Goal: Task Accomplishment & Management: Use online tool/utility

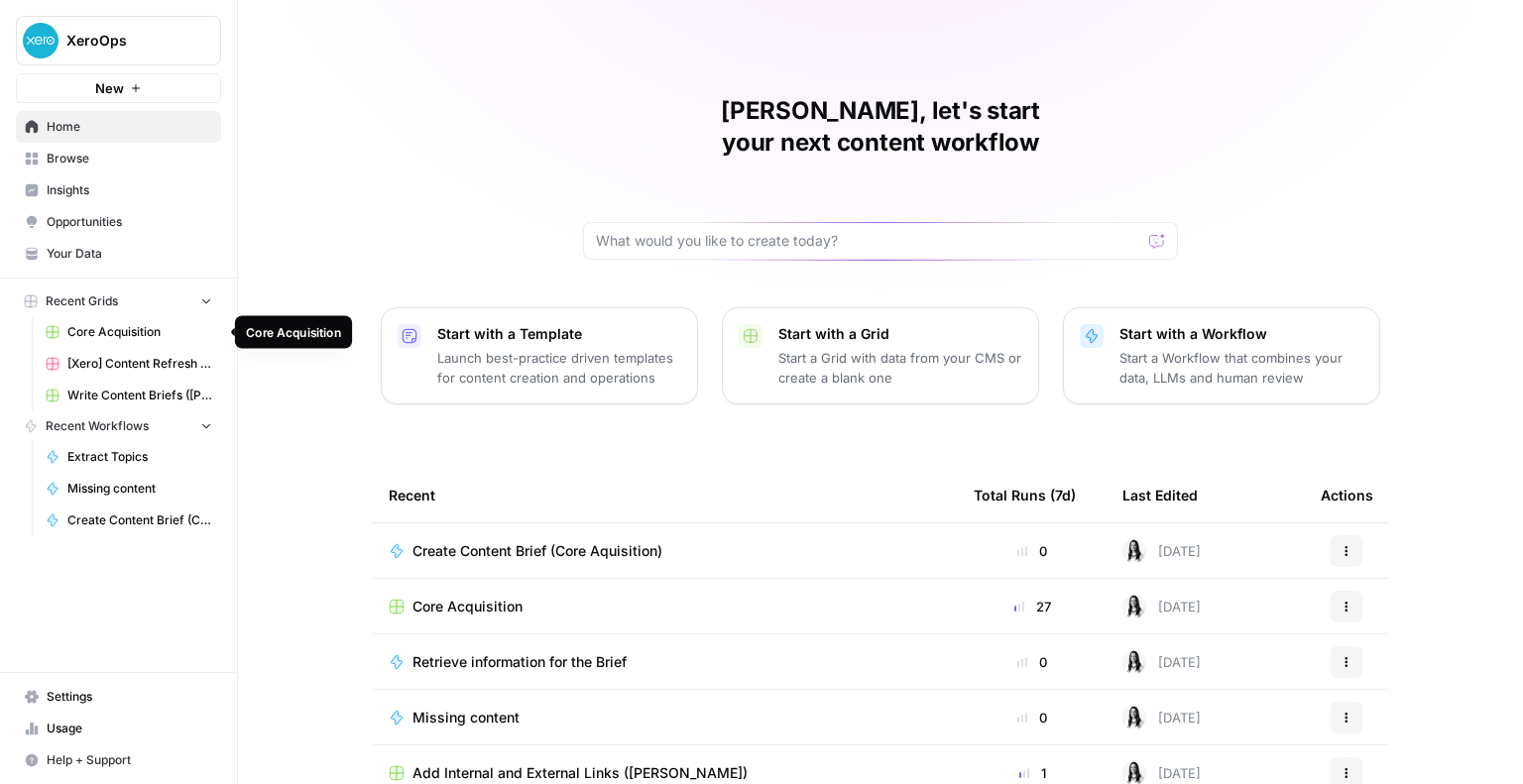
click at [122, 337] on span "Core Acquisition" at bounding box center [140, 332] width 145 height 18
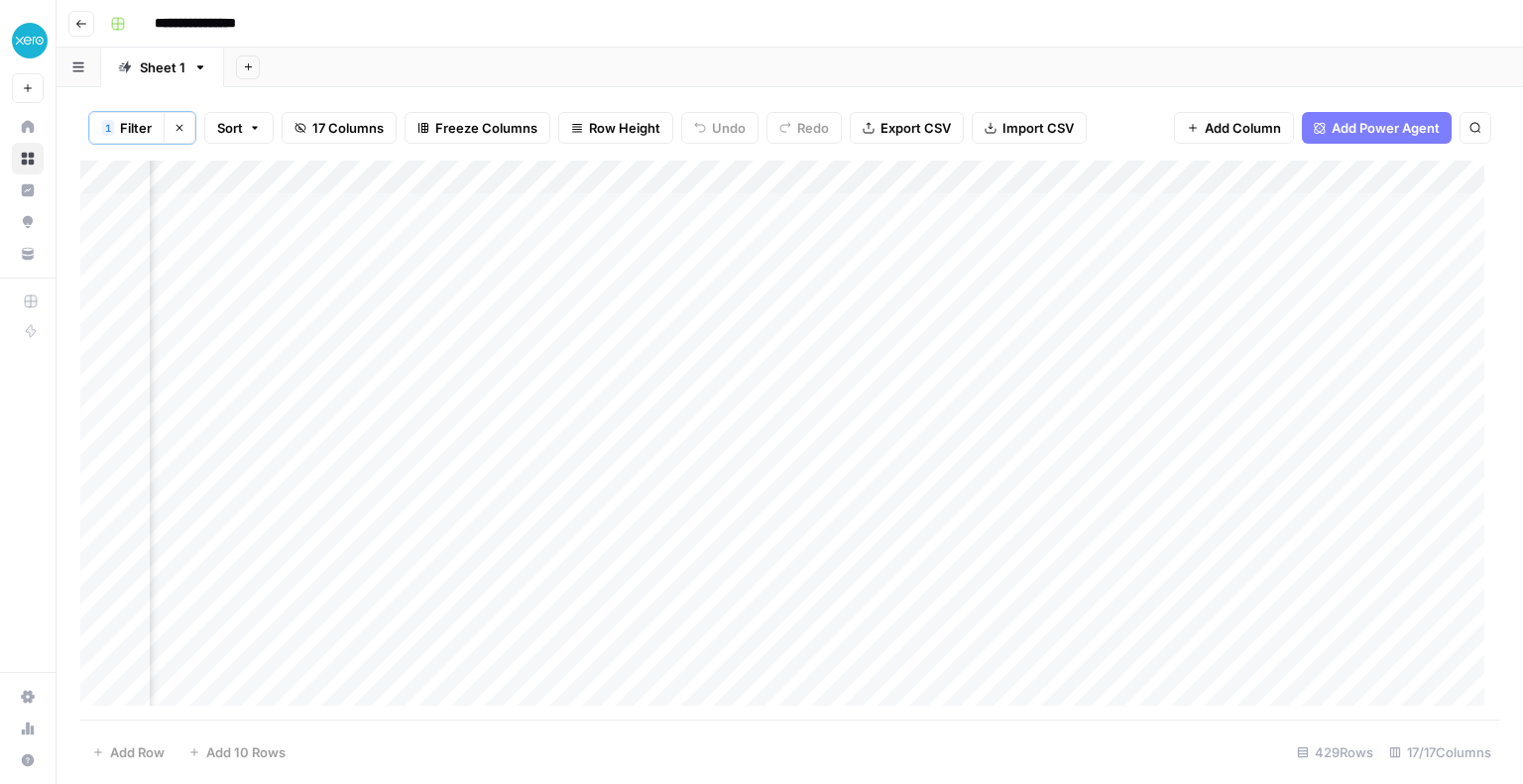
scroll to position [0, 1533]
click at [780, 213] on div "Add Column" at bounding box center [789, 441] width 1419 height 560
click at [1039, 207] on div "Add Column" at bounding box center [789, 441] width 1419 height 560
click at [1036, 206] on div "Add Column" at bounding box center [789, 441] width 1419 height 560
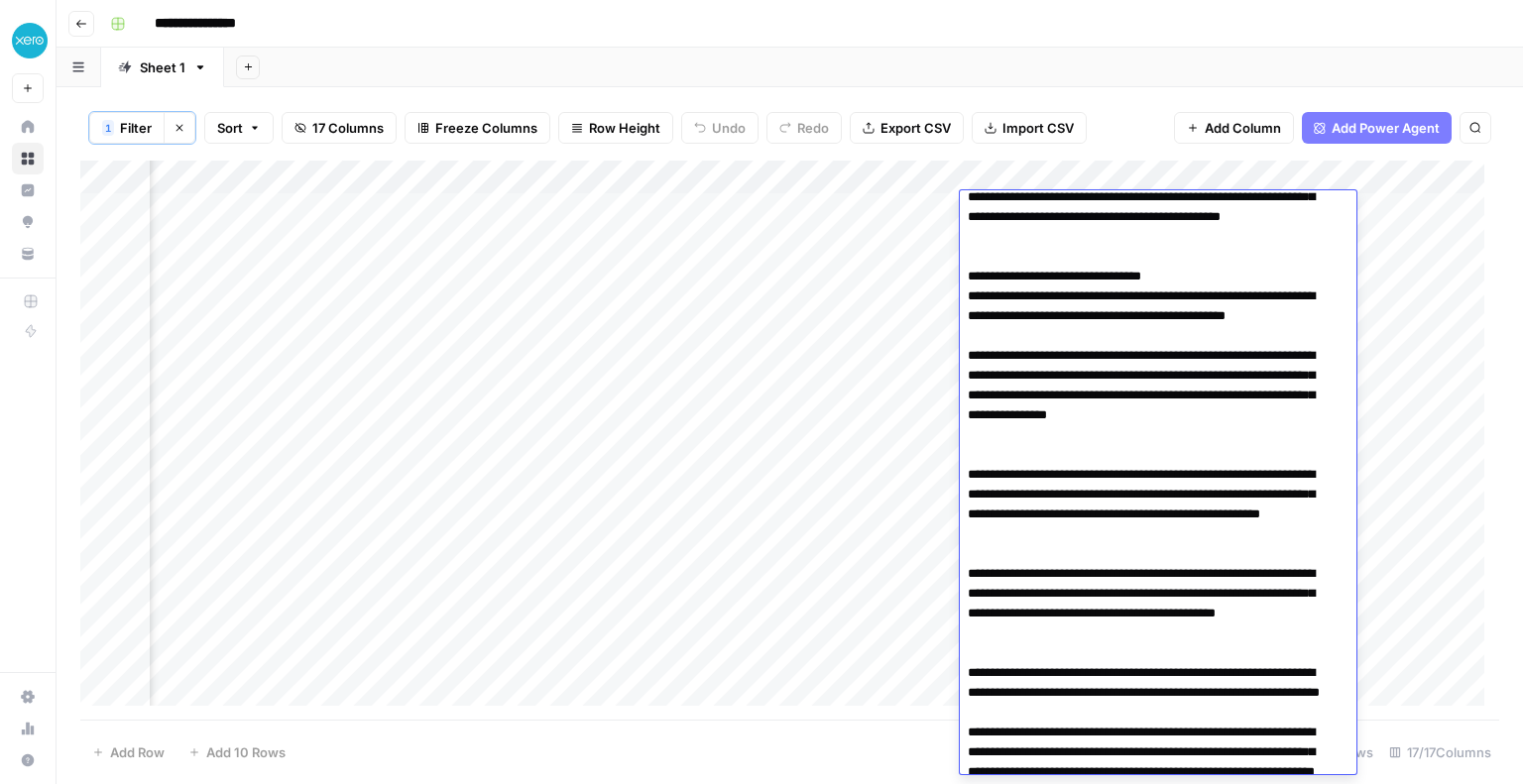
scroll to position [0, 0]
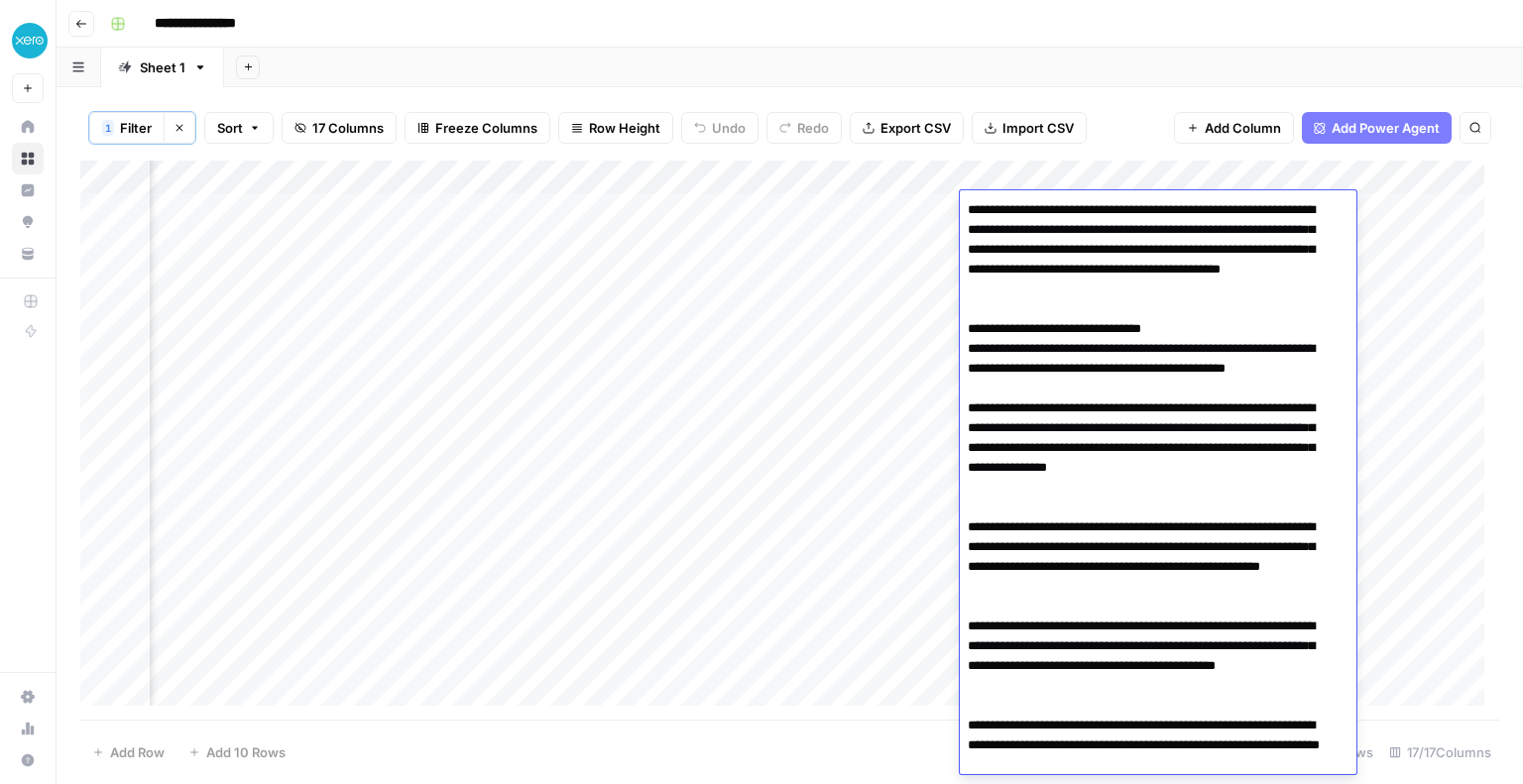
click at [908, 301] on div "Add Column" at bounding box center [789, 441] width 1419 height 560
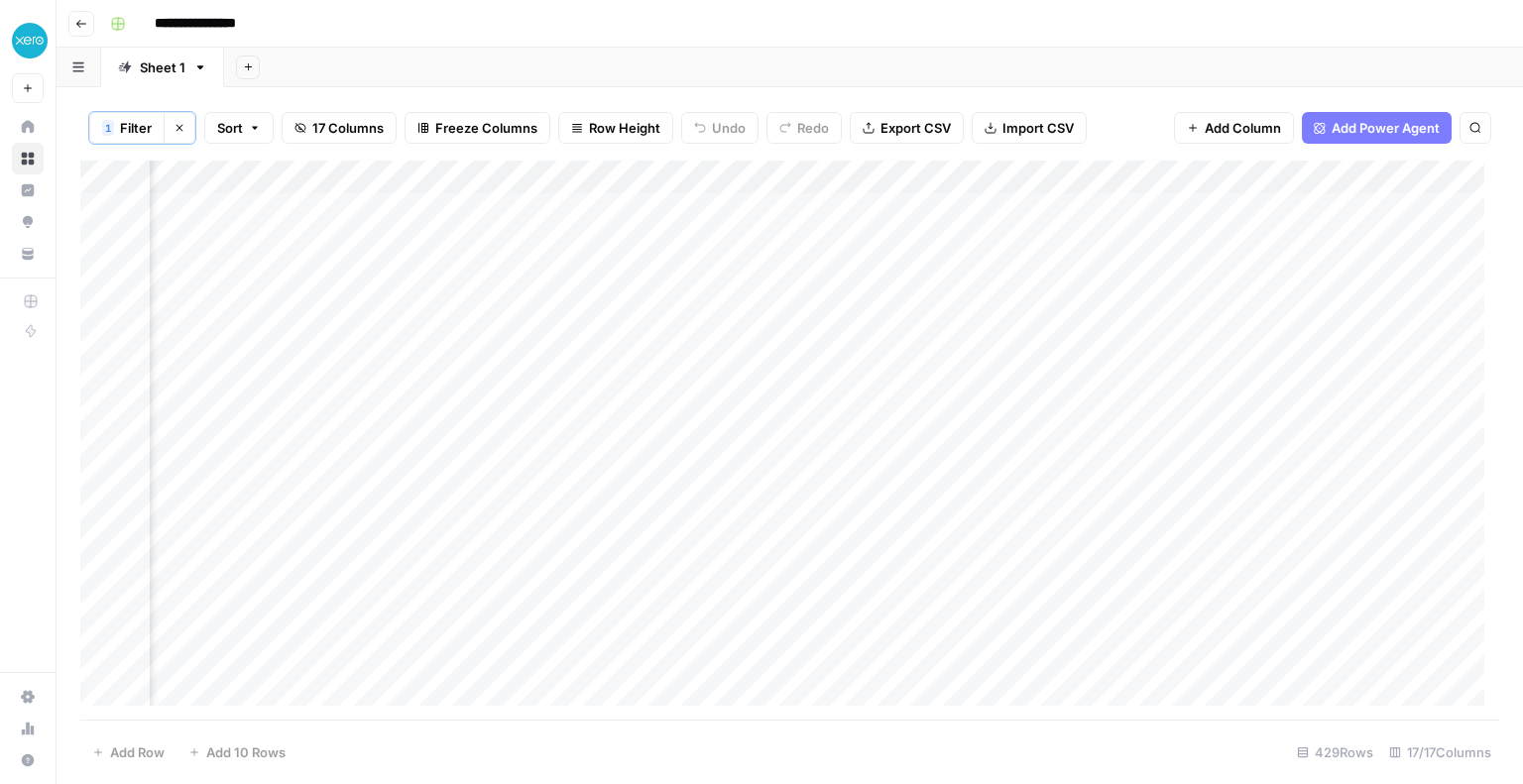
scroll to position [0, 2016]
click at [903, 173] on div "Add Column" at bounding box center [789, 441] width 1419 height 560
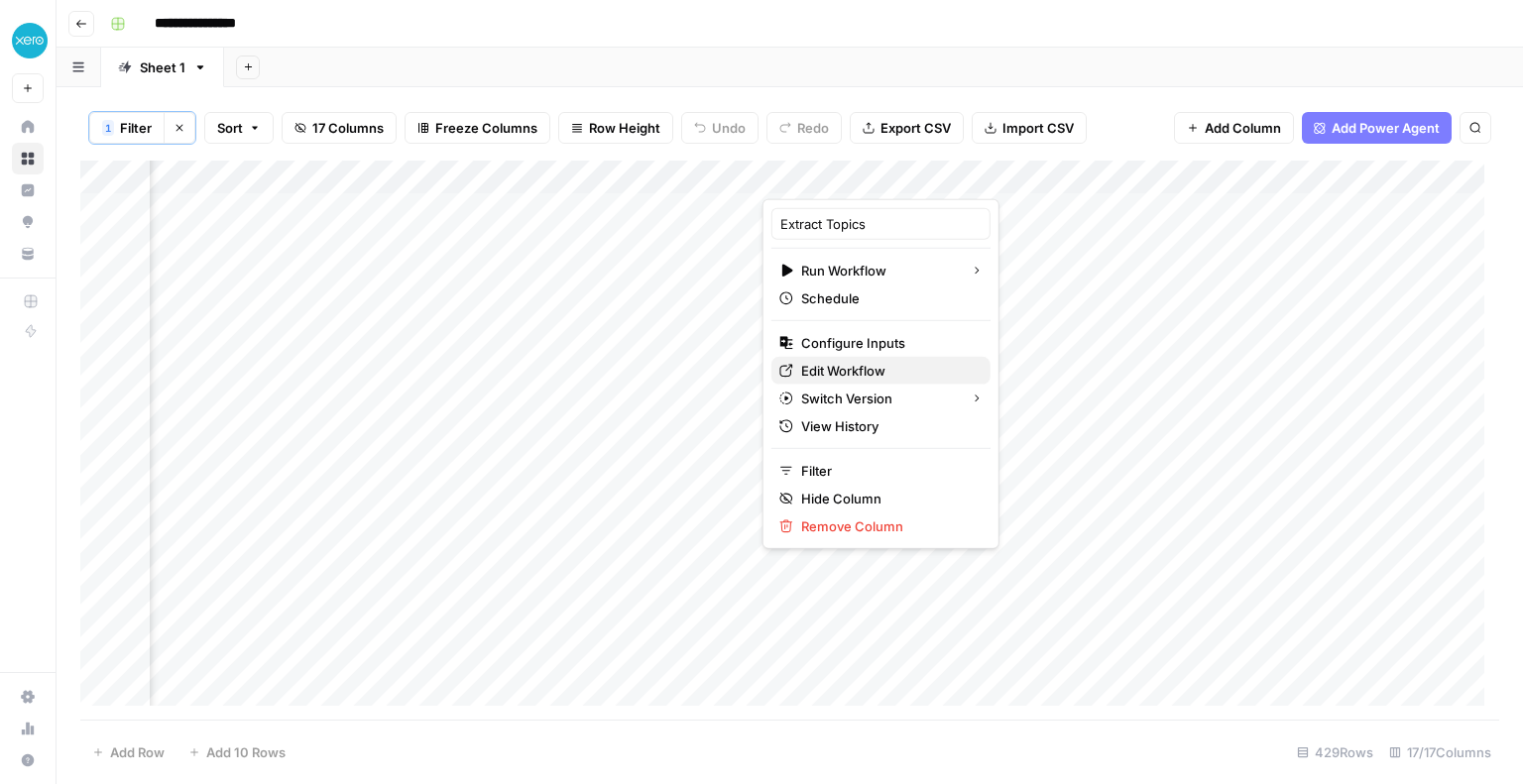
click at [847, 369] on span "Edit Workflow" at bounding box center [888, 370] width 174 height 20
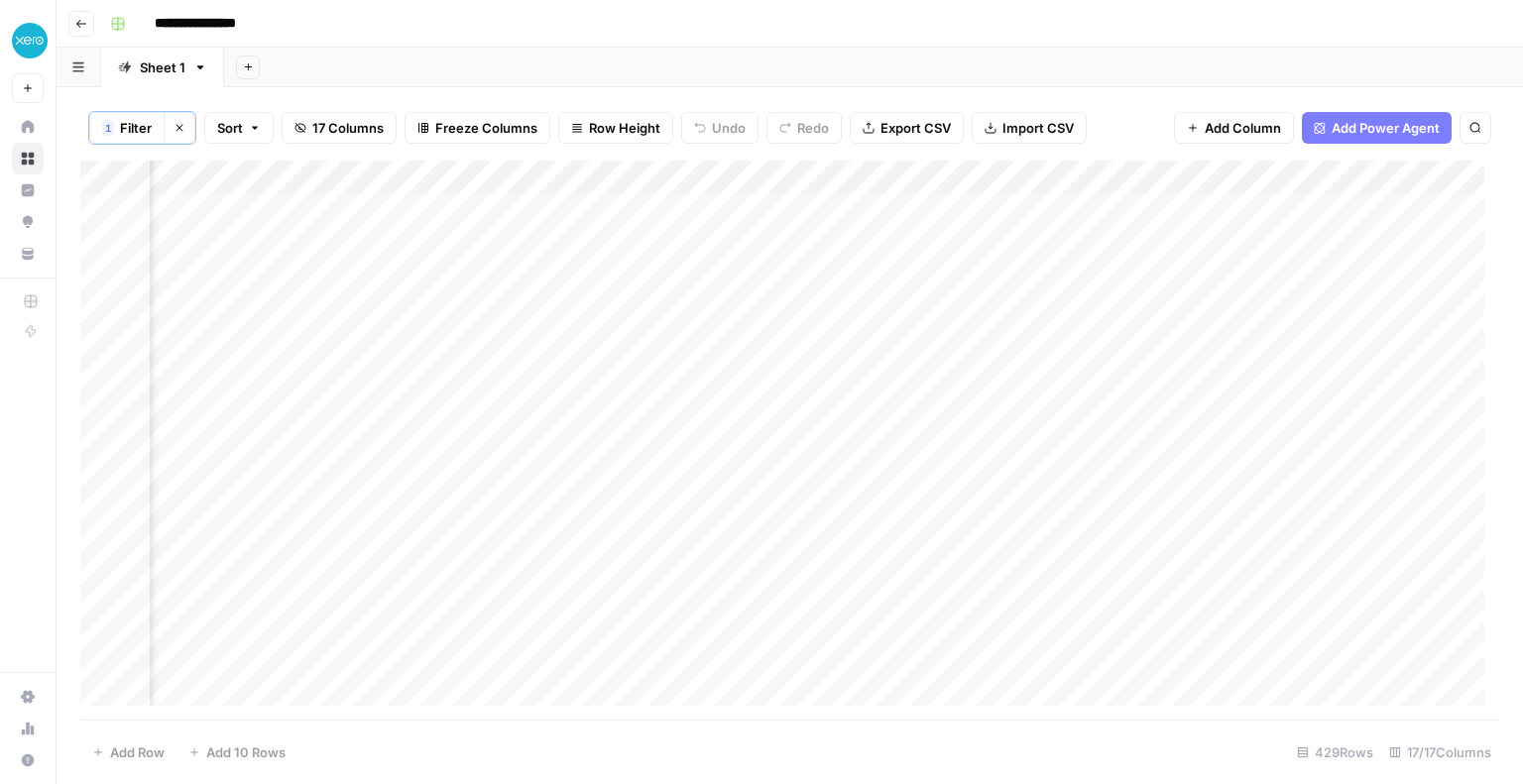
scroll to position [0, 2416]
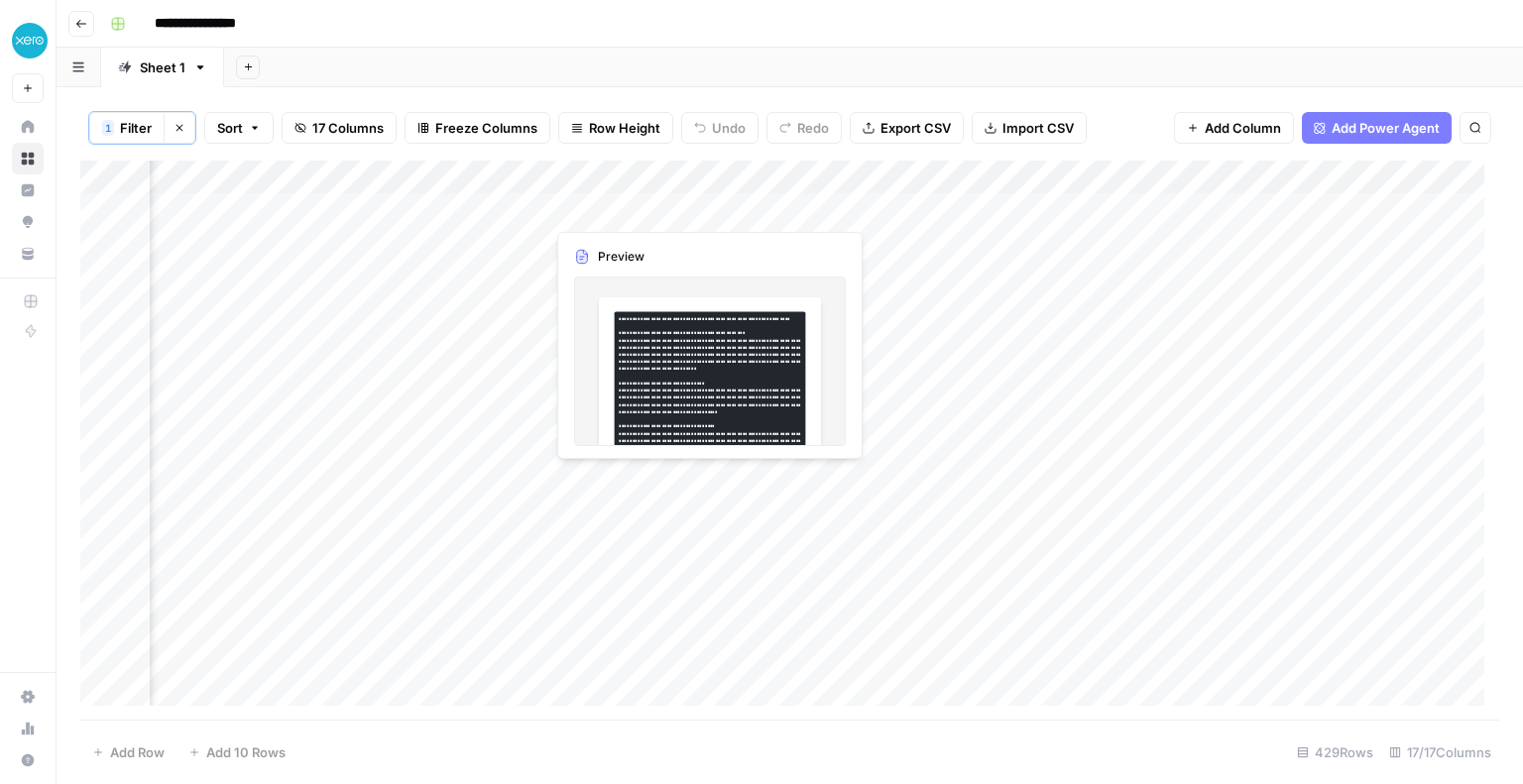
click at [592, 199] on div "Add Column" at bounding box center [789, 441] width 1419 height 560
click at [592, 199] on div at bounding box center [634, 208] width 182 height 37
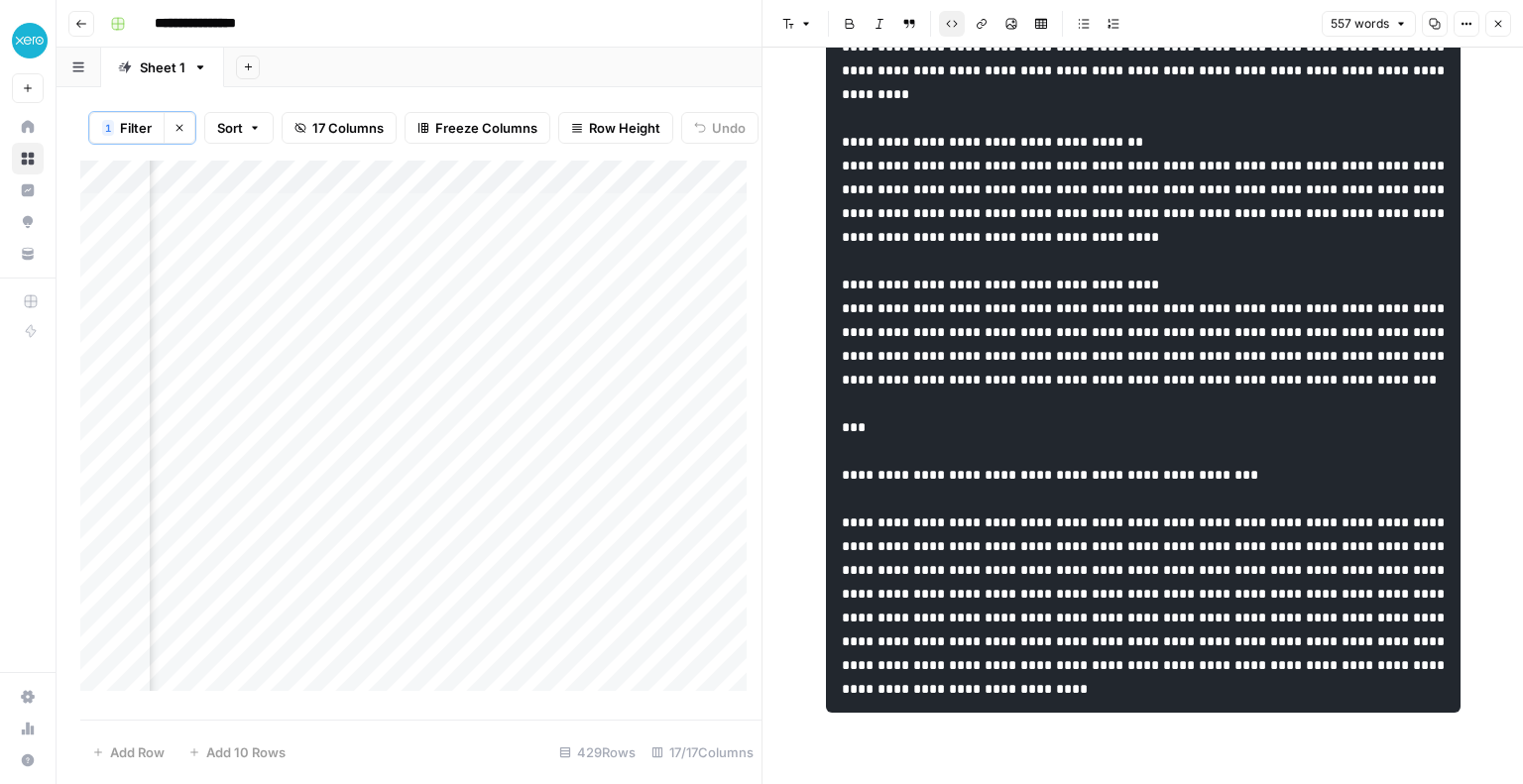
scroll to position [1348, 0]
click at [559, 158] on div "1 Filter Clear filters Sort 17 Columns Freeze Columns Row Height Undo Redo Expo…" at bounding box center [421, 128] width 681 height 65
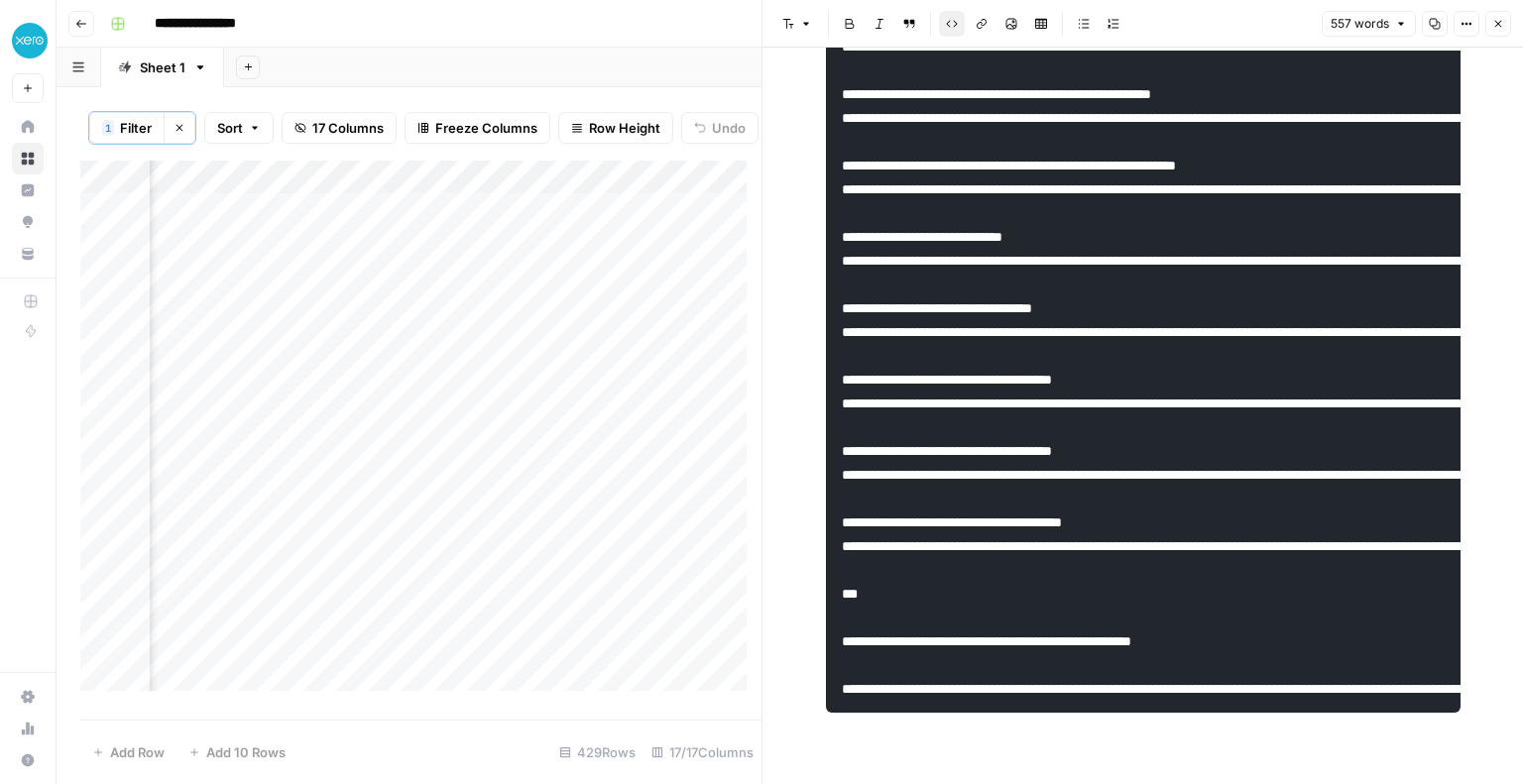
scroll to position [0, 2917]
click at [469, 194] on div "Add Column" at bounding box center [421, 433] width 681 height 545
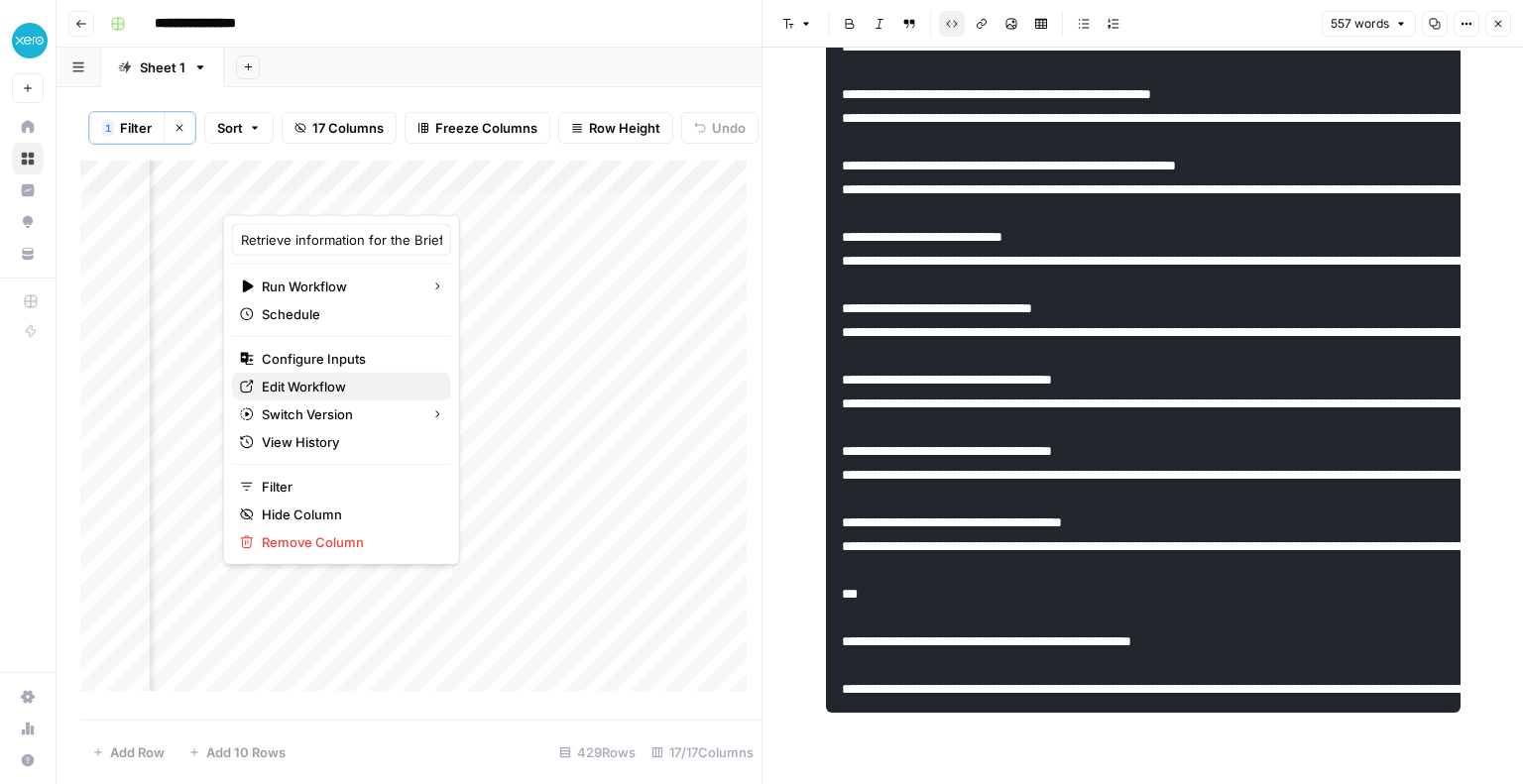
click at [311, 389] on span "Edit Workflow" at bounding box center [348, 386] width 174 height 20
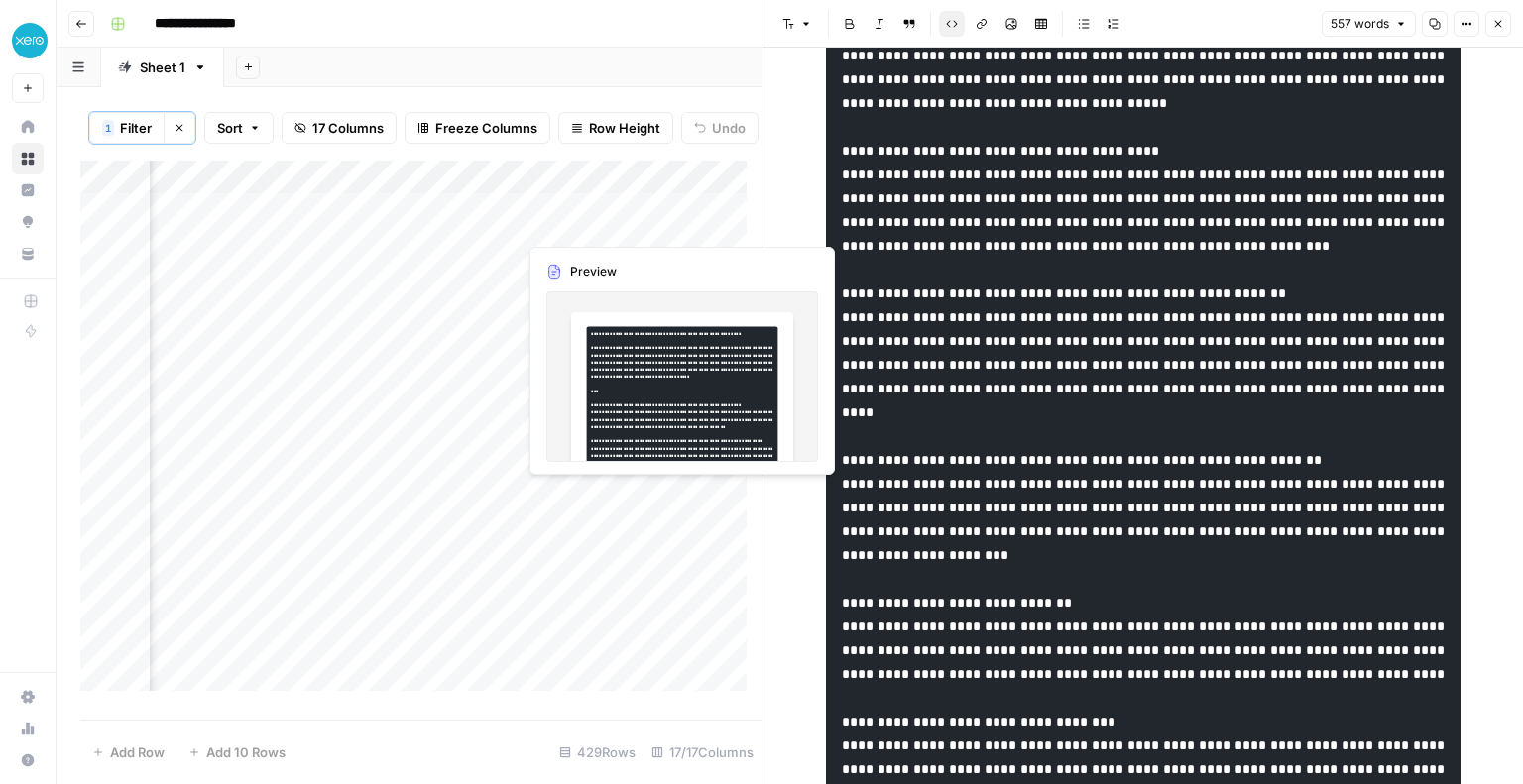
click at [593, 226] on div "Add Column" at bounding box center [421, 433] width 681 height 545
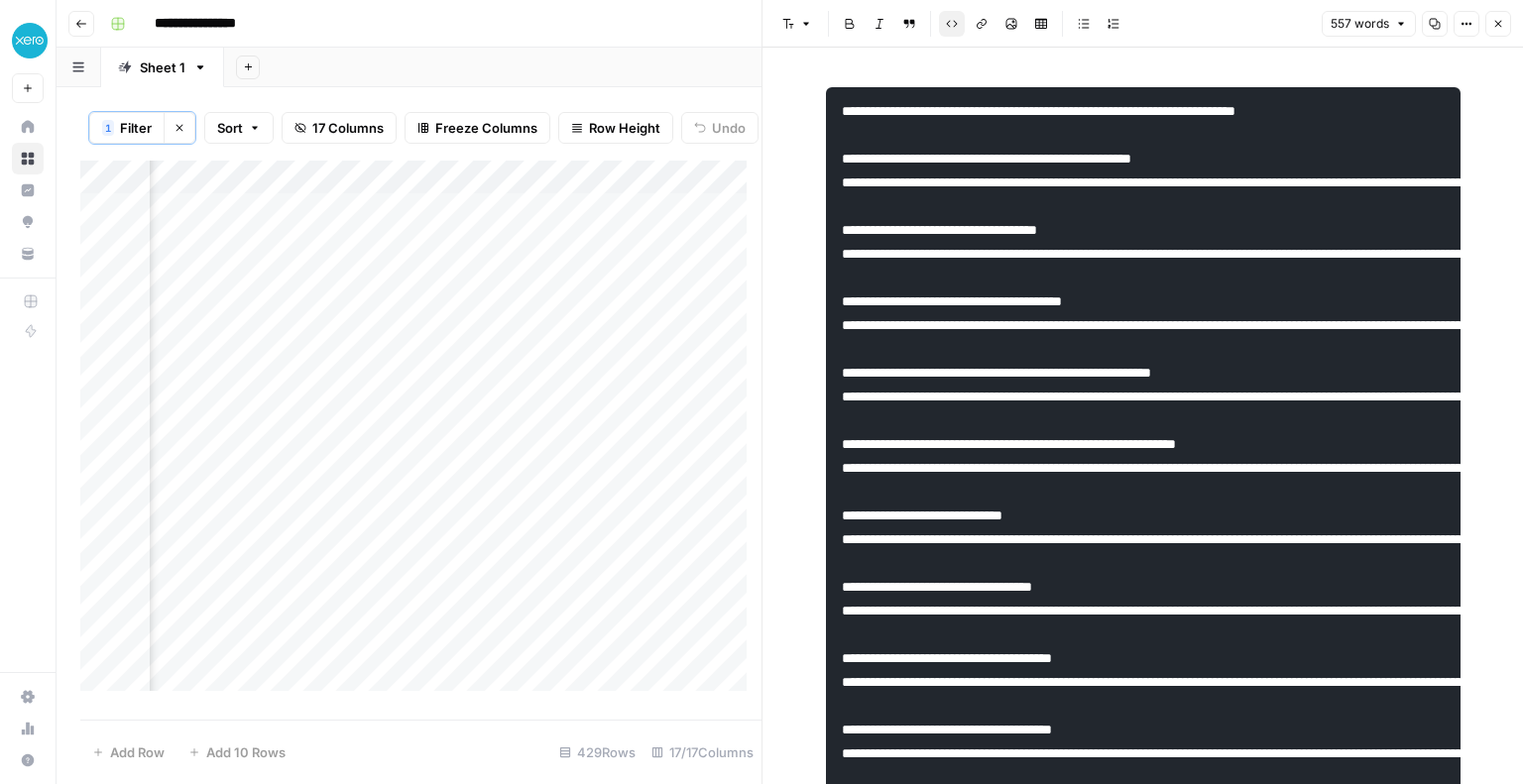
scroll to position [0, 3428]
click at [467, 196] on div "Add Column" at bounding box center [421, 433] width 681 height 545
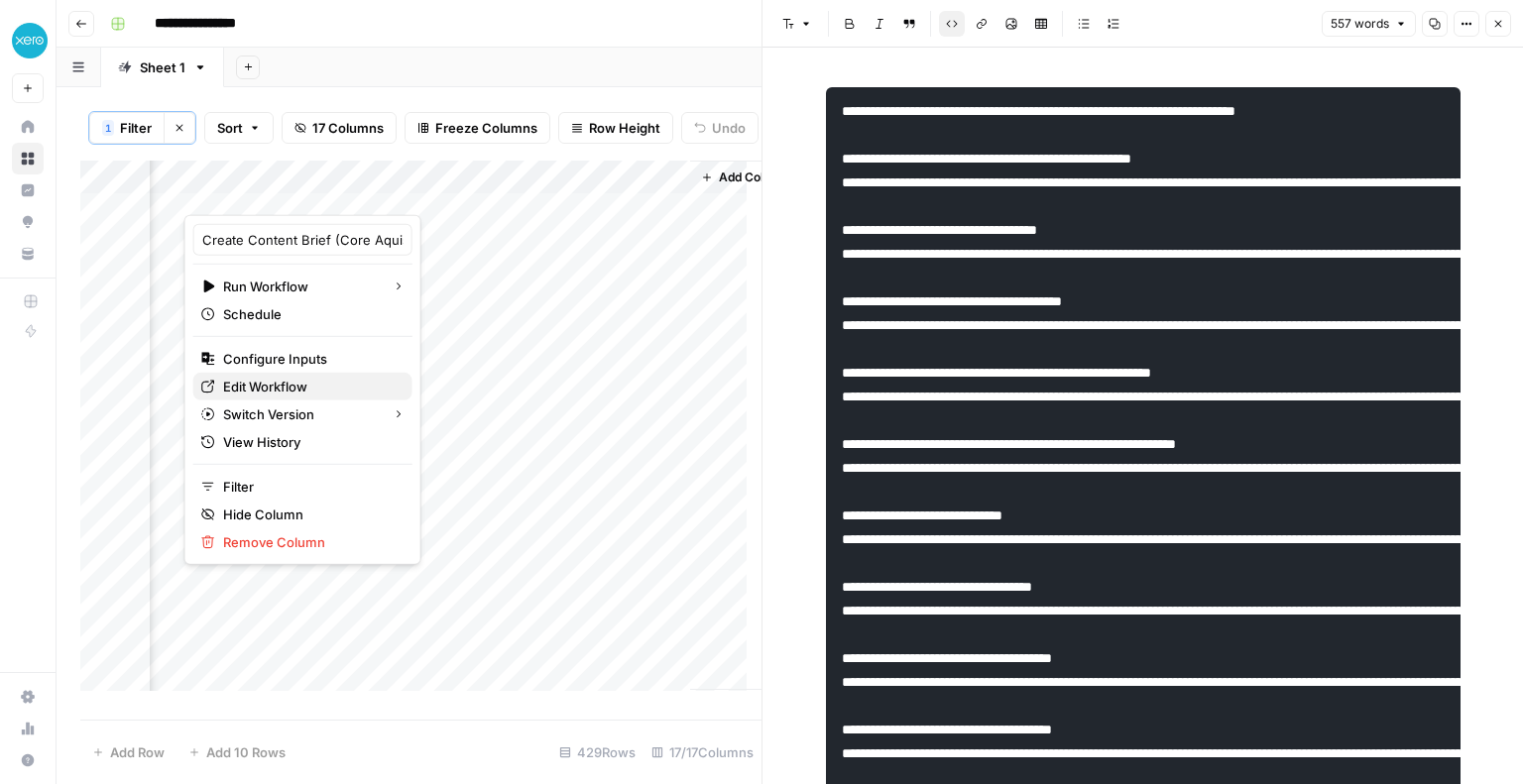
click at [243, 382] on span "Edit Workflow" at bounding box center [310, 386] width 174 height 20
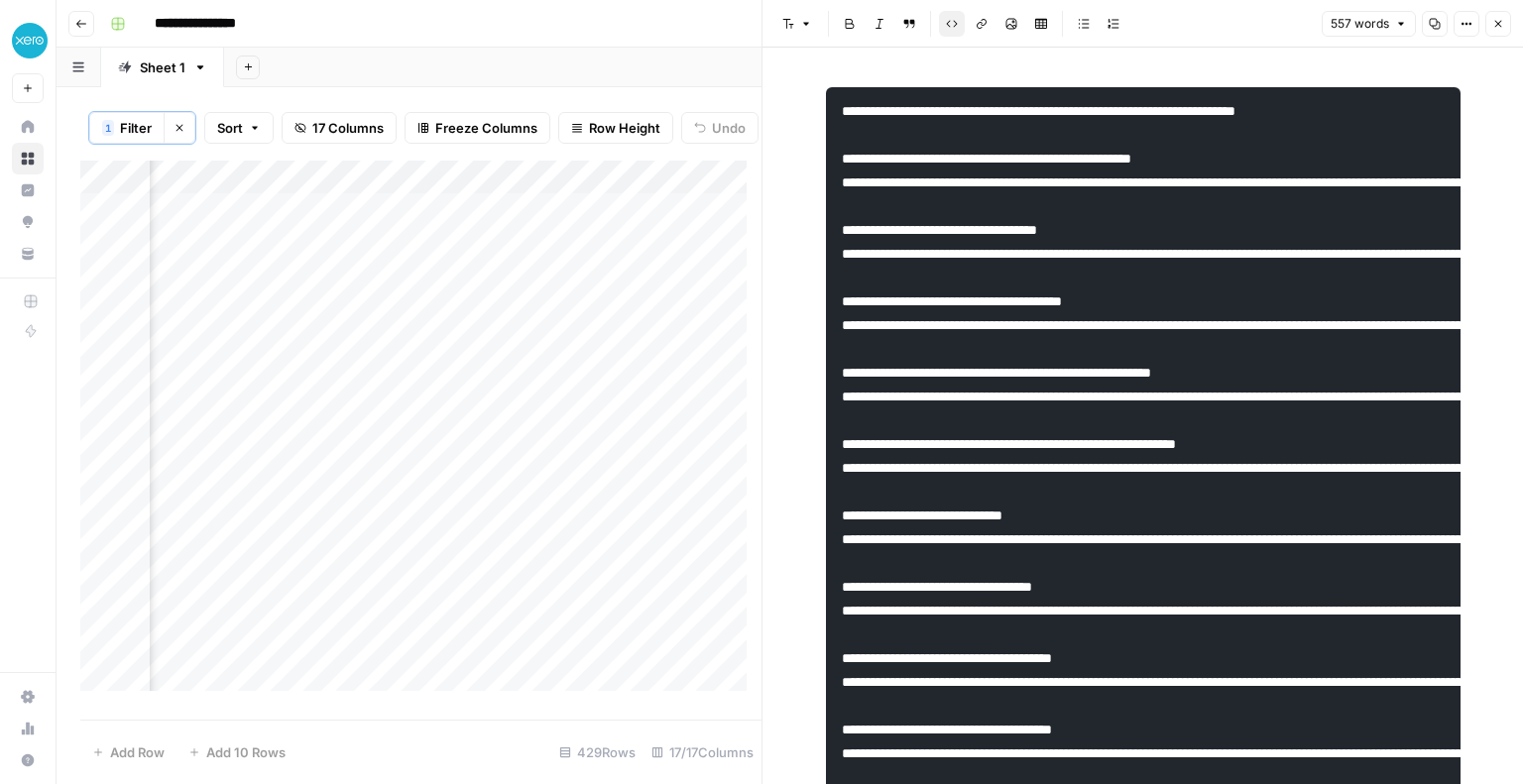
scroll to position [0, 2943]
click at [1495, 27] on icon "button" at bounding box center [1498, 24] width 7 height 7
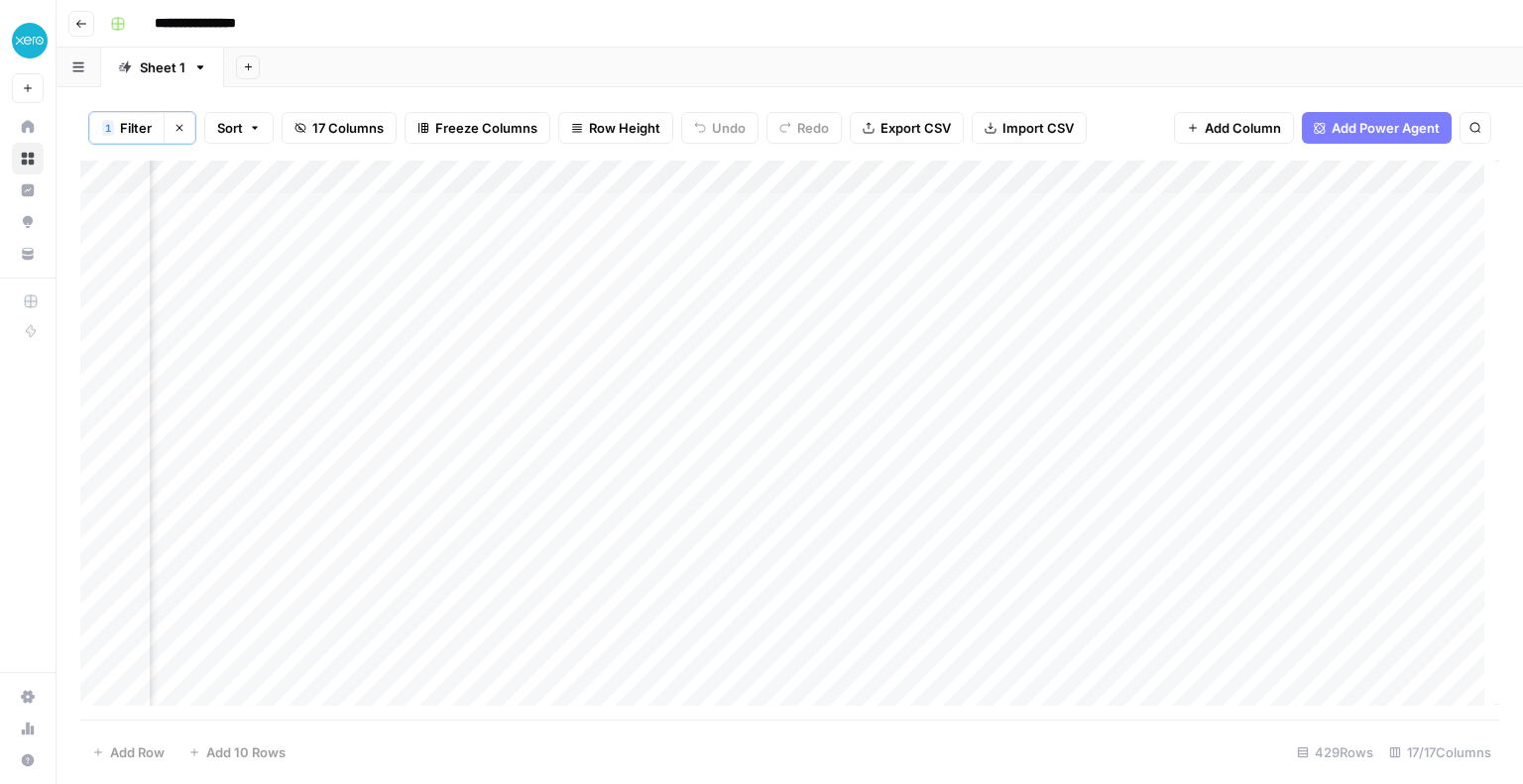
scroll to position [0, 2744]
click at [1424, 174] on span "Add Column" at bounding box center [1454, 178] width 69 height 18
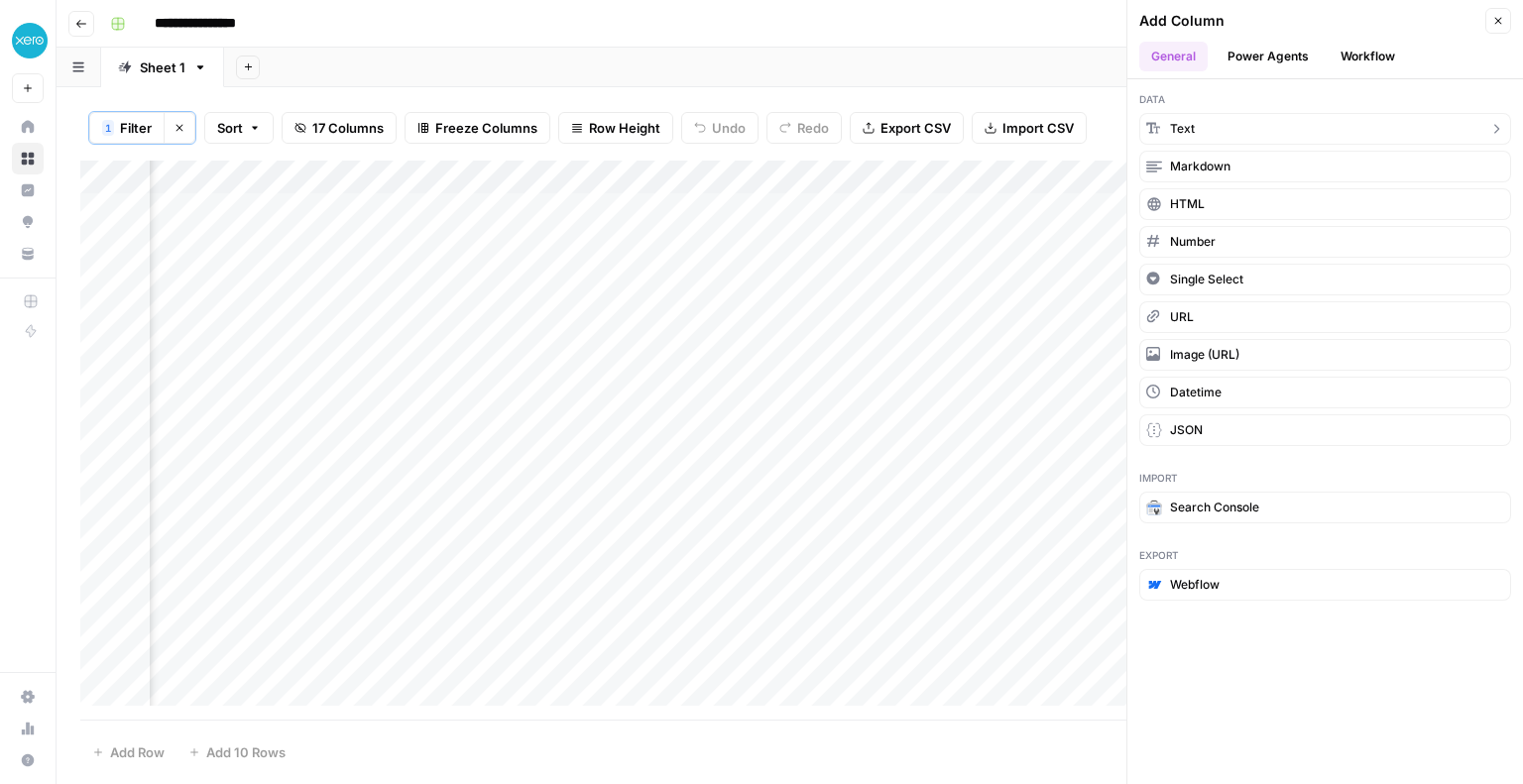
click at [1241, 132] on button "Text" at bounding box center [1324, 129] width 371 height 32
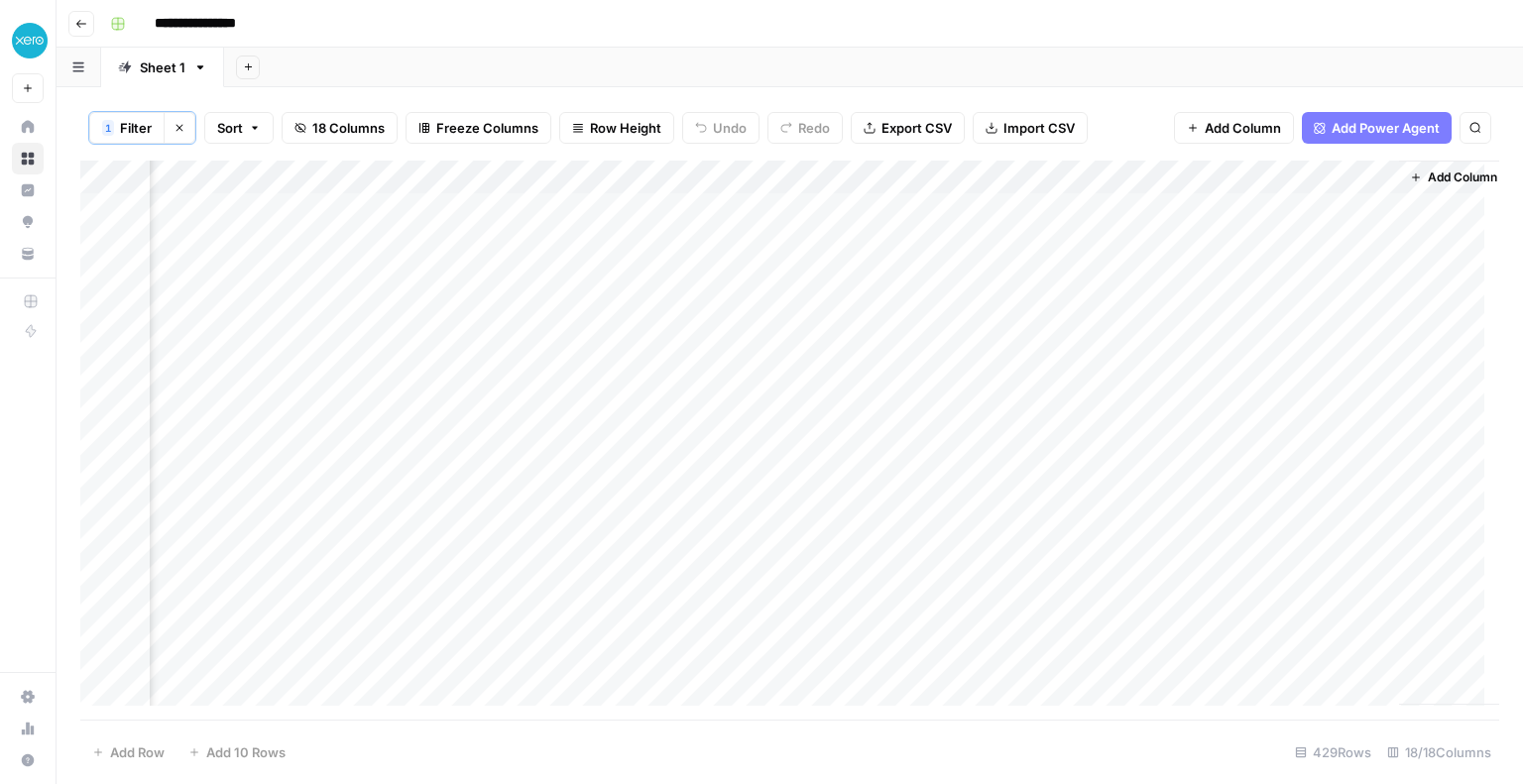
scroll to position [0, 3030]
click at [1135, 204] on div "Add Column" at bounding box center [789, 441] width 1419 height 560
click at [484, 576] on div "Add Column" at bounding box center [789, 441] width 1419 height 560
click at [79, 25] on icon "button" at bounding box center [81, 24] width 12 height 12
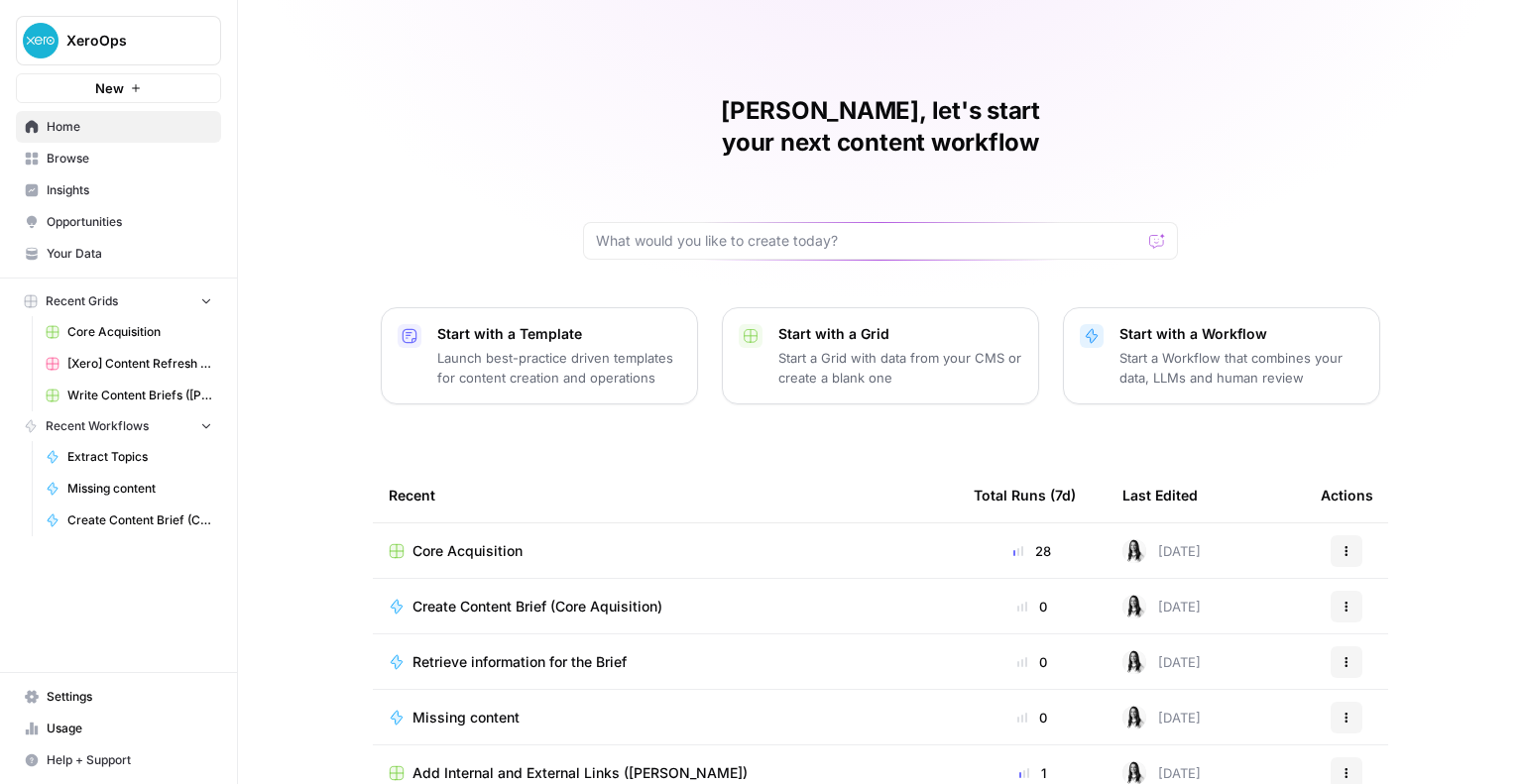
scroll to position [127, 0]
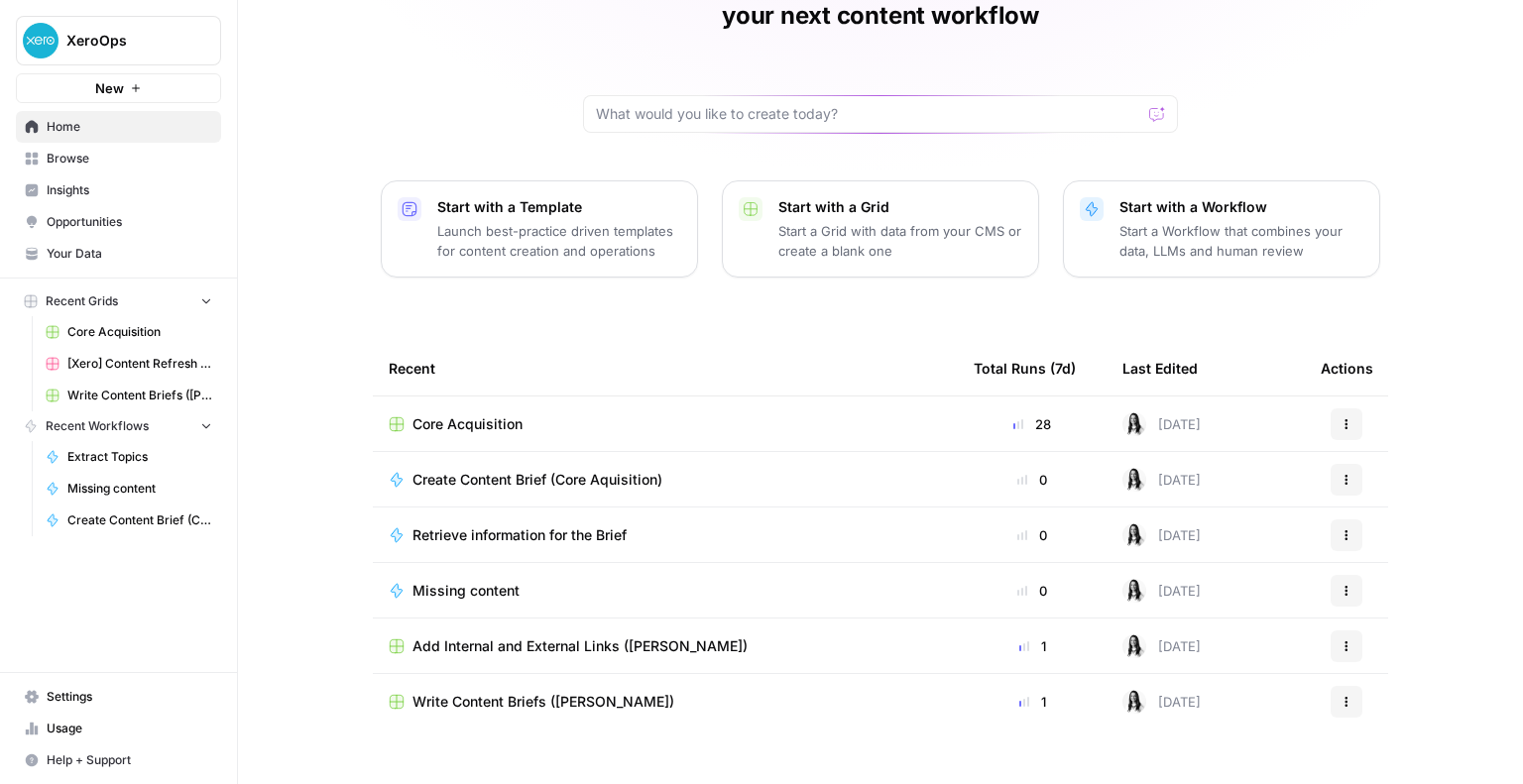
click at [68, 150] on span "Browse" at bounding box center [129, 159] width 166 height 18
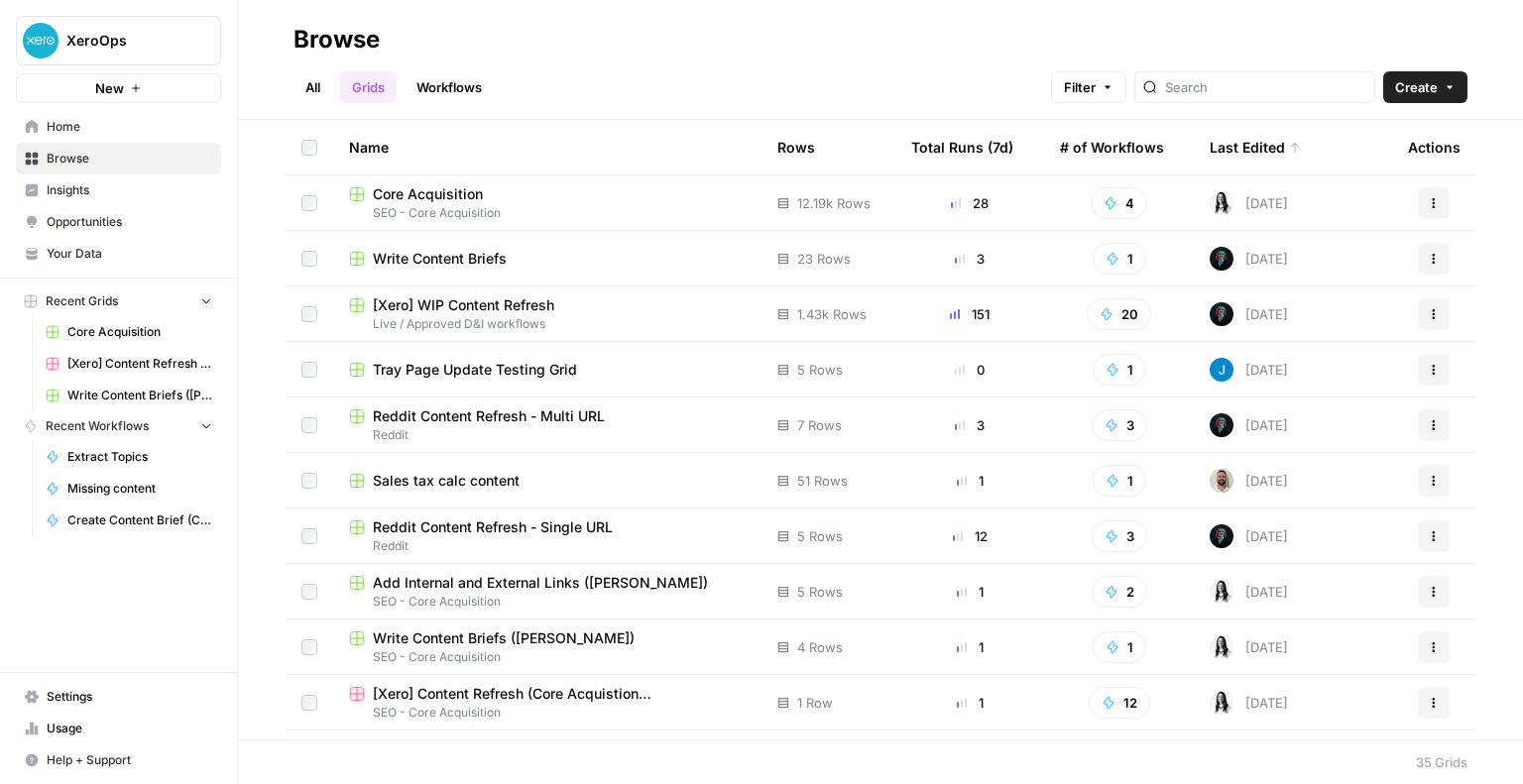
click at [107, 247] on span "Your Data" at bounding box center [129, 254] width 166 height 18
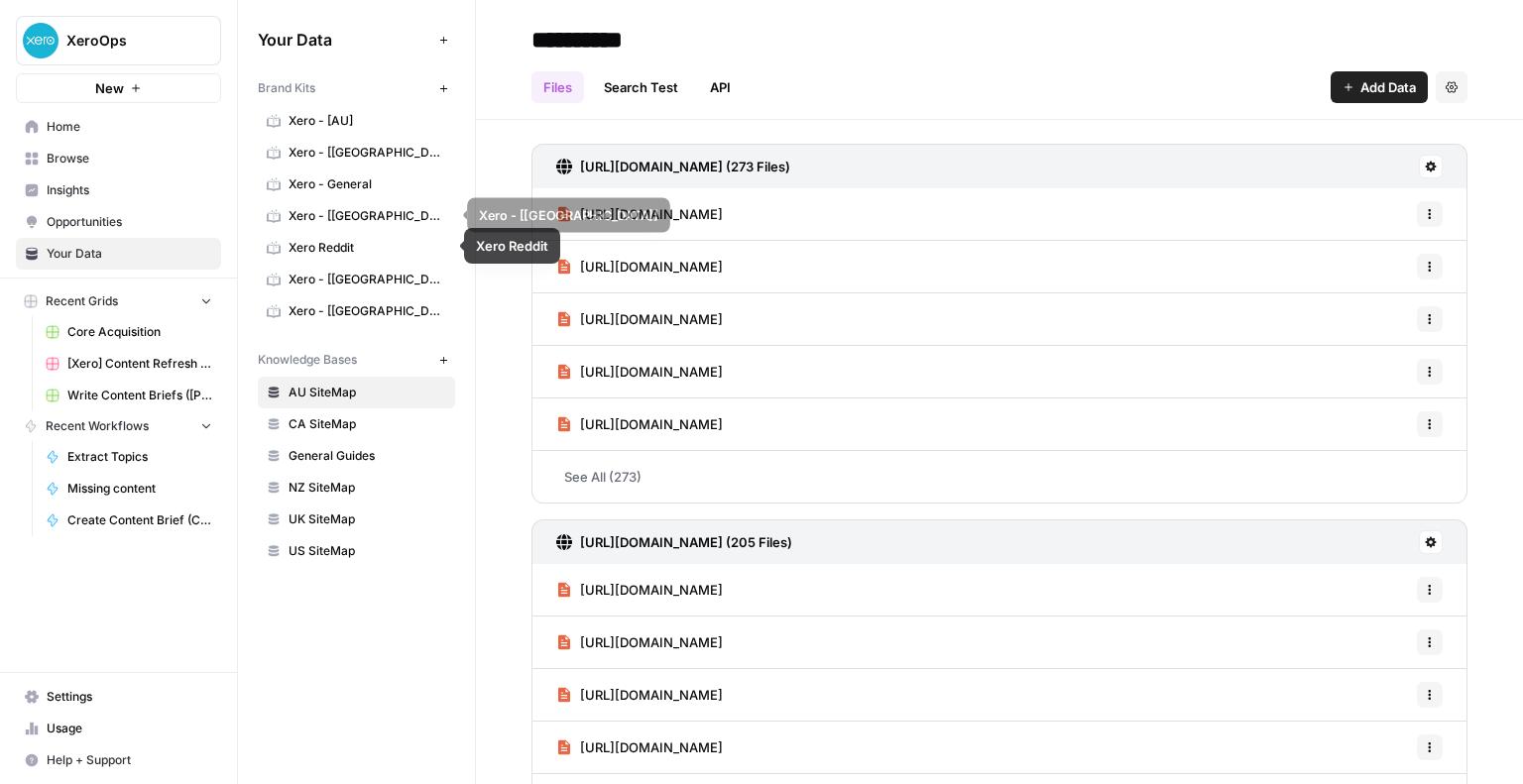
click at [301, 223] on span "Xero - [NZ]" at bounding box center [367, 216] width 158 height 18
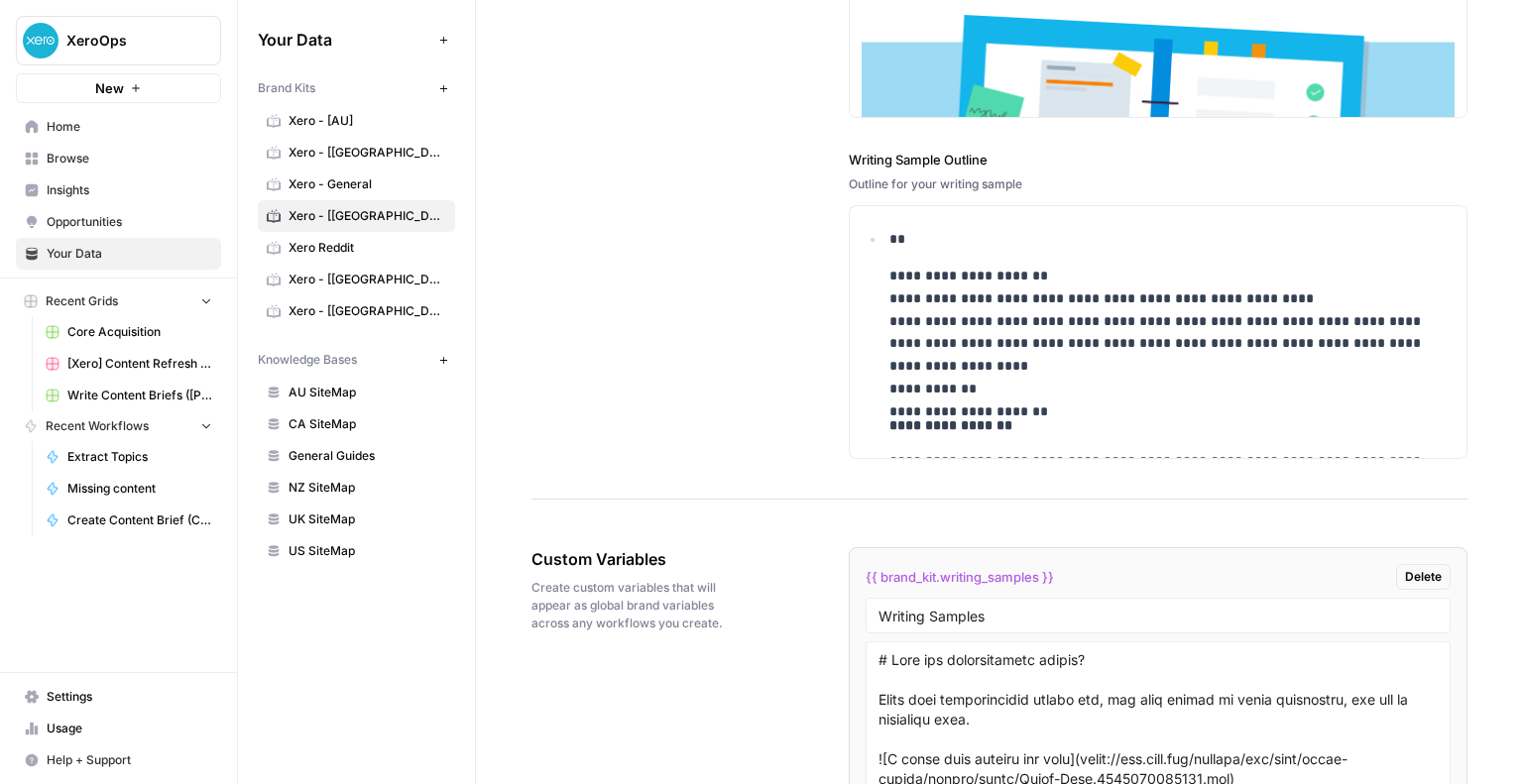
scroll to position [3634, 0]
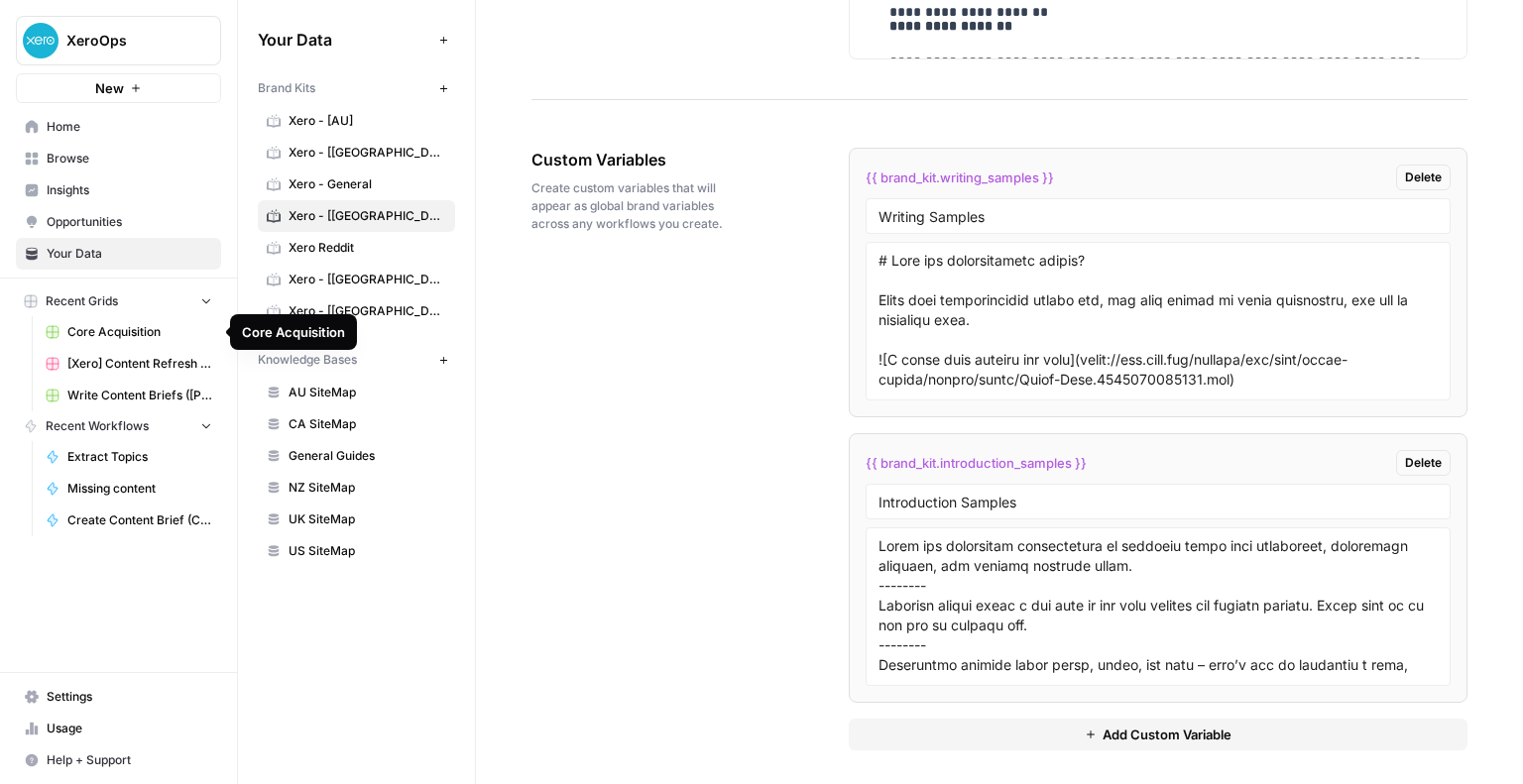
click at [93, 338] on span "Core Acquisition" at bounding box center [140, 332] width 145 height 18
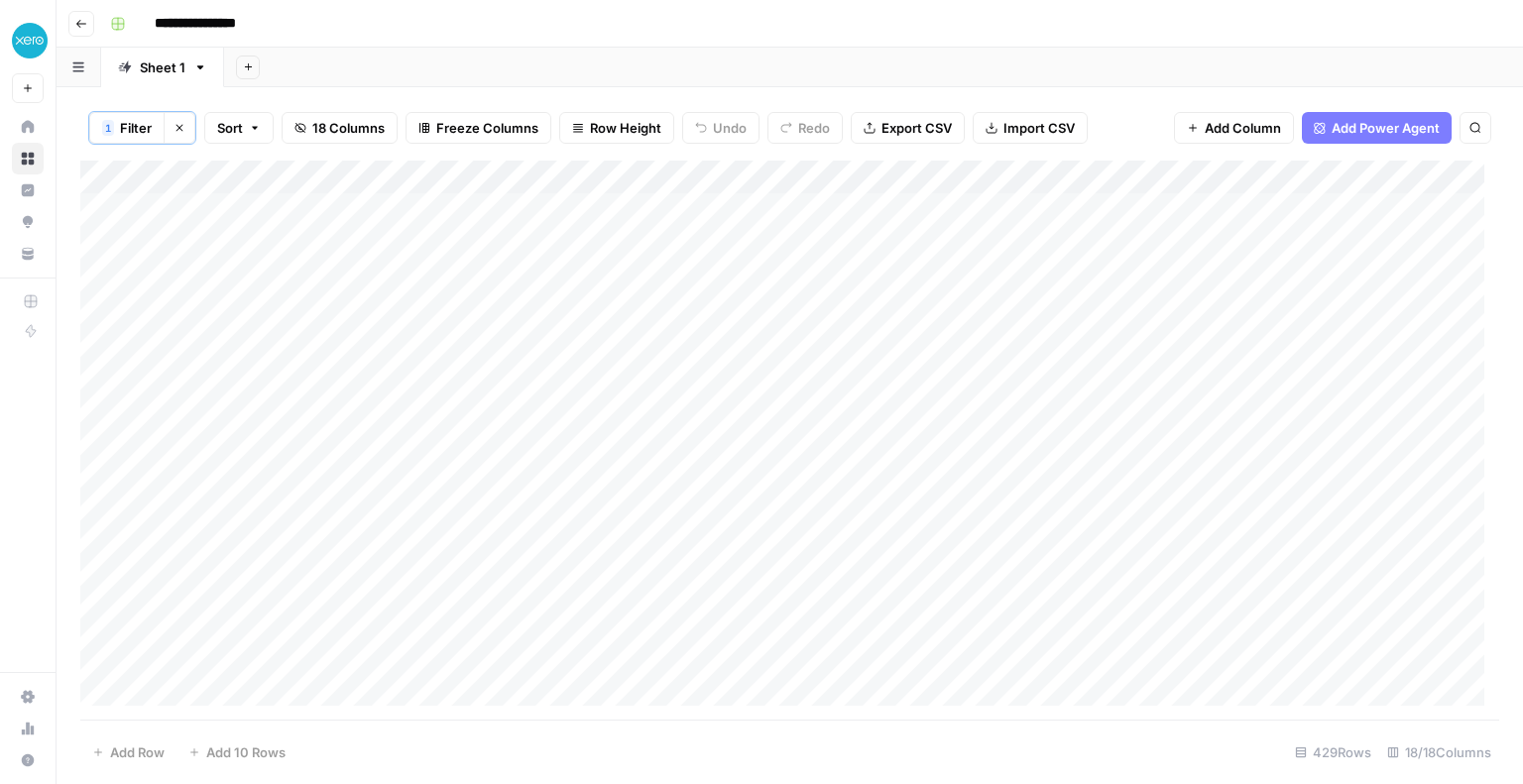
click at [1342, 131] on span "Add Power Agent" at bounding box center [1385, 128] width 108 height 20
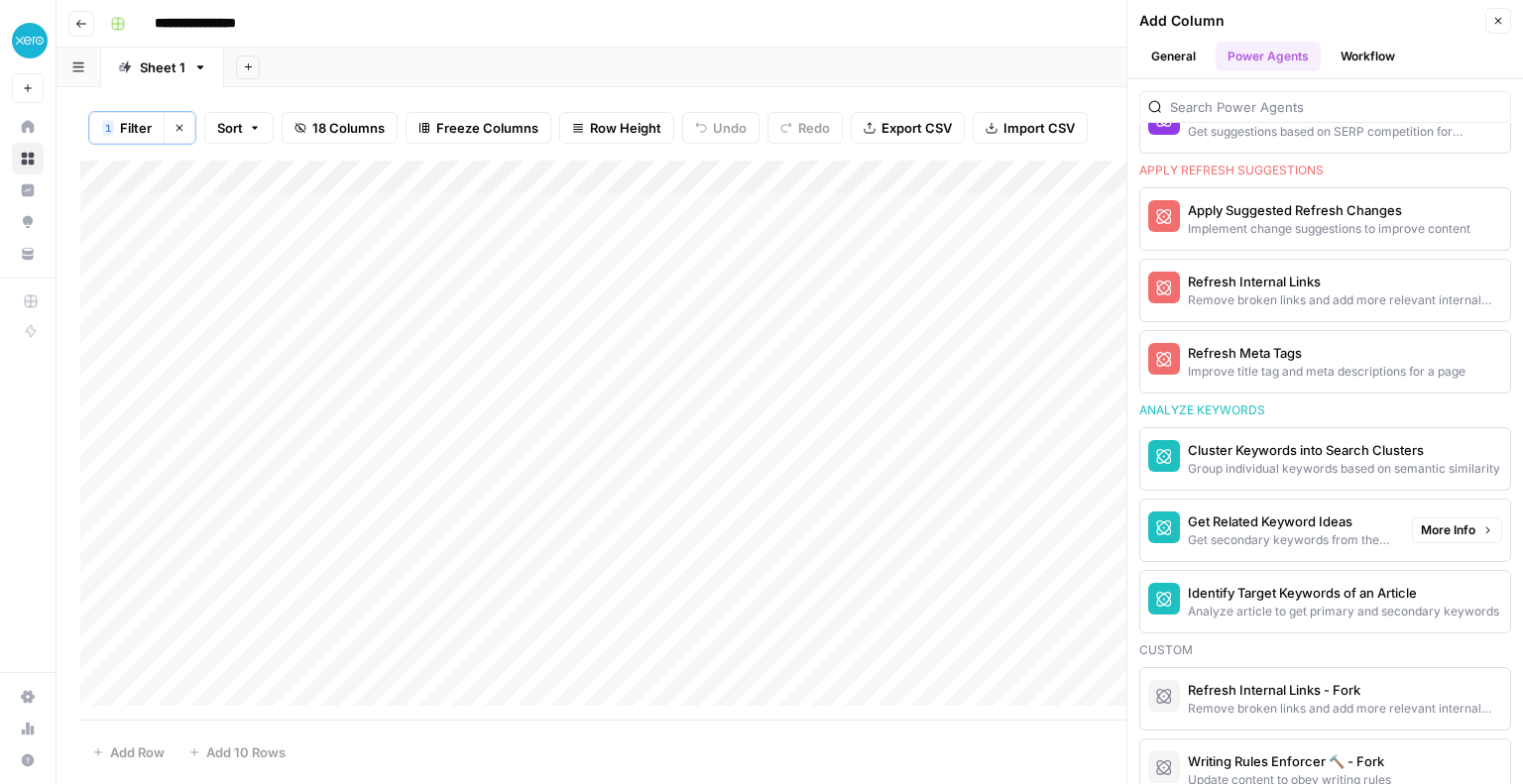
scroll to position [1400, 0]
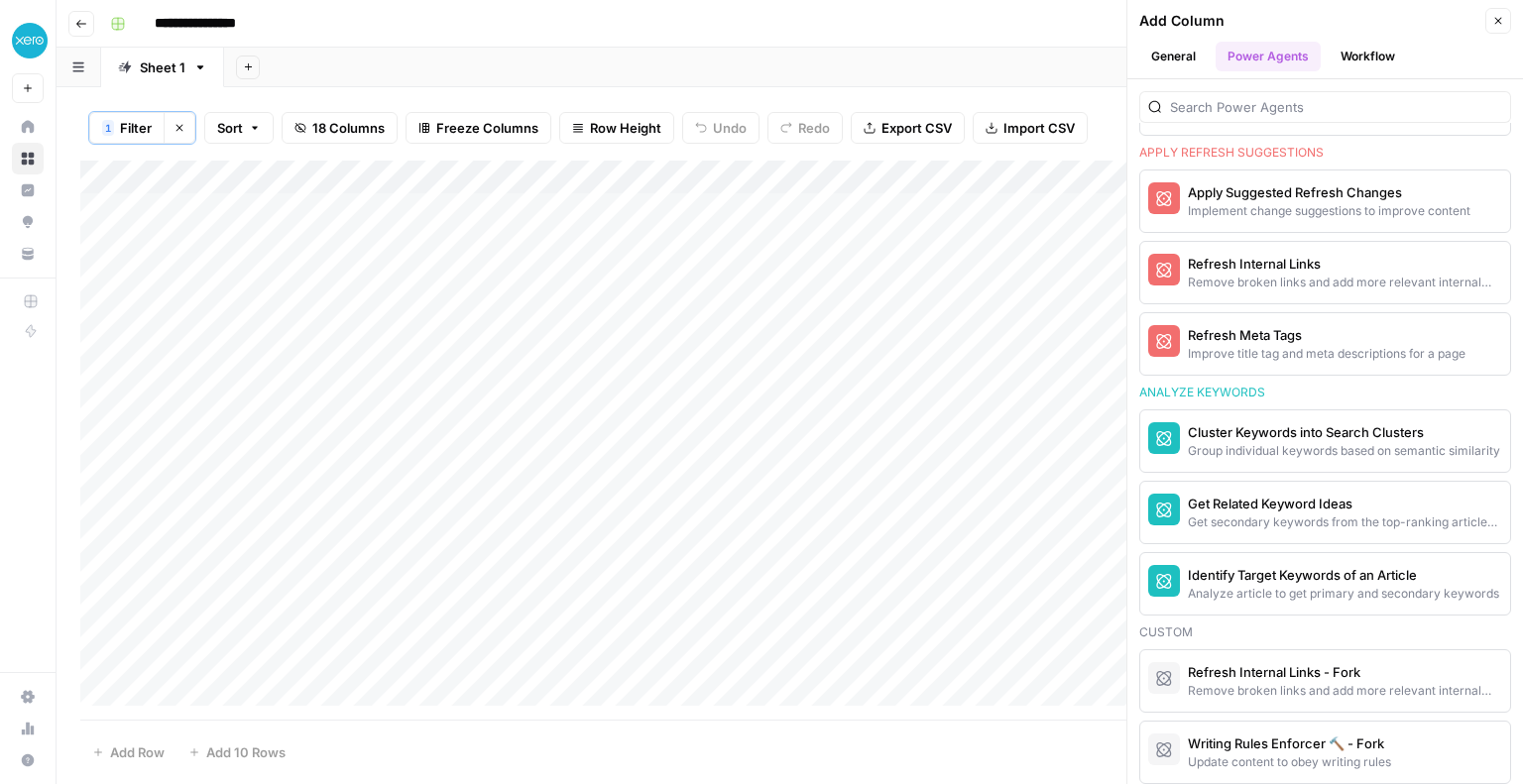
click at [853, 22] on div "**********" at bounding box center [802, 24] width 1401 height 32
click at [758, 177] on div "Add Column" at bounding box center [789, 441] width 1419 height 560
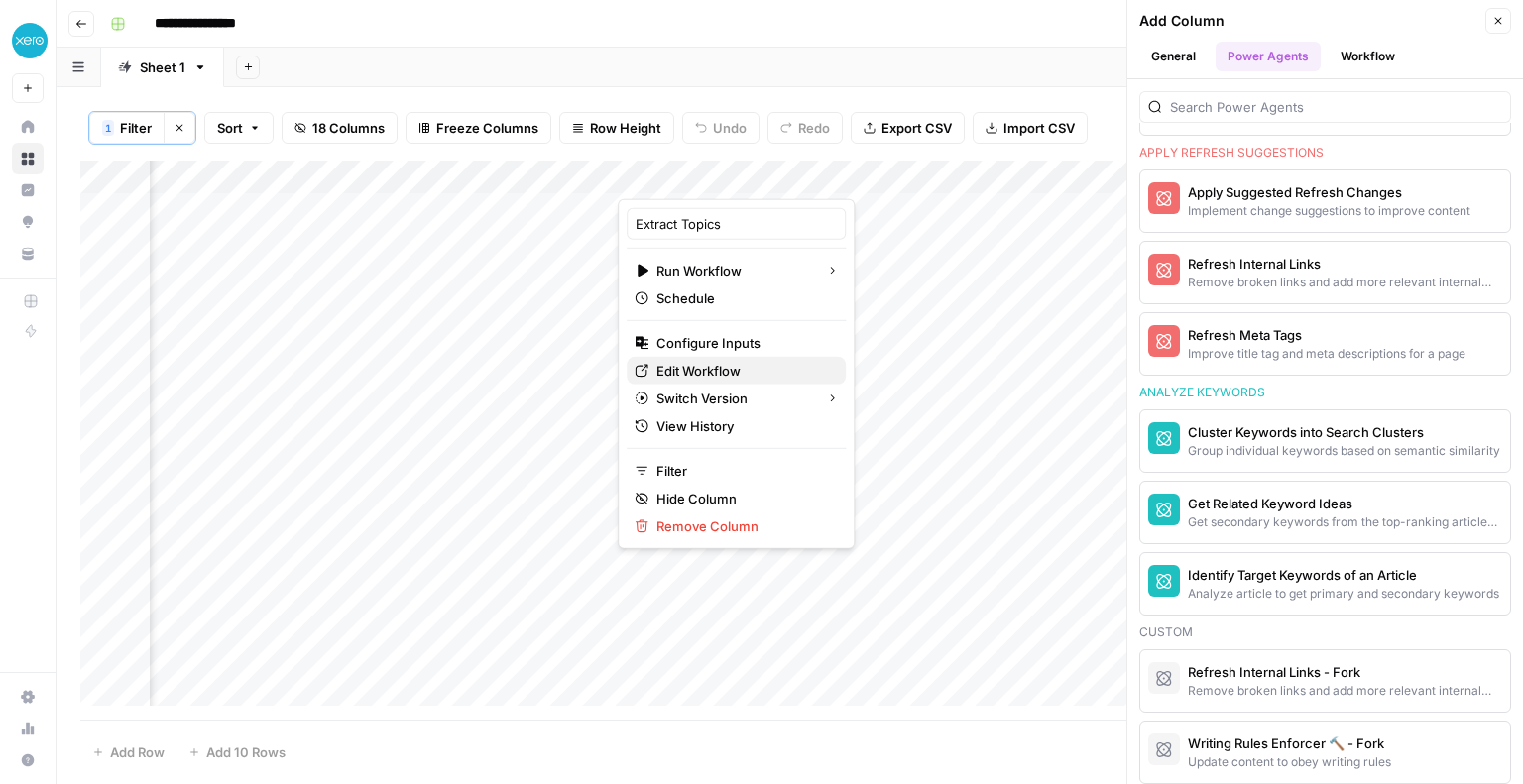
click at [715, 373] on span "Edit Workflow" at bounding box center [743, 370] width 174 height 20
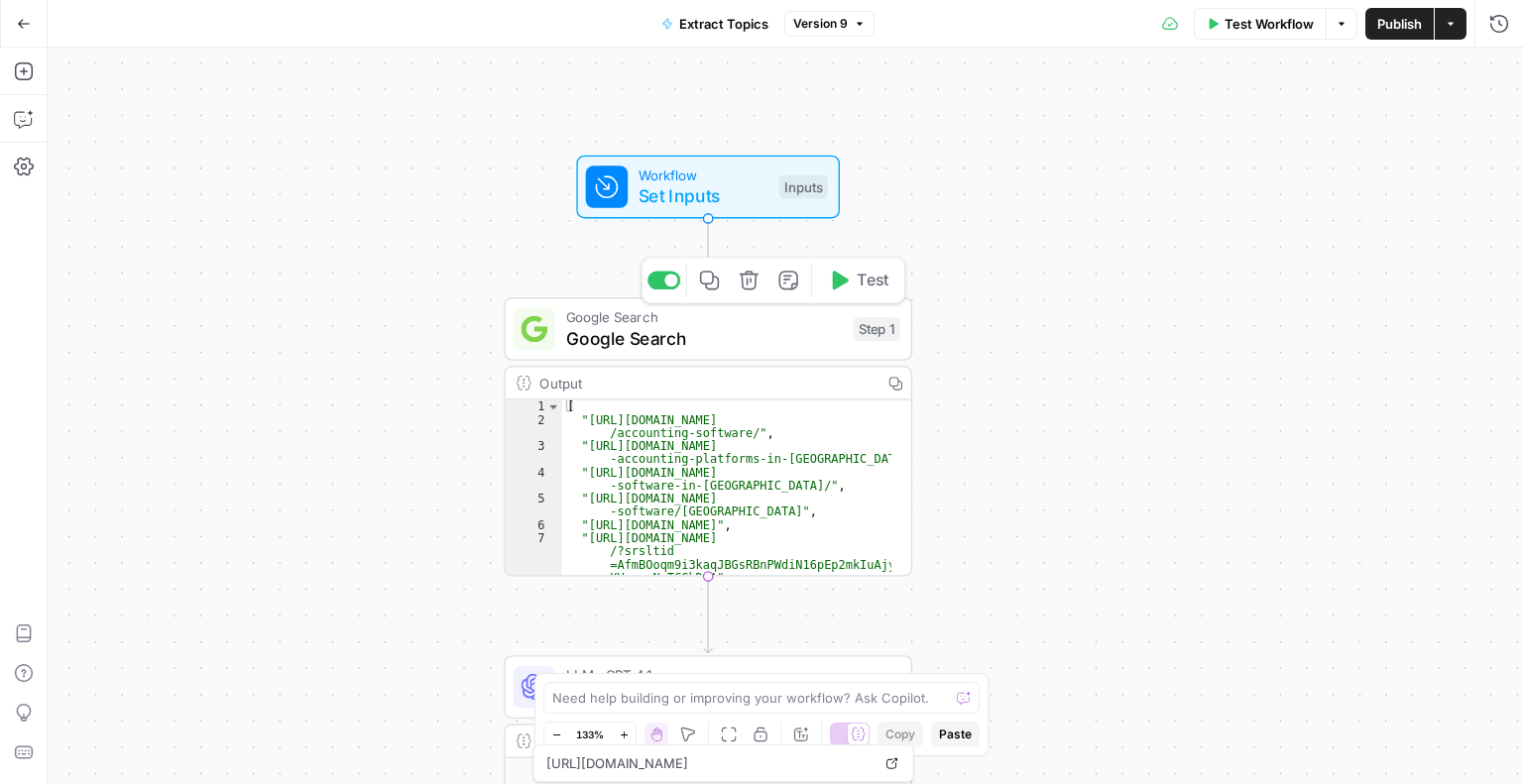
click at [670, 353] on div "Google Search Google Search Step 1 Copy step Delete step Add Note Test" at bounding box center [707, 329] width 408 height 64
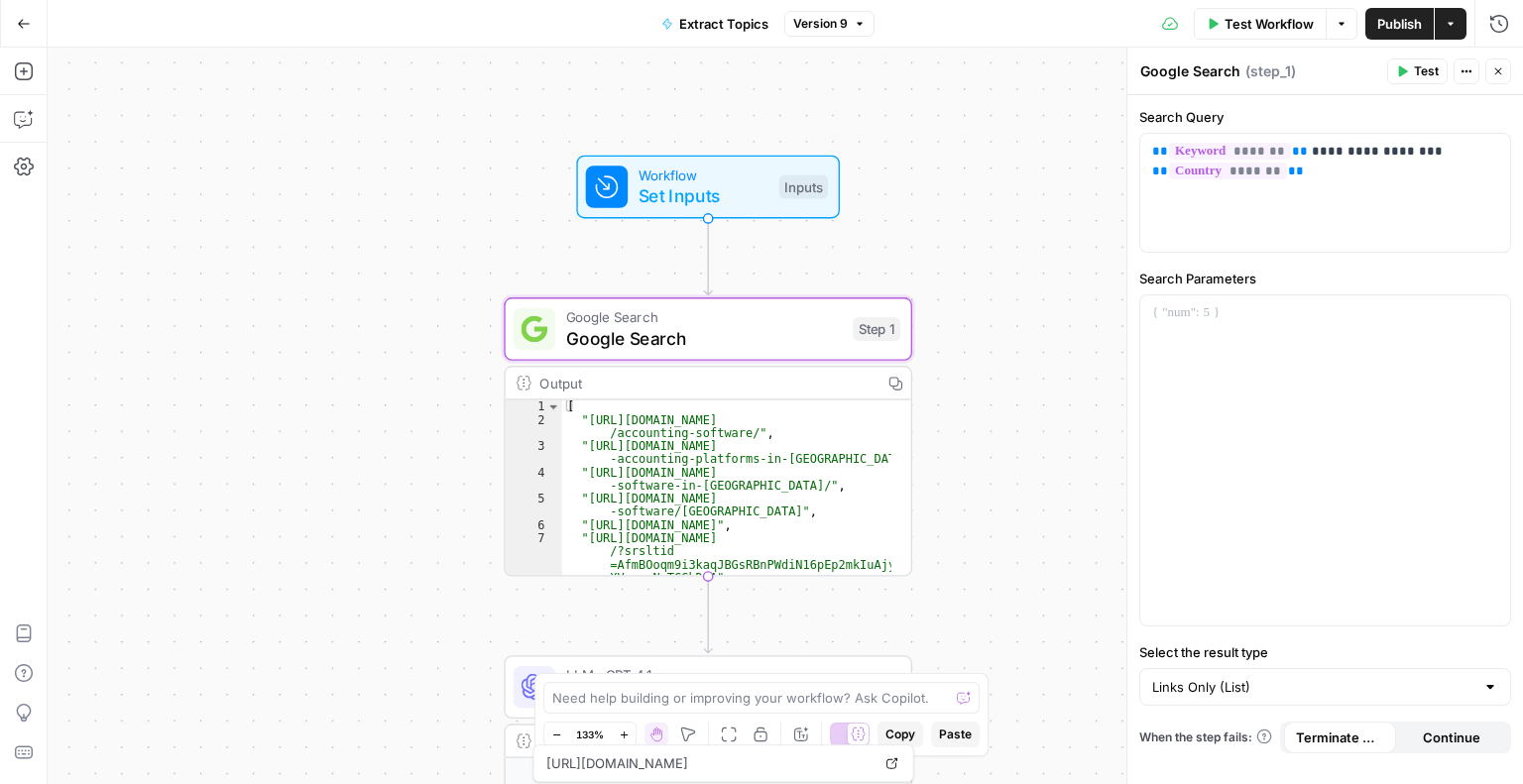
click at [1224, 19] on span "Test Workflow" at bounding box center [1269, 24] width 89 height 20
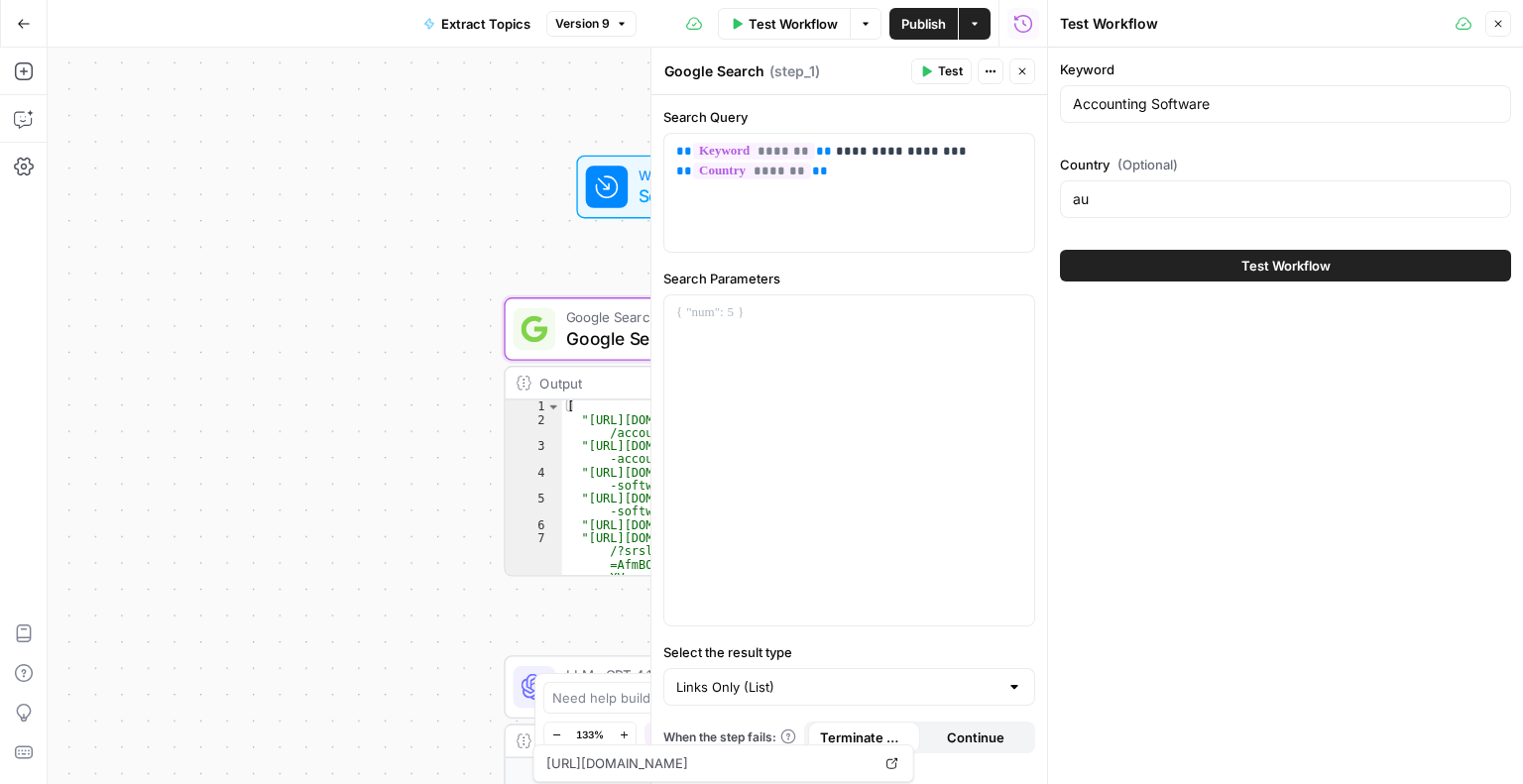
click at [1499, 27] on icon "button" at bounding box center [1498, 24] width 12 height 12
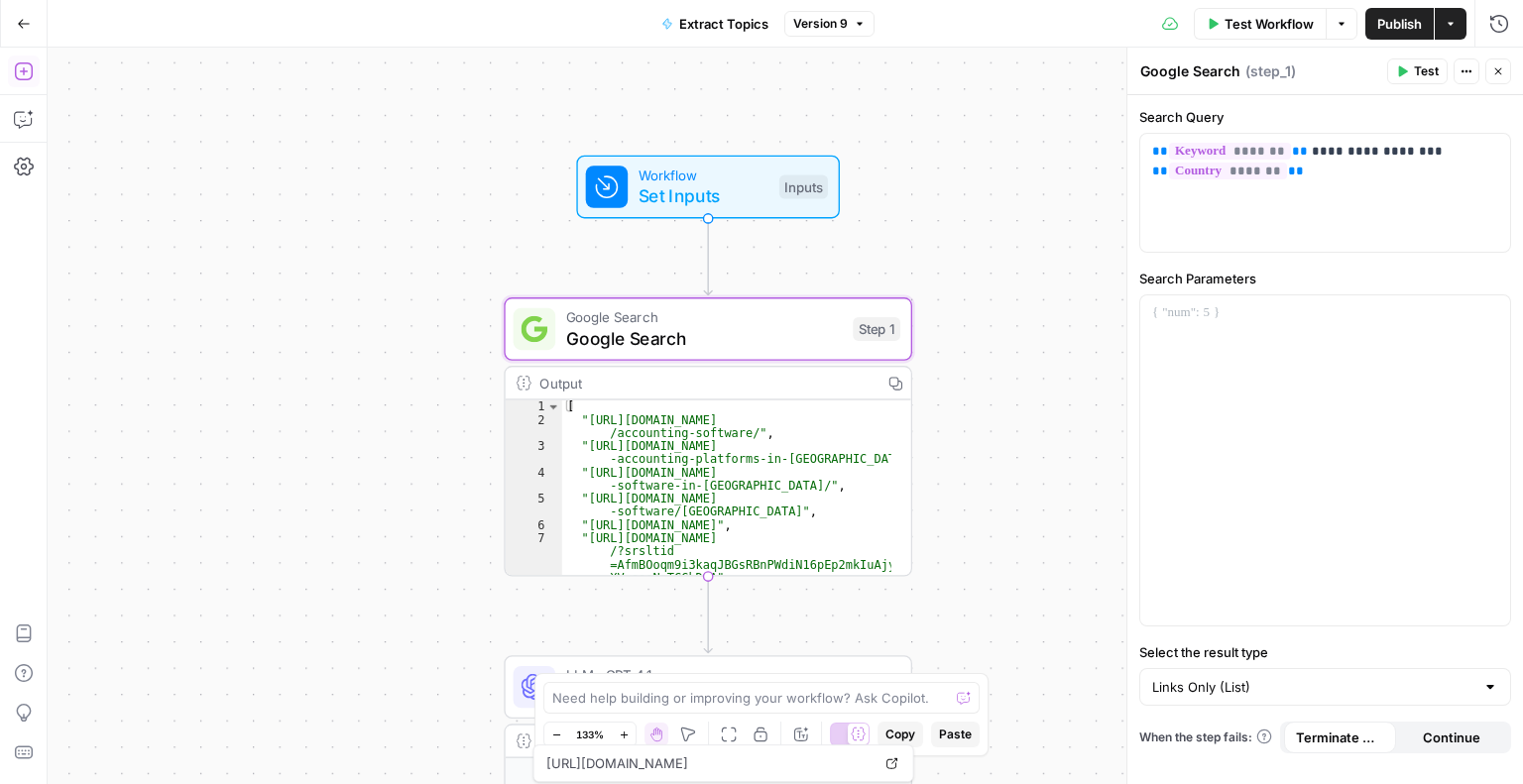
click at [25, 72] on icon "button" at bounding box center [24, 71] width 20 height 20
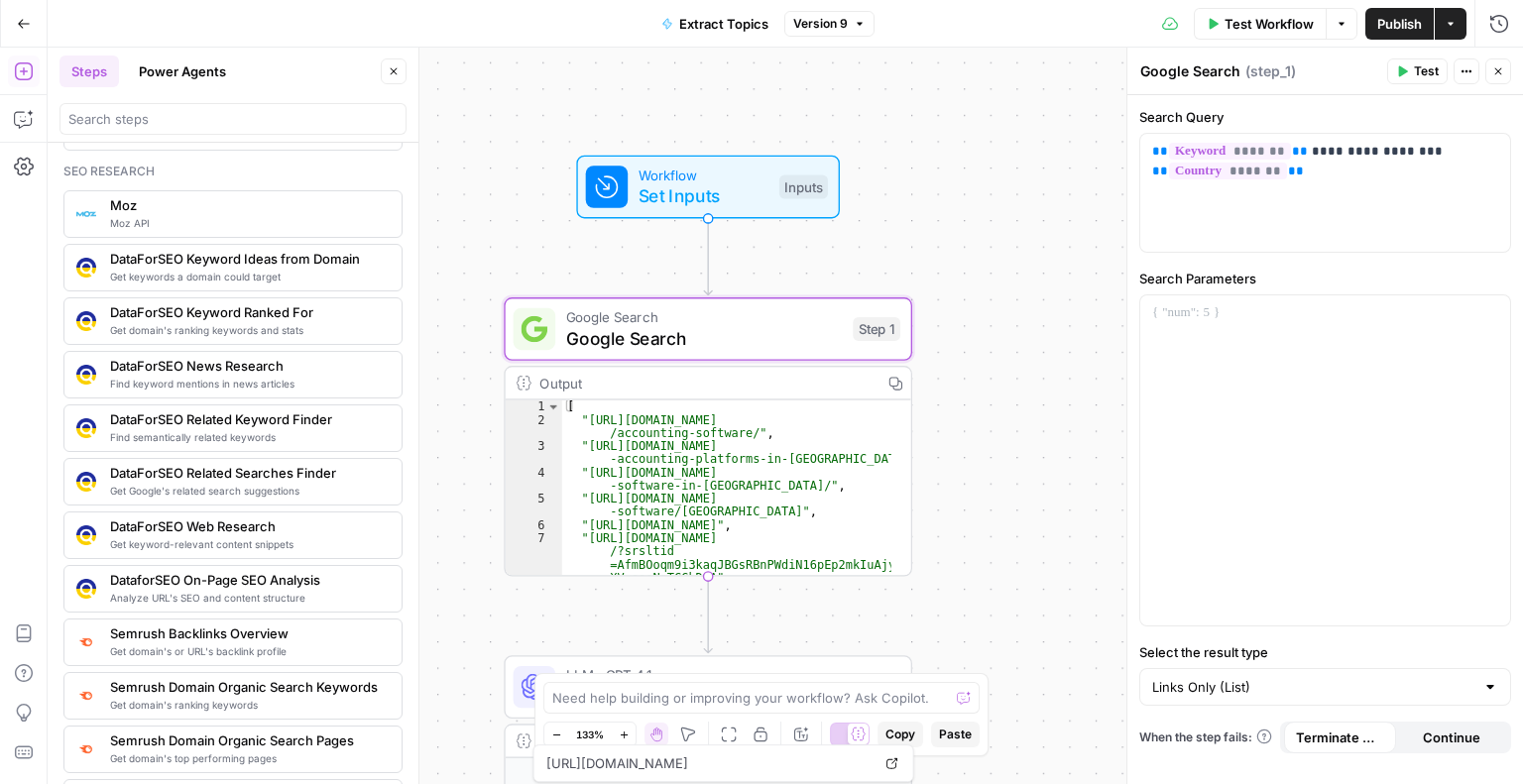
scroll to position [1737, 0]
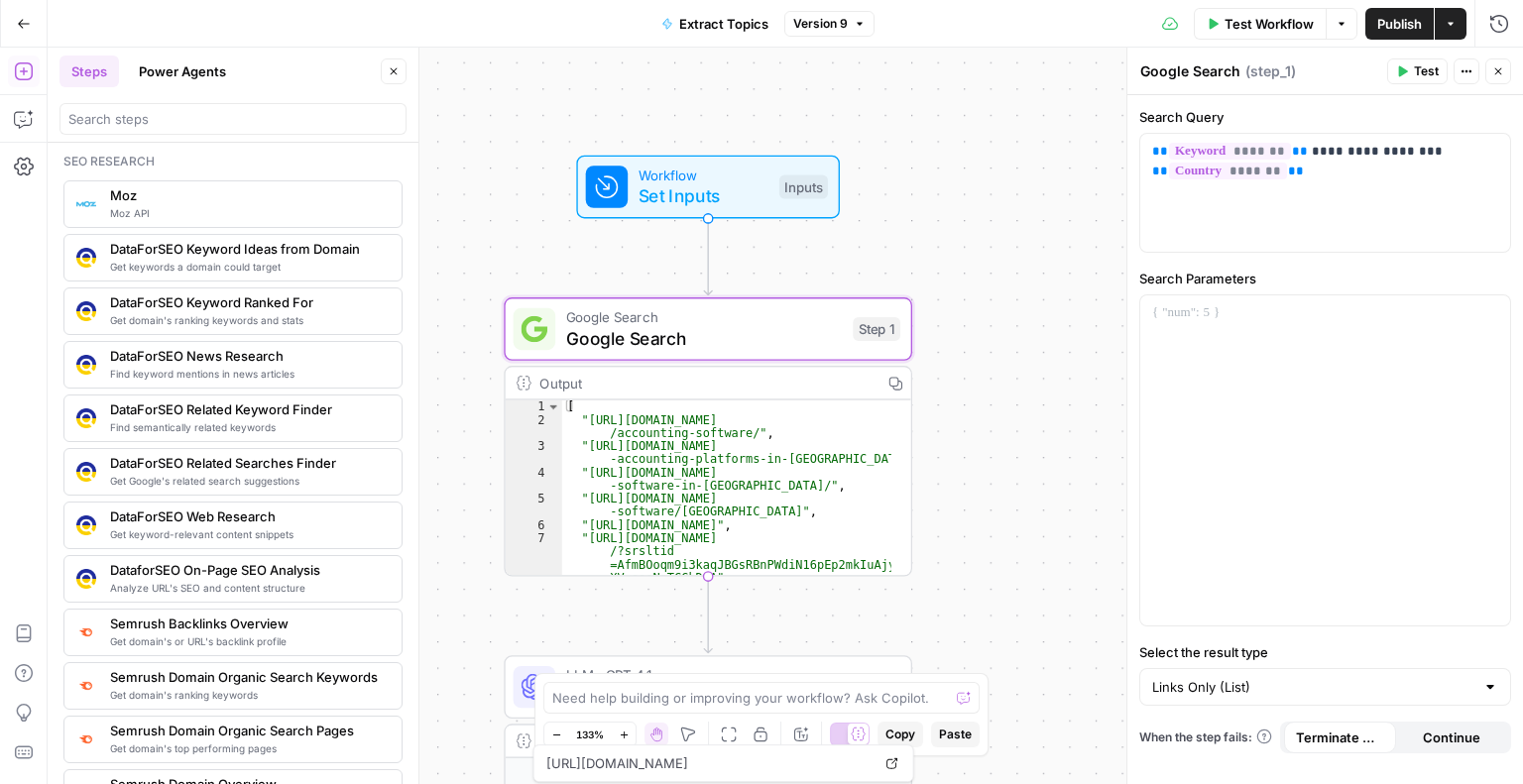
click at [1011, 337] on div "**********" at bounding box center [785, 416] width 1475 height 736
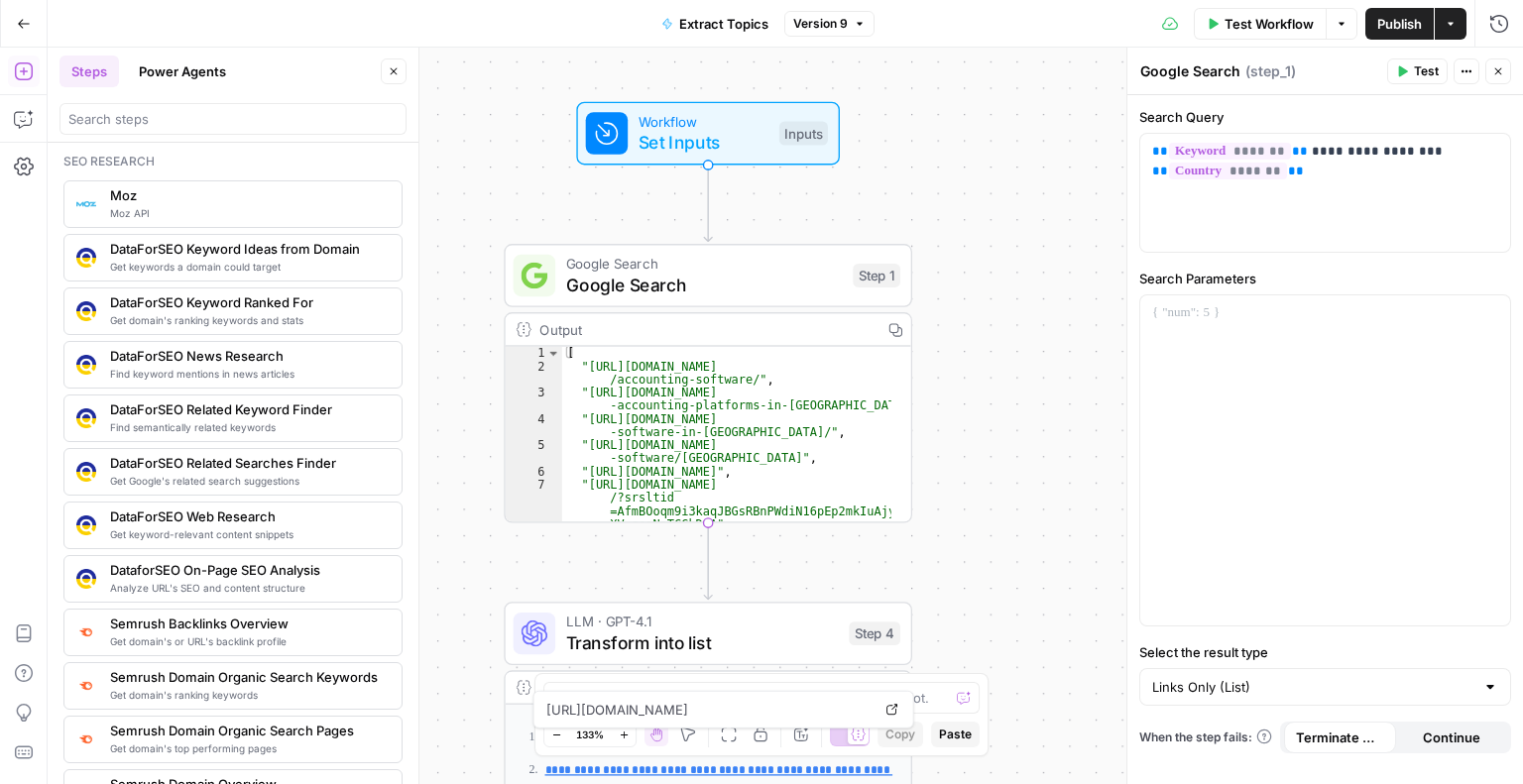
click at [384, 68] on button "Close" at bounding box center [393, 71] width 26 height 26
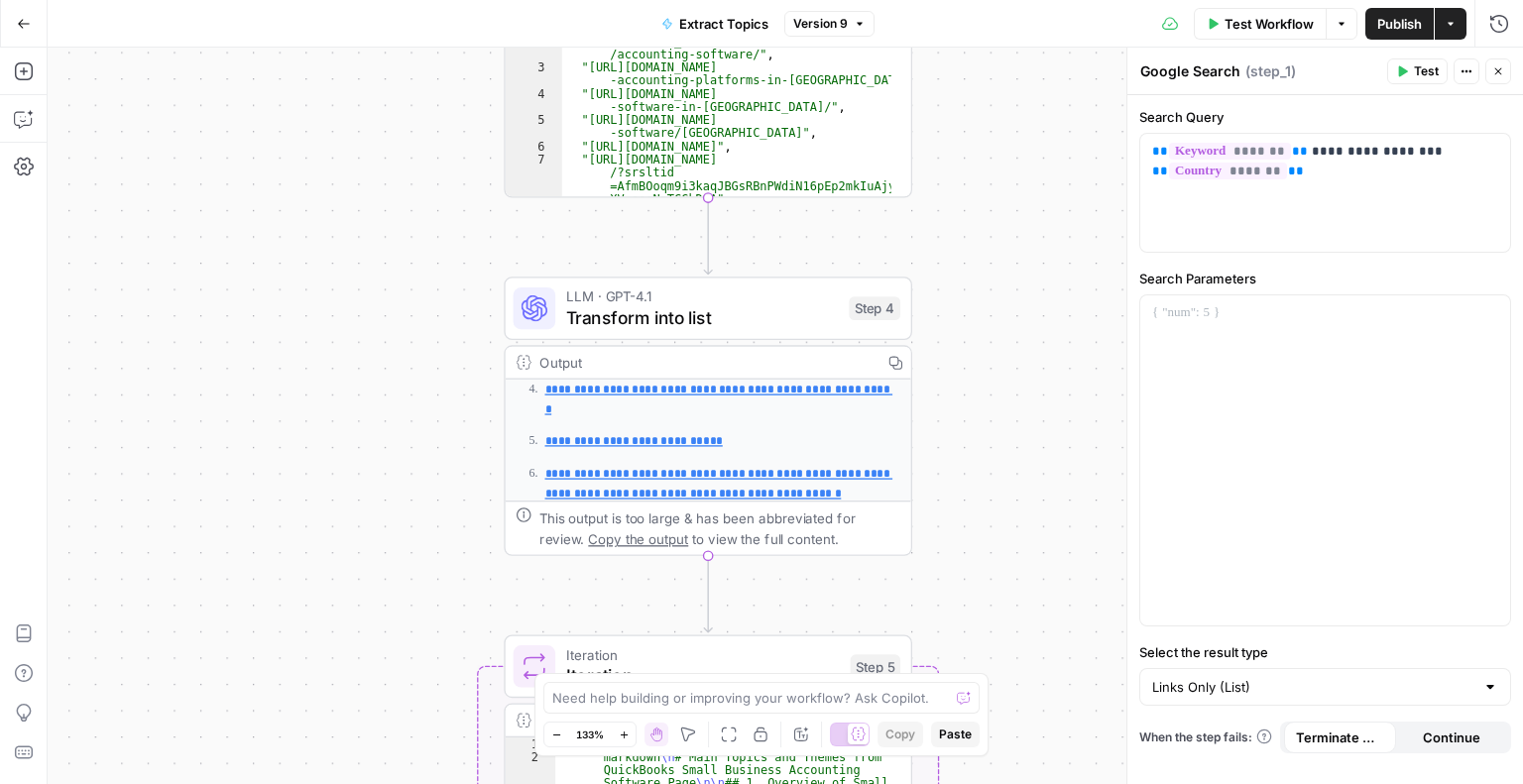
scroll to position [0, 0]
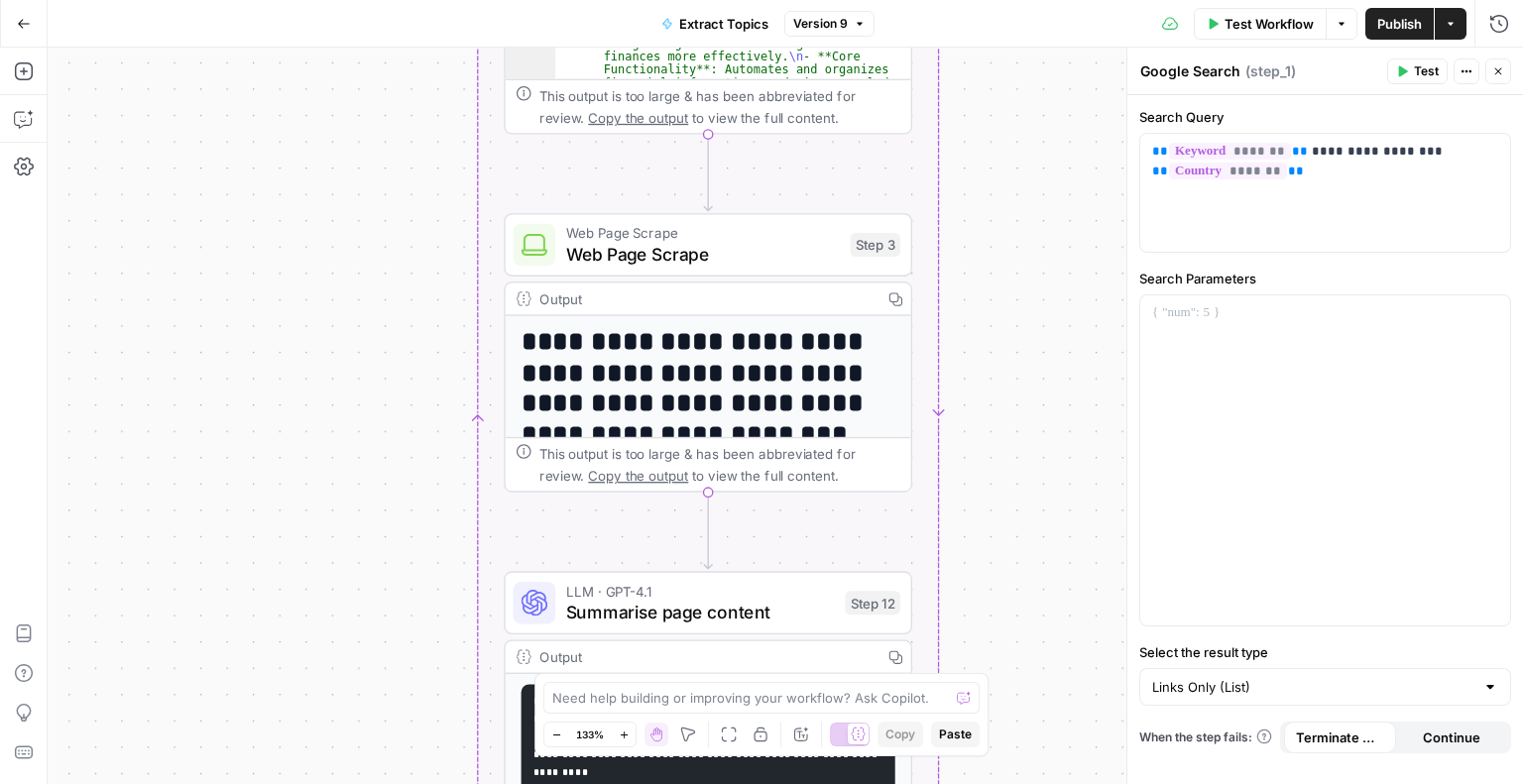
click at [666, 377] on h1 "**********" at bounding box center [698, 404] width 354 height 156
click at [705, 390] on h1 "**********" at bounding box center [698, 404] width 354 height 156
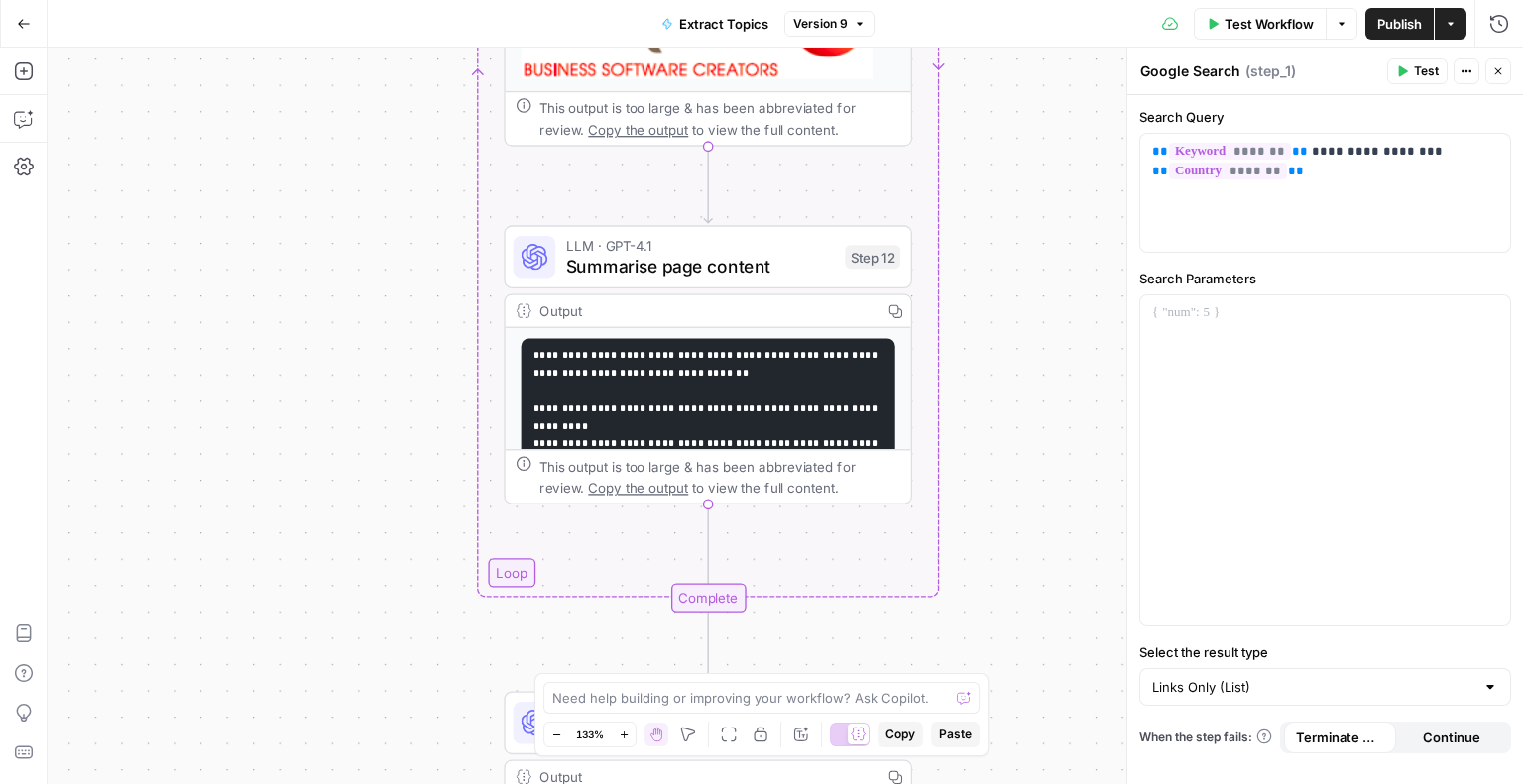
click at [613, 372] on code "**********" at bounding box center [707, 569] width 348 height 437
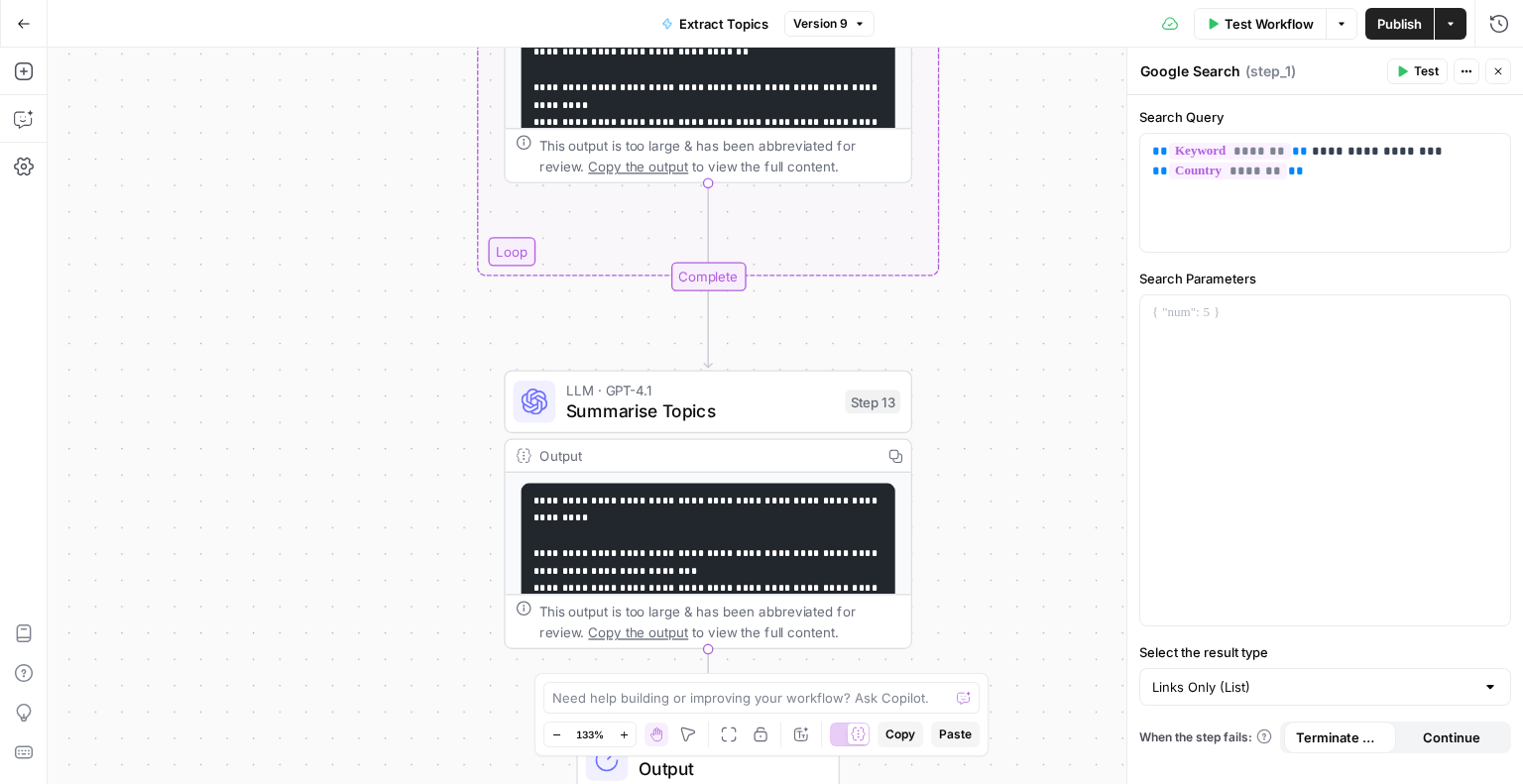
click at [674, 525] on pre "**********" at bounding box center [708, 687] width 373 height 408
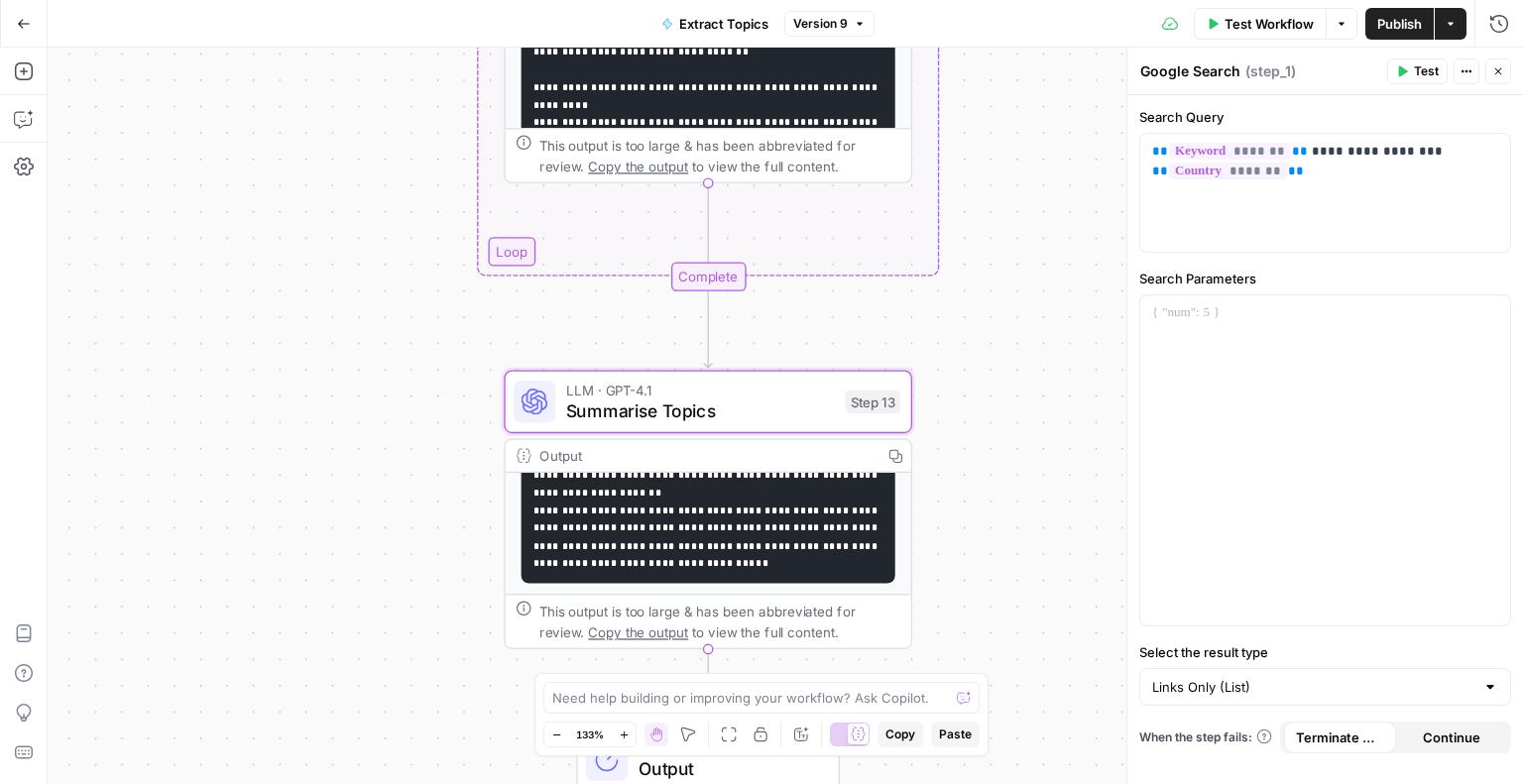
click at [702, 546] on code "**********" at bounding box center [707, 377] width 348 height 383
click at [29, 18] on icon "button" at bounding box center [24, 24] width 14 height 14
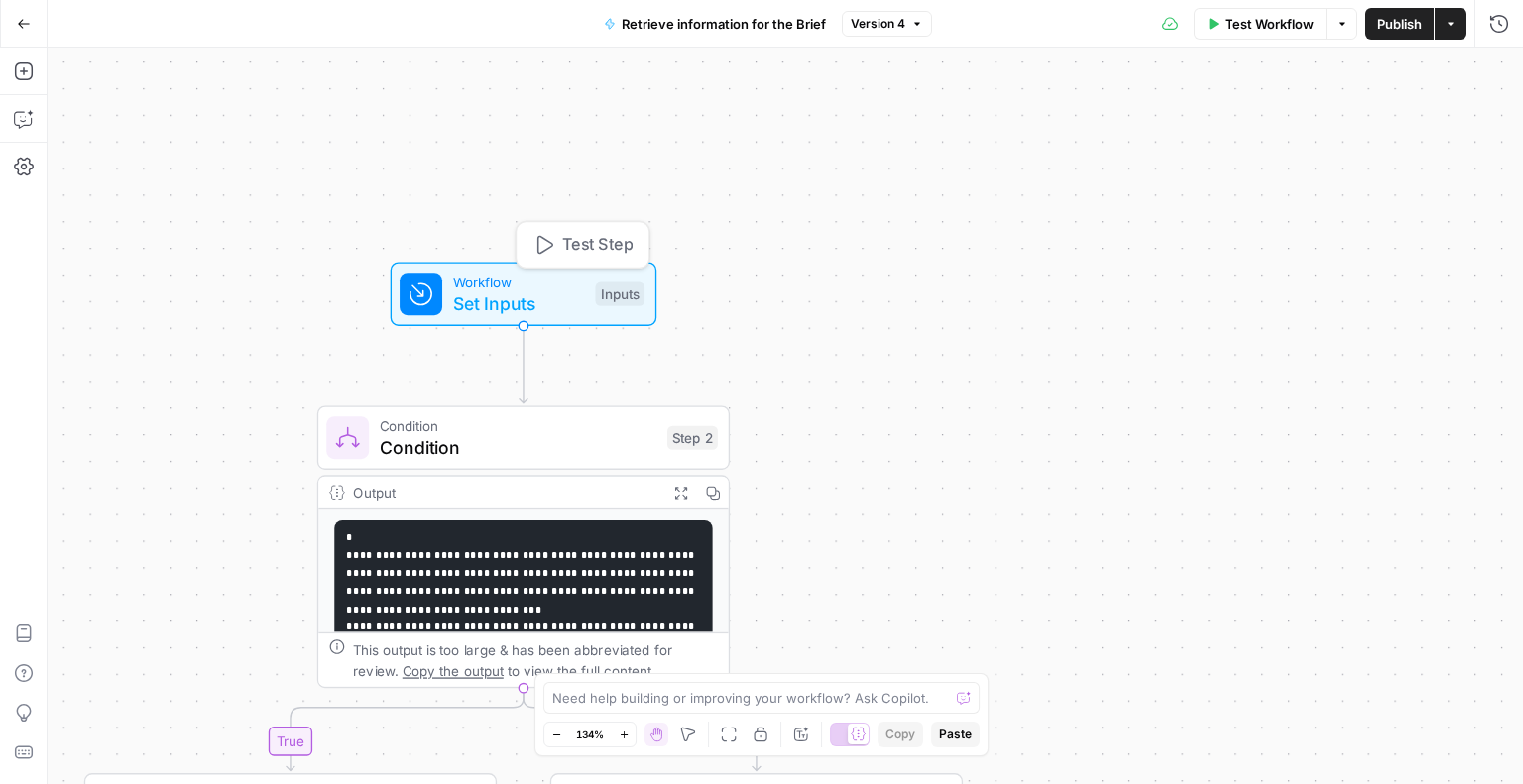
click at [462, 291] on span "Set Inputs" at bounding box center [518, 304] width 132 height 27
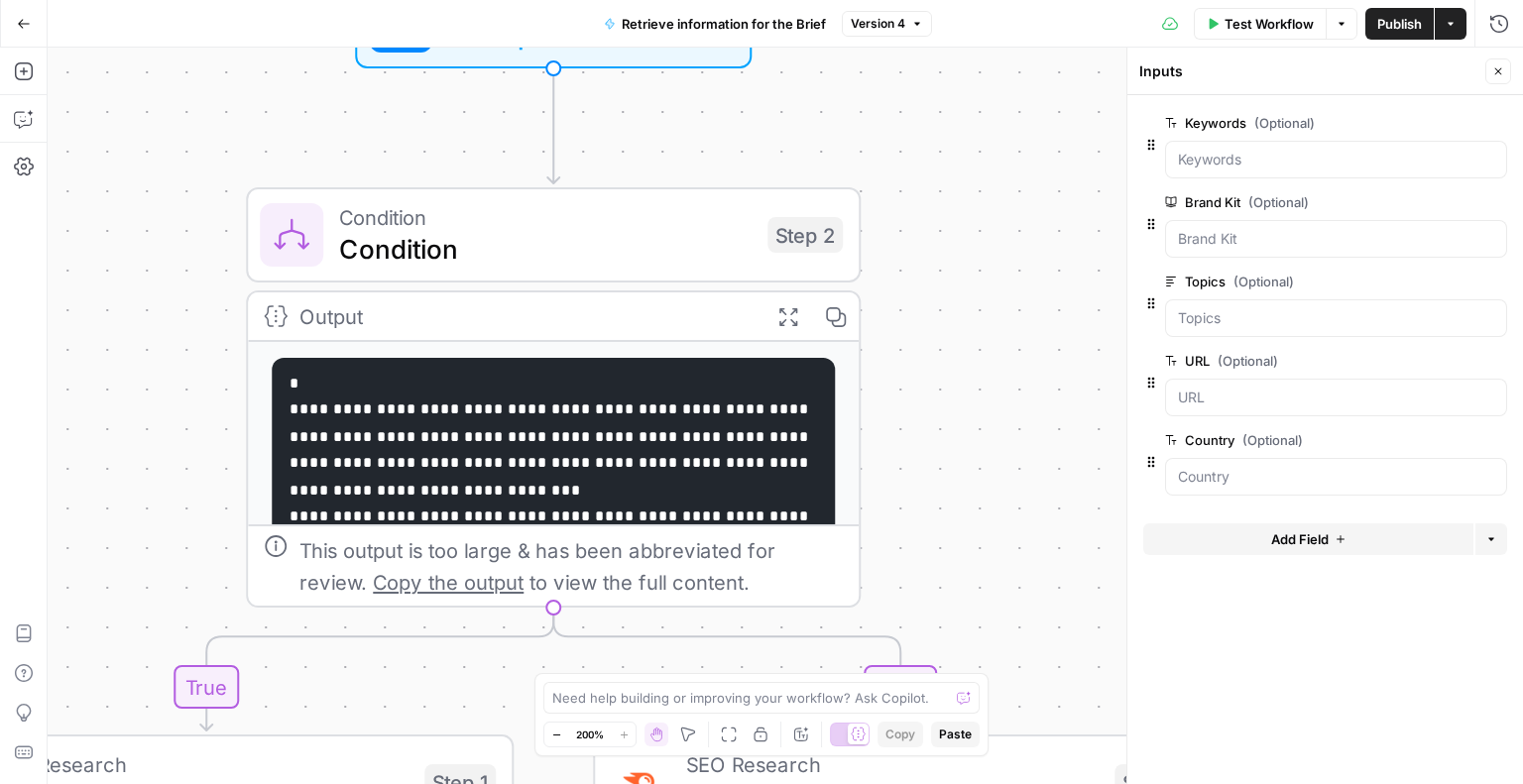
click at [547, 411] on code "**********" at bounding box center [551, 636] width 523 height 524
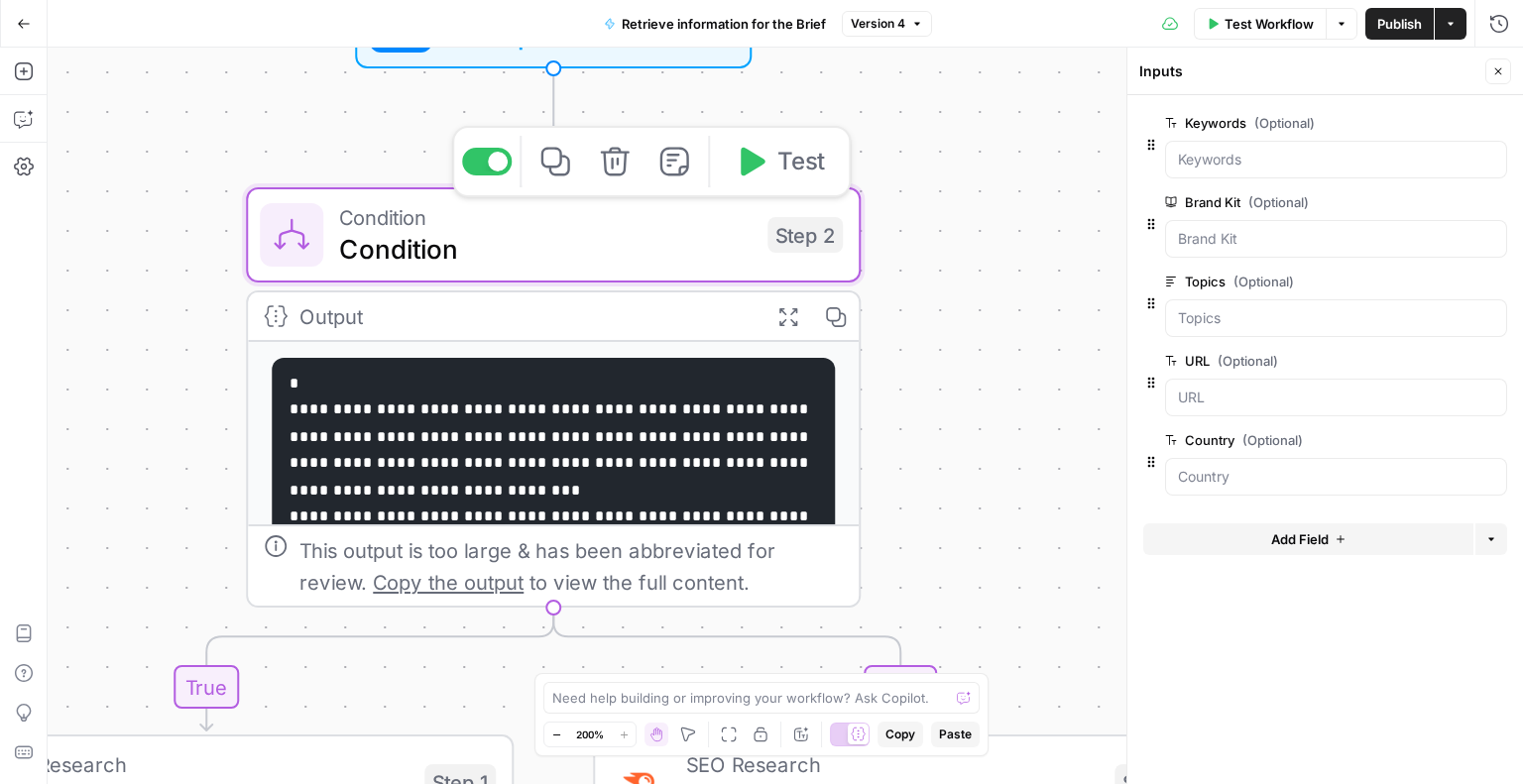
click at [380, 245] on span "Condition" at bounding box center [545, 249] width 412 height 40
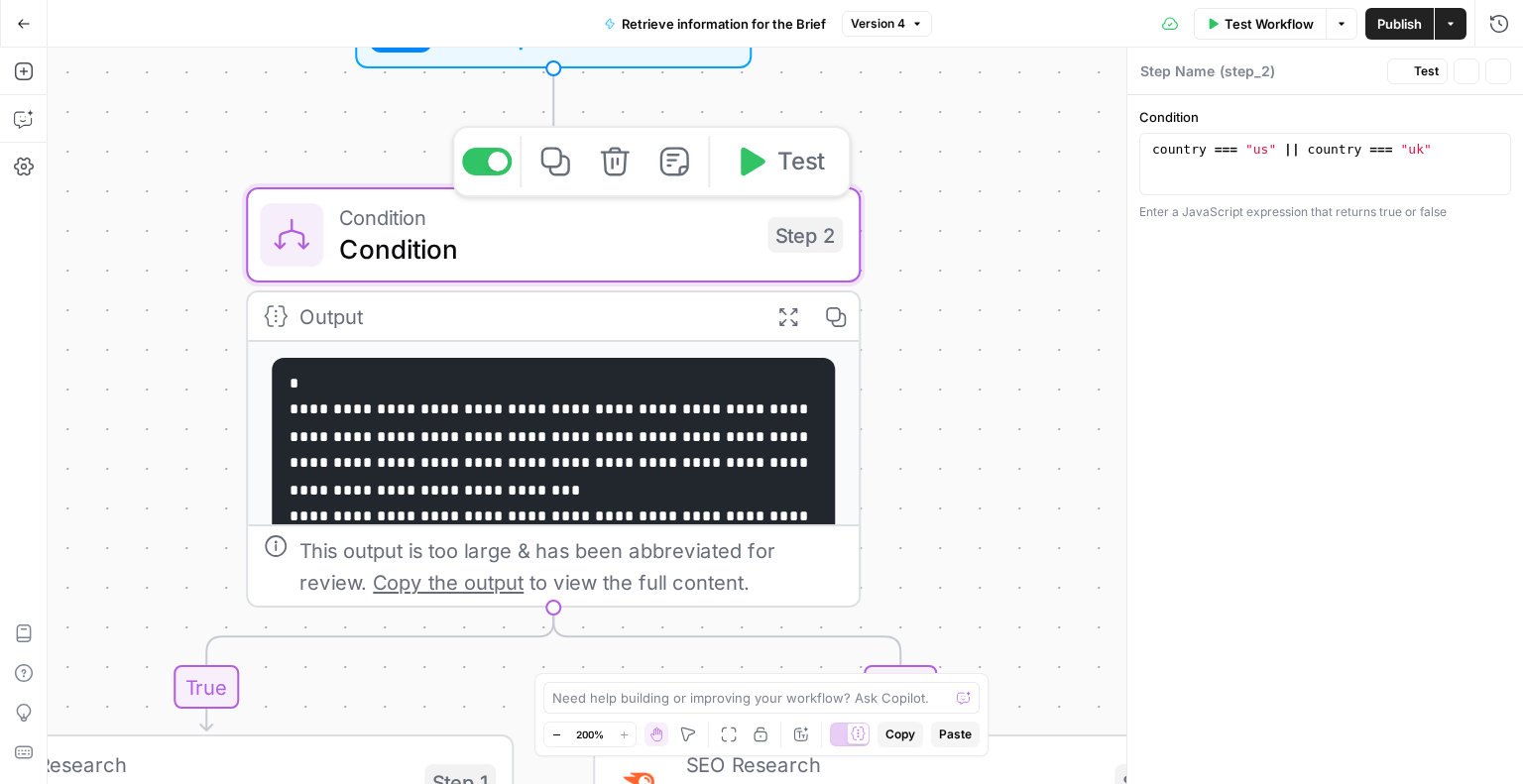
type textarea "Condition"
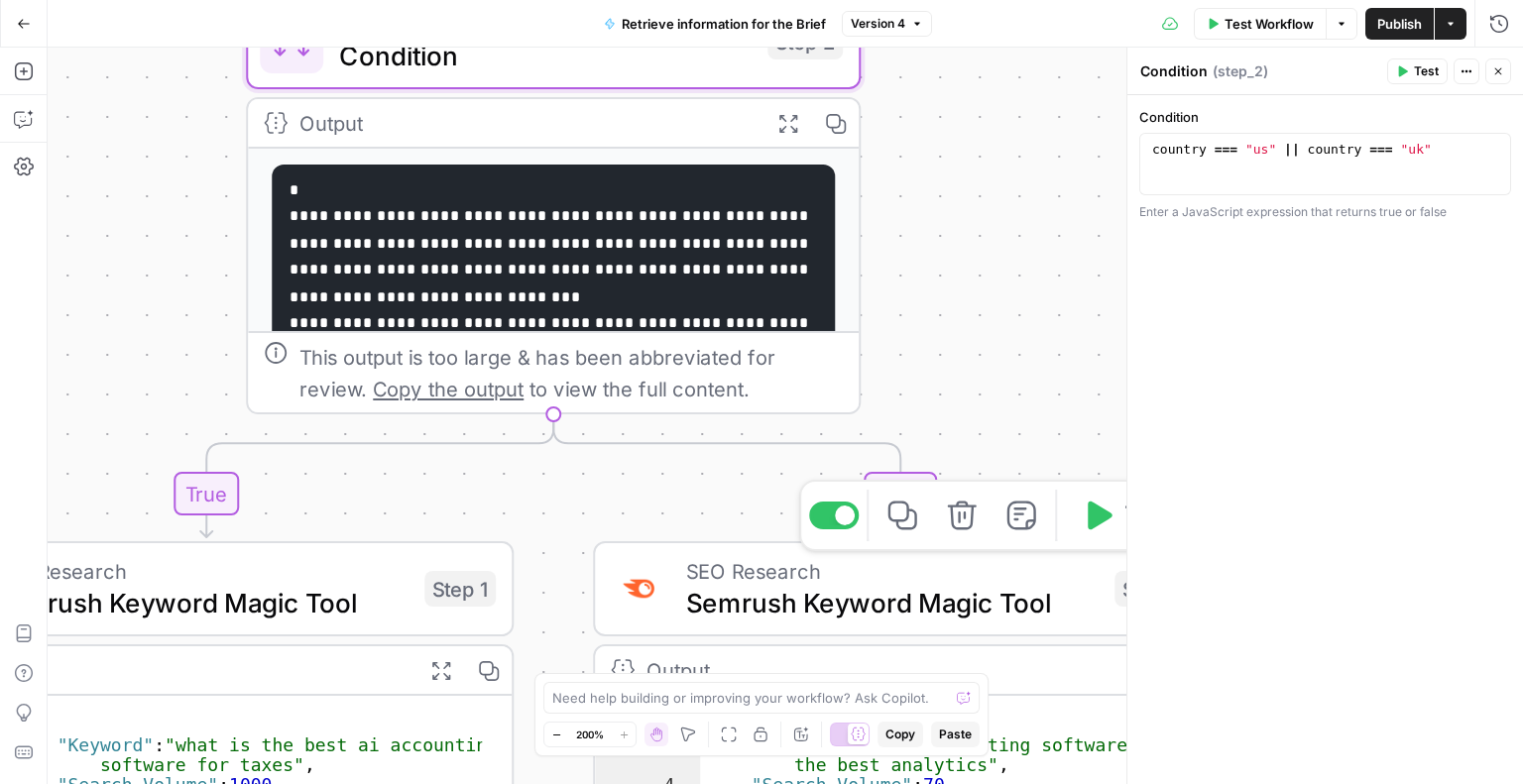
click at [764, 597] on span "Semrush Keyword Magic Tool" at bounding box center [892, 602] width 412 height 40
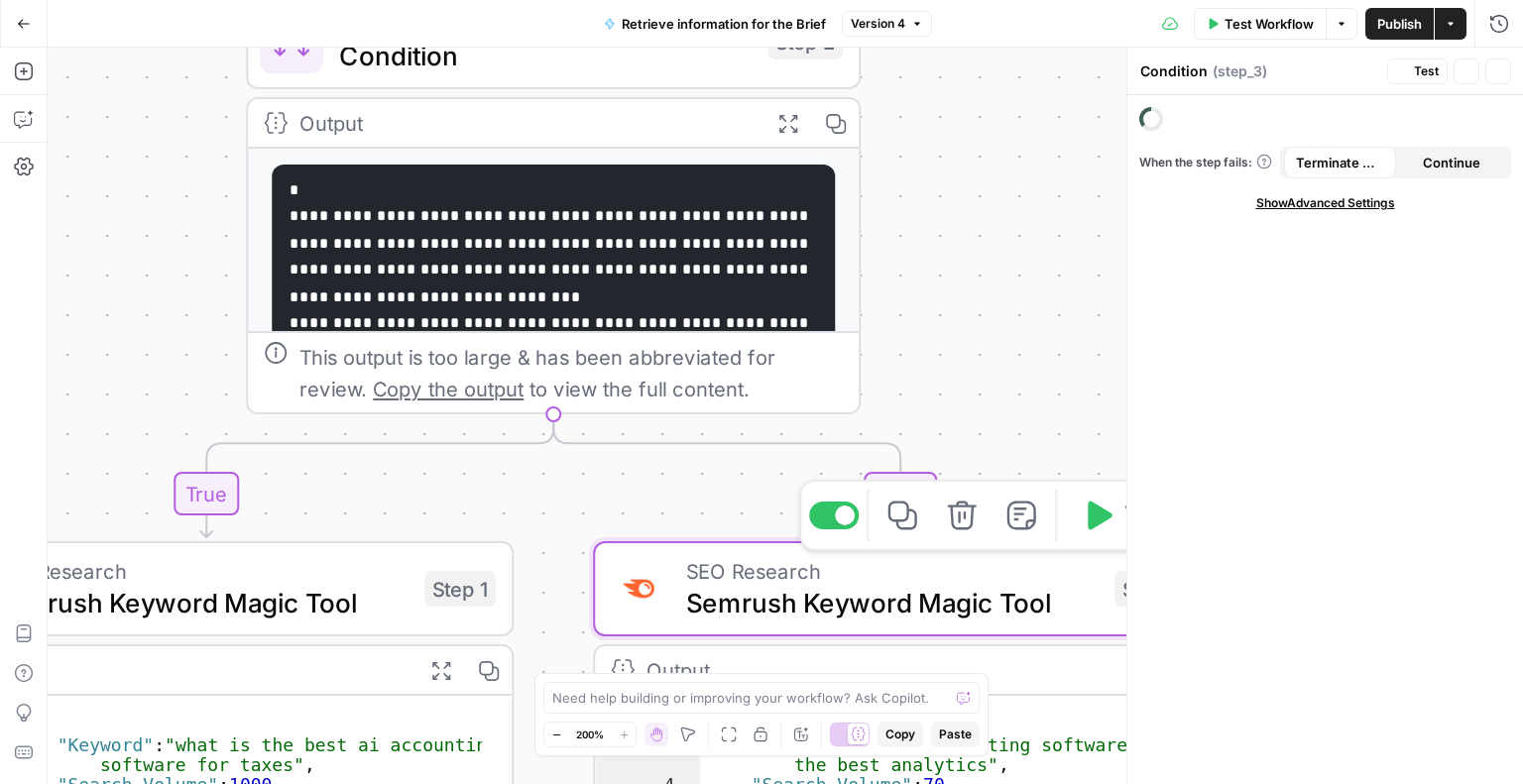
type textarea "Semrush Keyword Magic Tool"
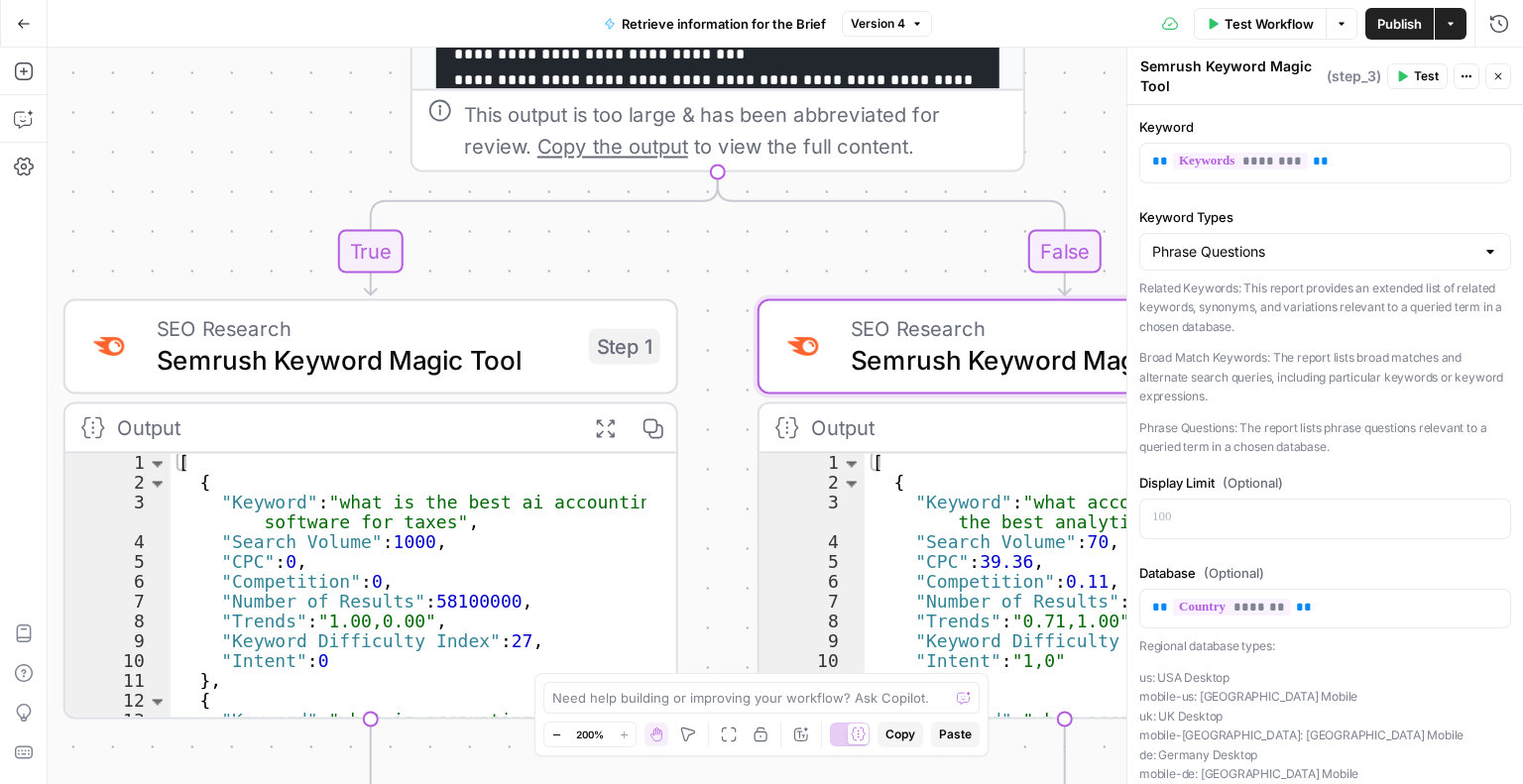
click at [247, 352] on span "Semrush Keyword Magic Tool" at bounding box center [364, 360] width 416 height 40
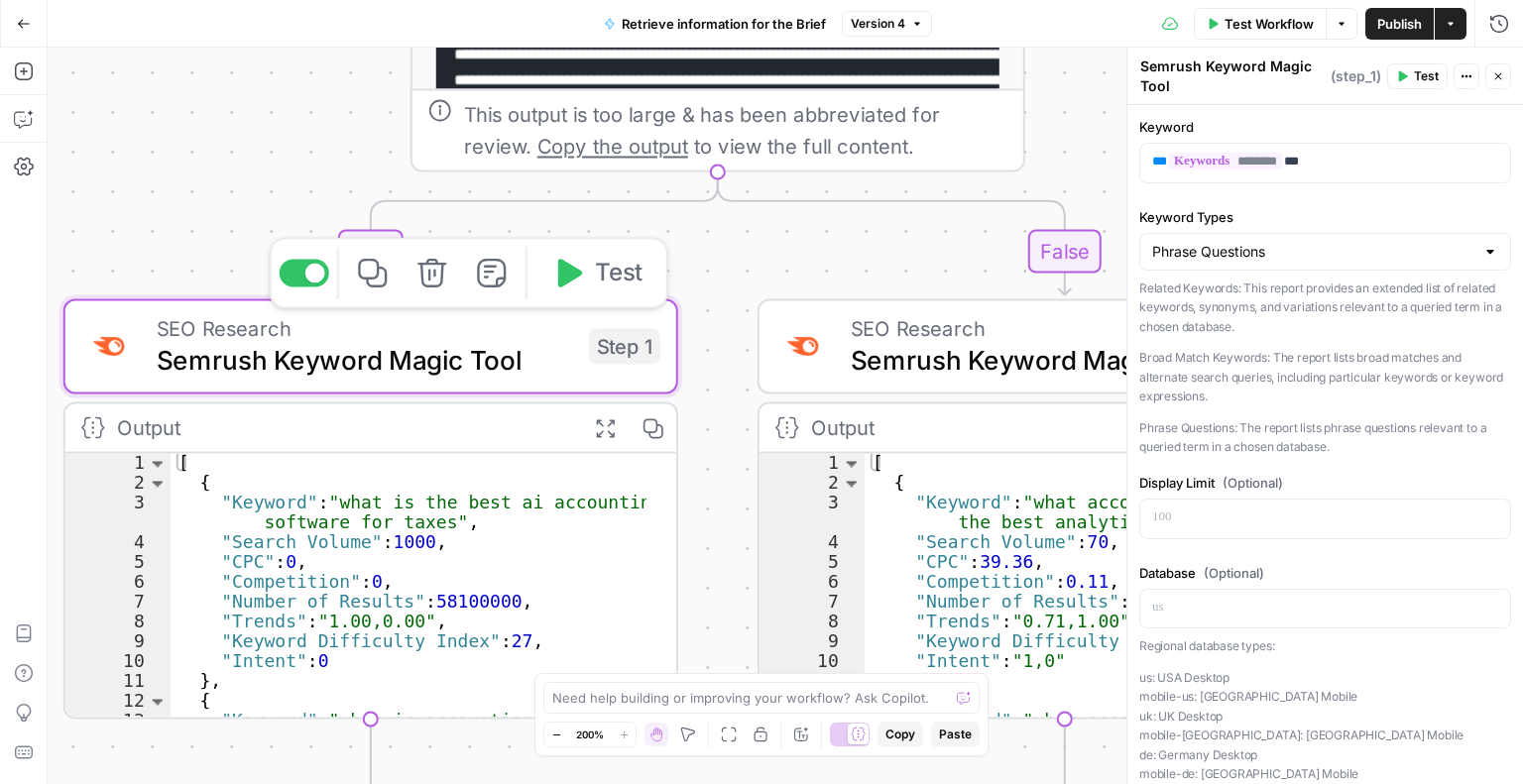
drag, startPoint x: 247, startPoint y: 352, endPoint x: 1222, endPoint y: 311, distance: 975.9
click at [1222, 311] on p "Related Keywords: This report provides an extended list of related keywords, sy…" at bounding box center [1324, 308] width 371 height 59
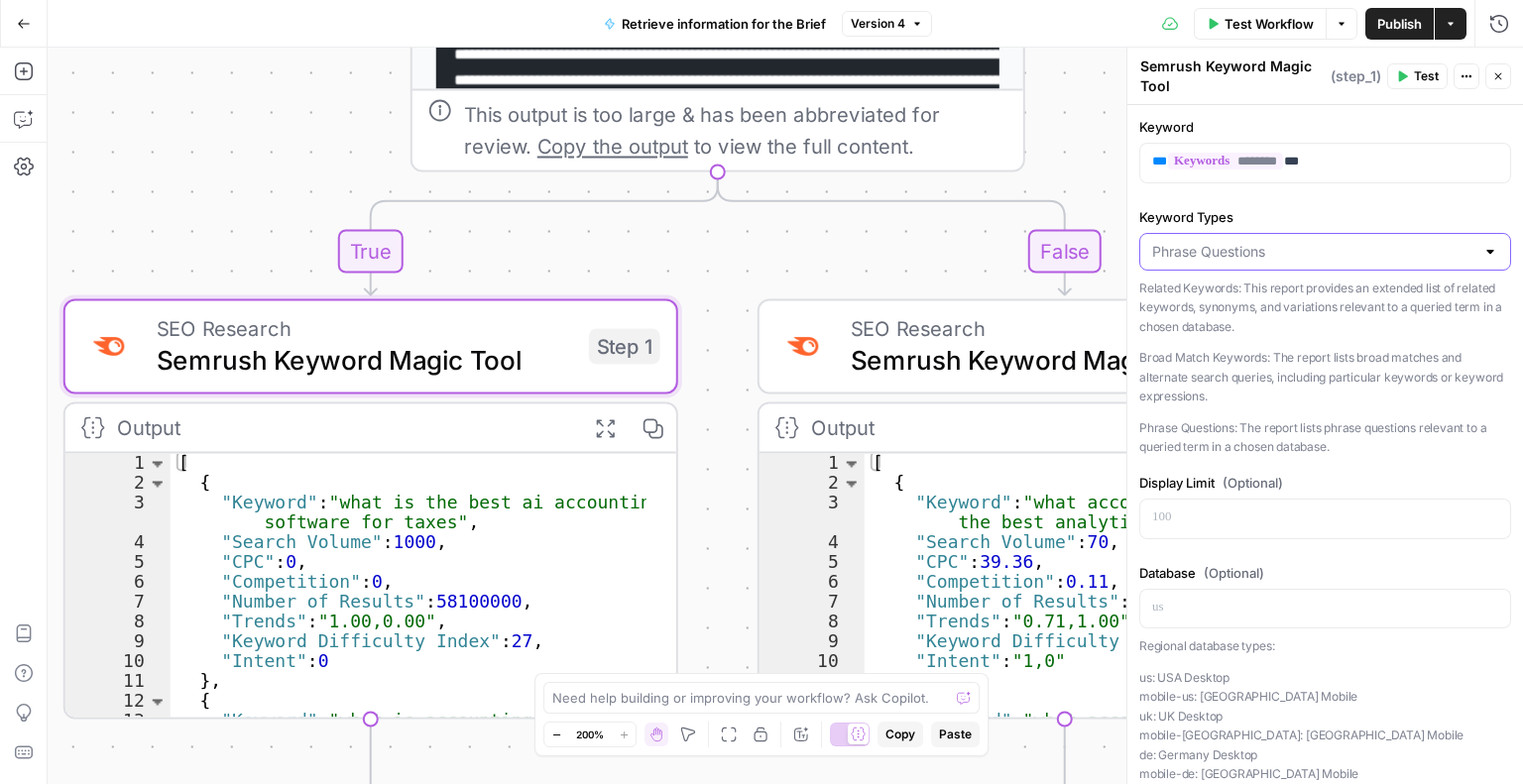
click at [1189, 252] on input "Keyword Types" at bounding box center [1313, 252] width 323 height 20
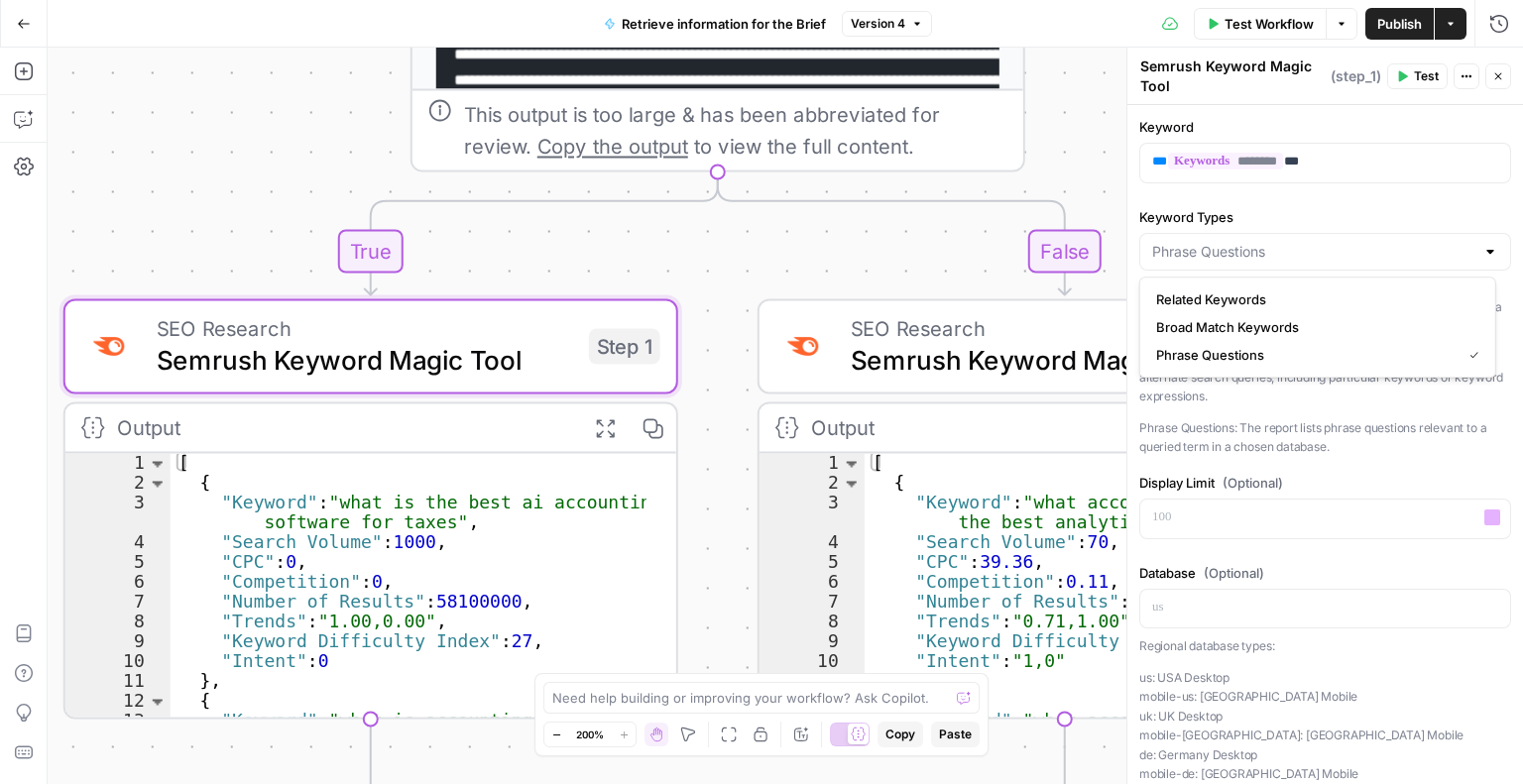
type input "Phrase Questions"
click at [1201, 433] on p "Phrase Questions: The report lists phrase questions relevant to a queried term …" at bounding box center [1324, 437] width 371 height 39
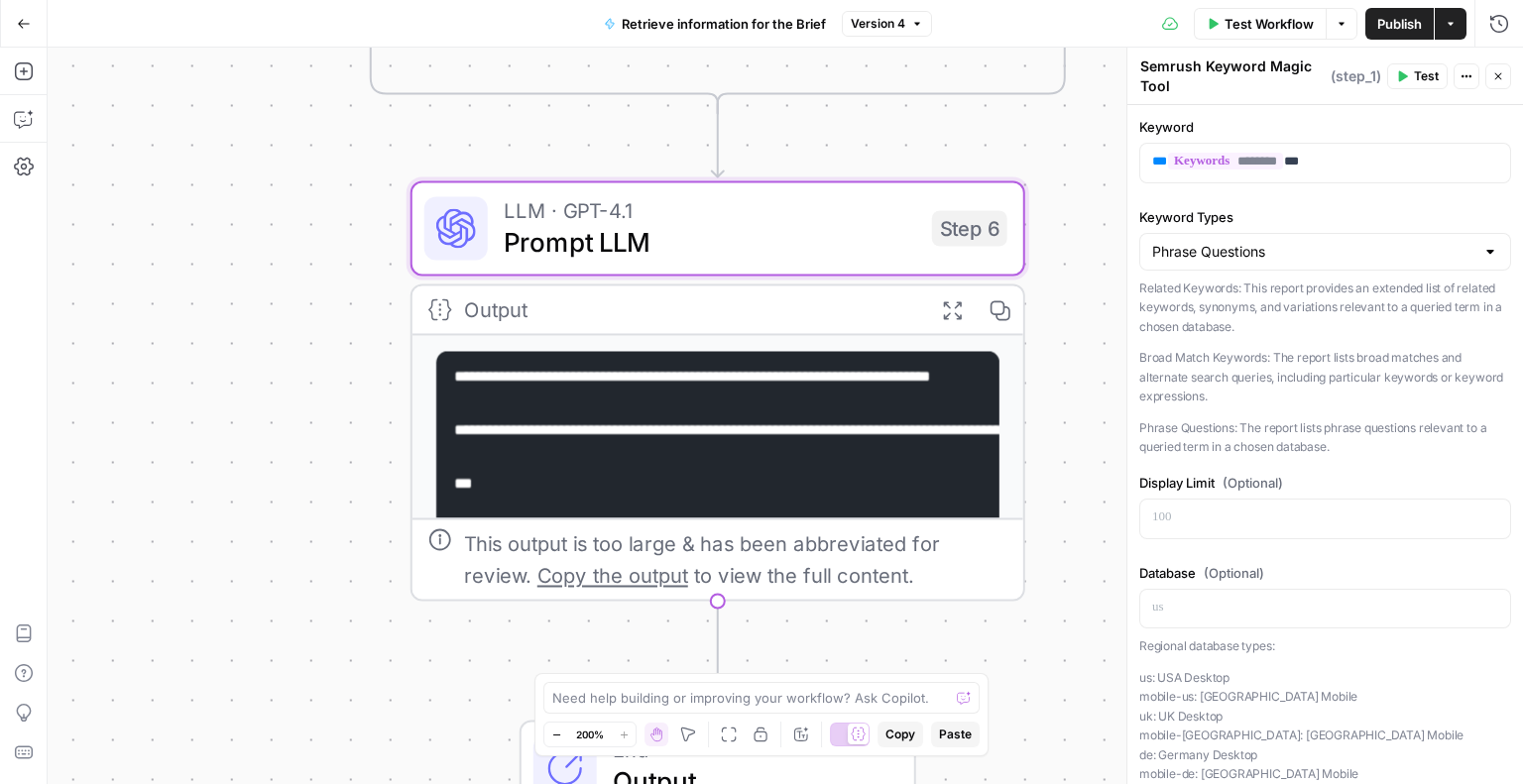
click at [626, 234] on span "Prompt LLM" at bounding box center [709, 242] width 412 height 40
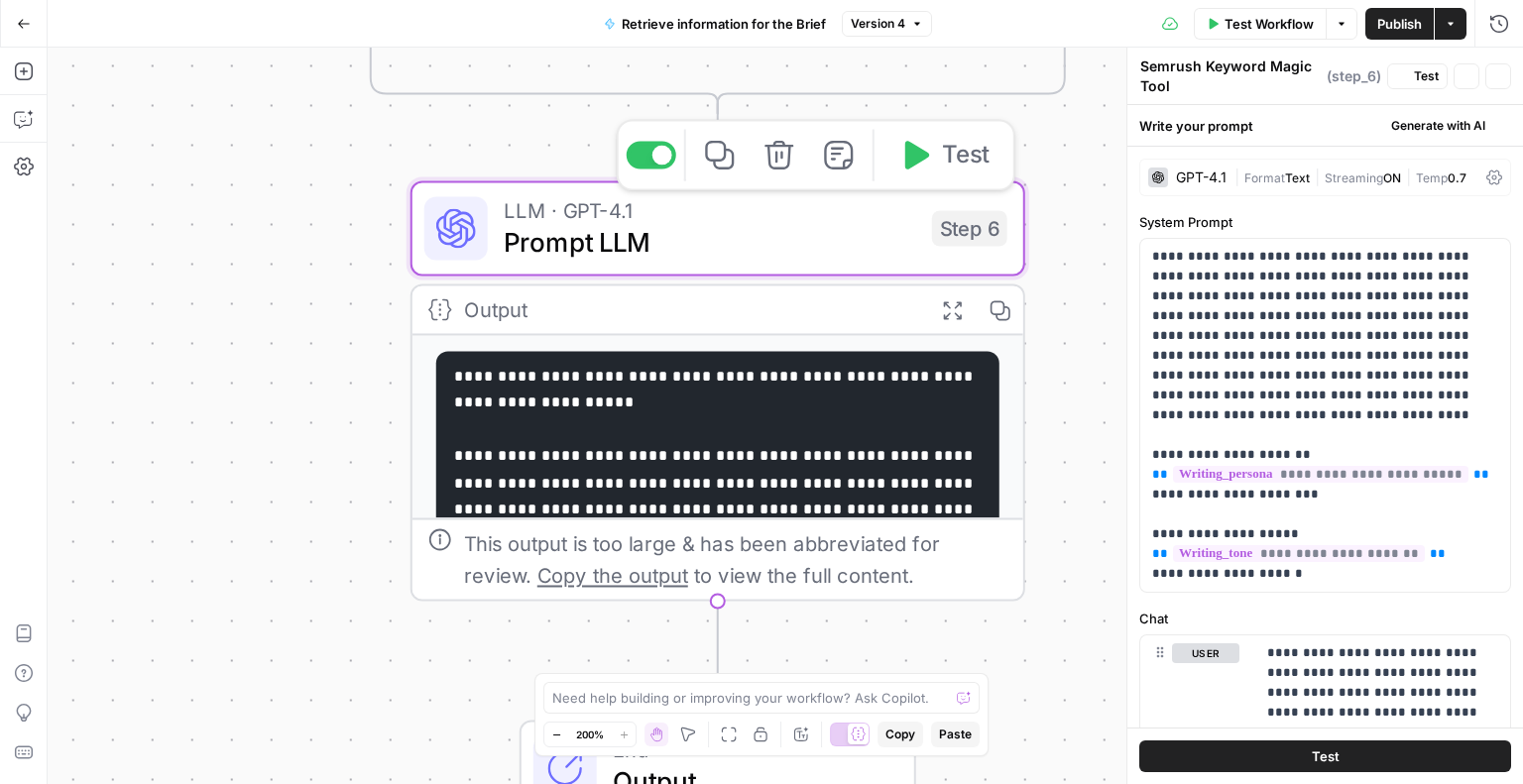
type textarea "Prompt LLM"
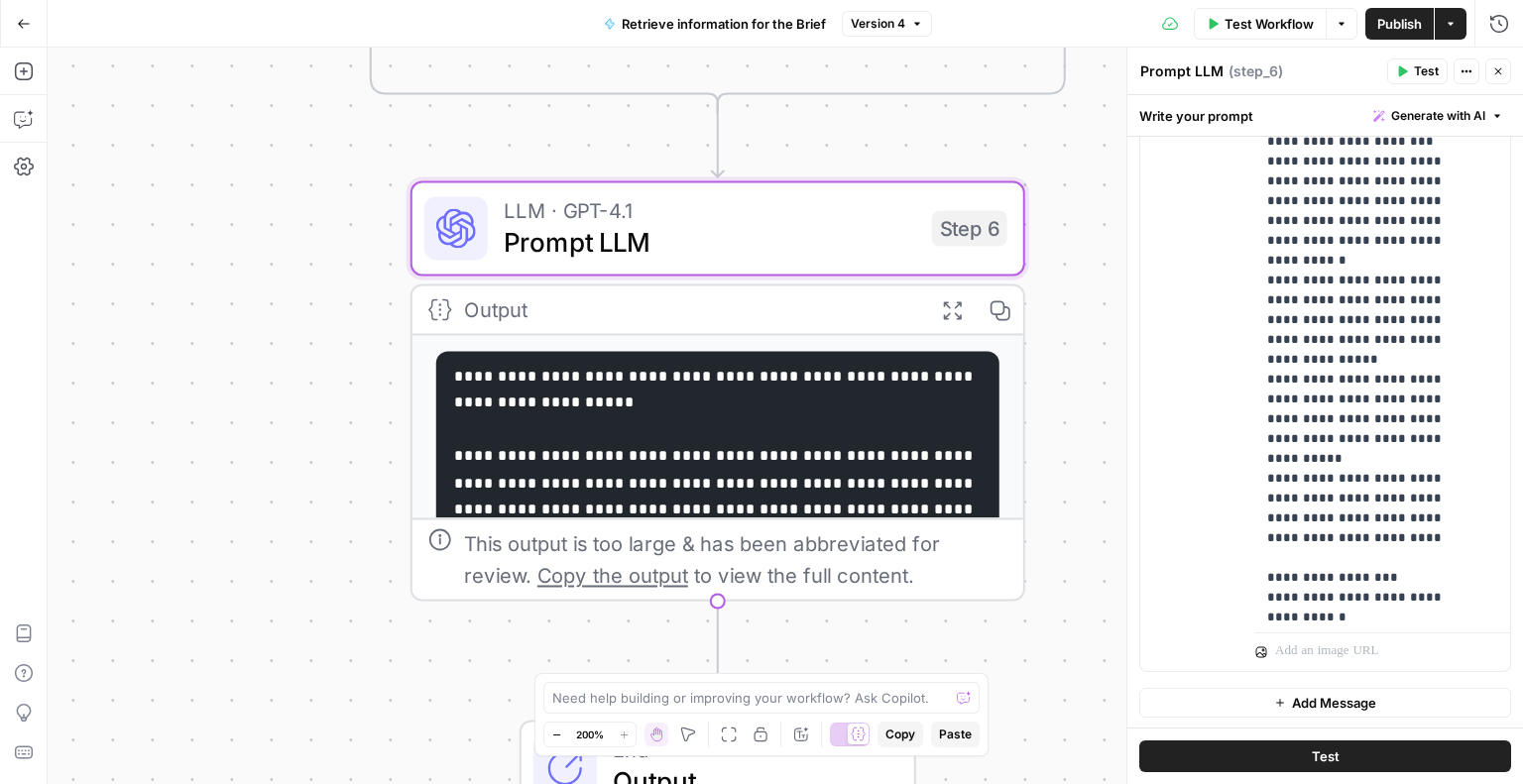
scroll to position [530, 0]
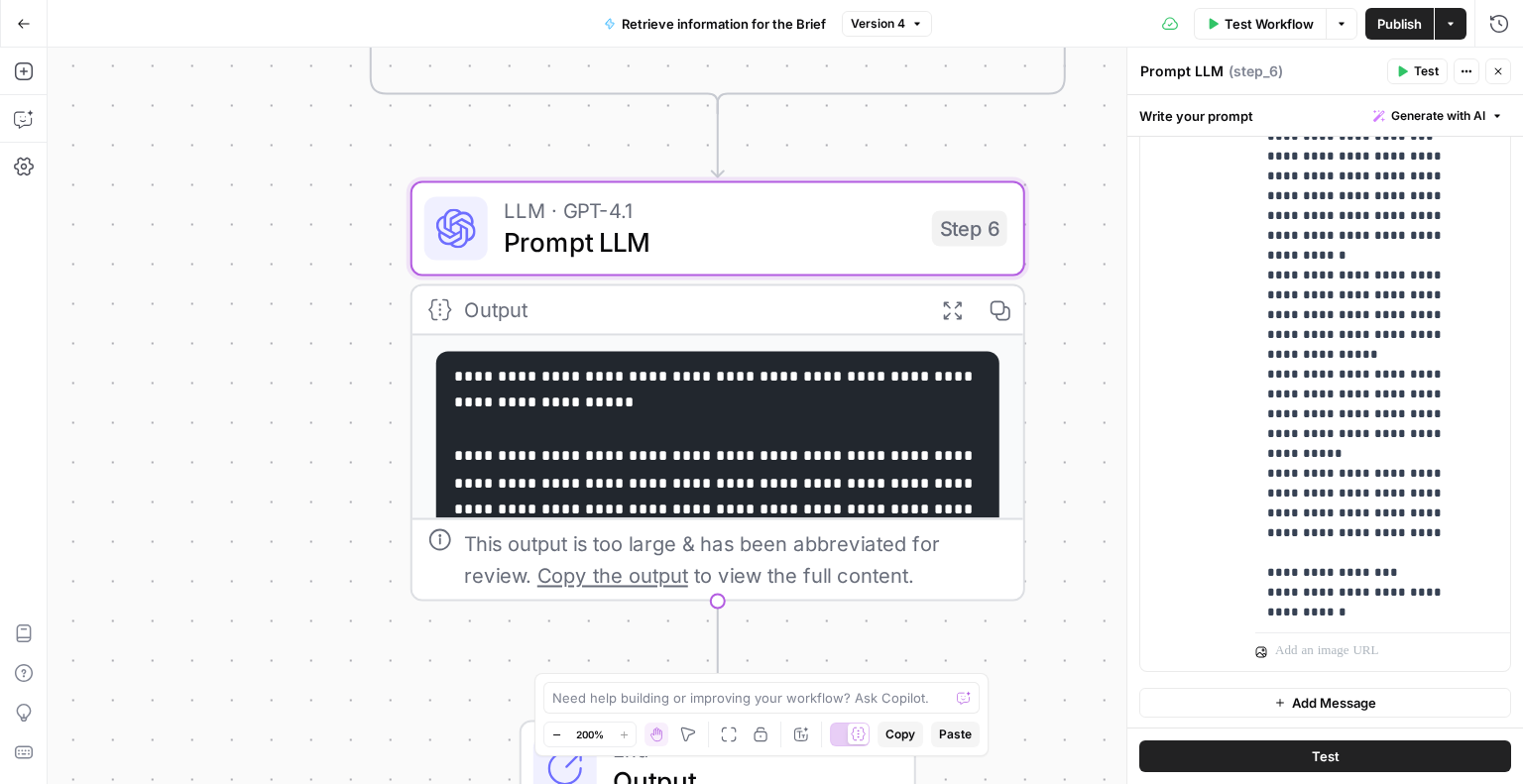
click at [707, 446] on code "**********" at bounding box center [715, 711] width 523 height 685
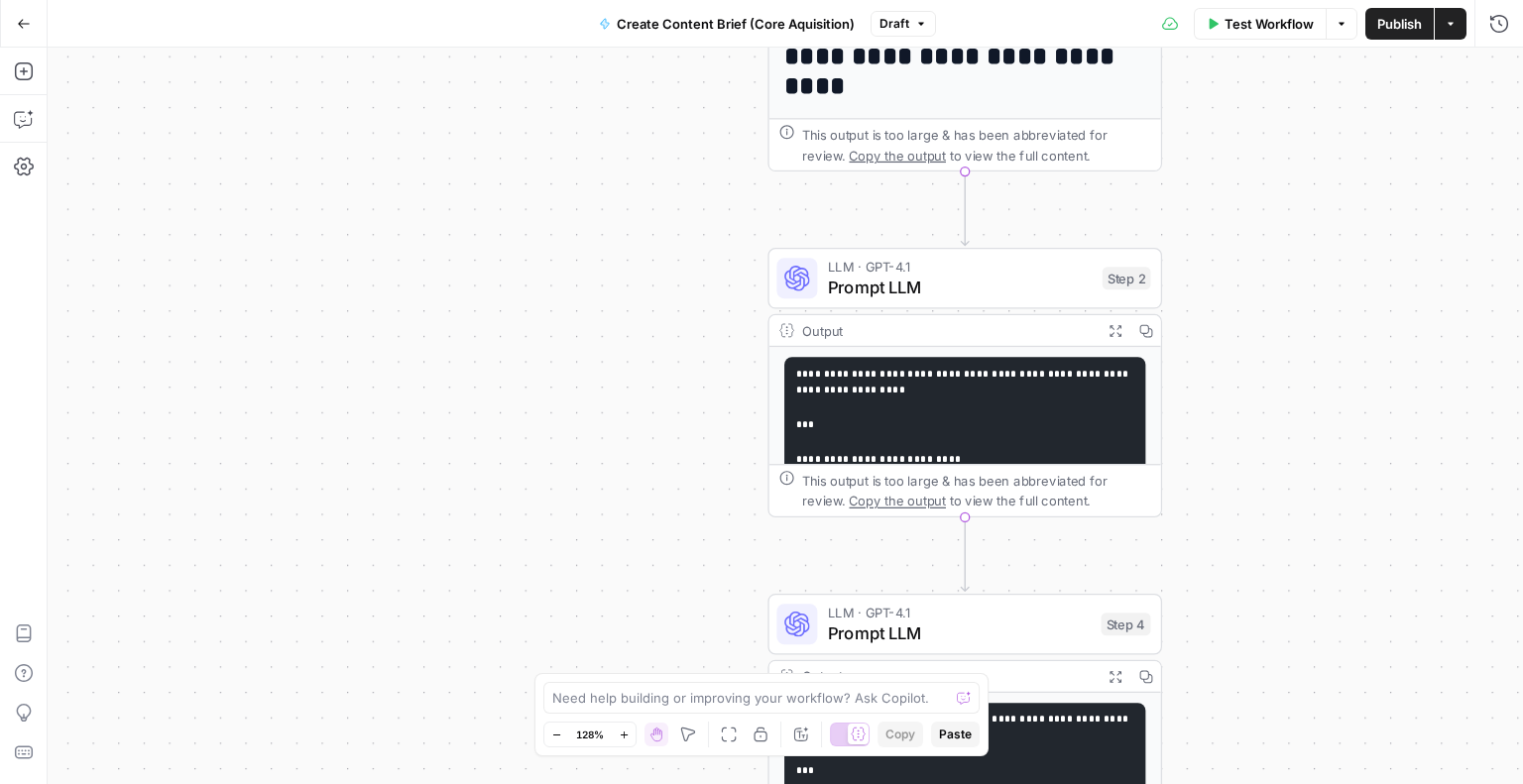
click at [920, 285] on span "Prompt LLM" at bounding box center [960, 288] width 265 height 26
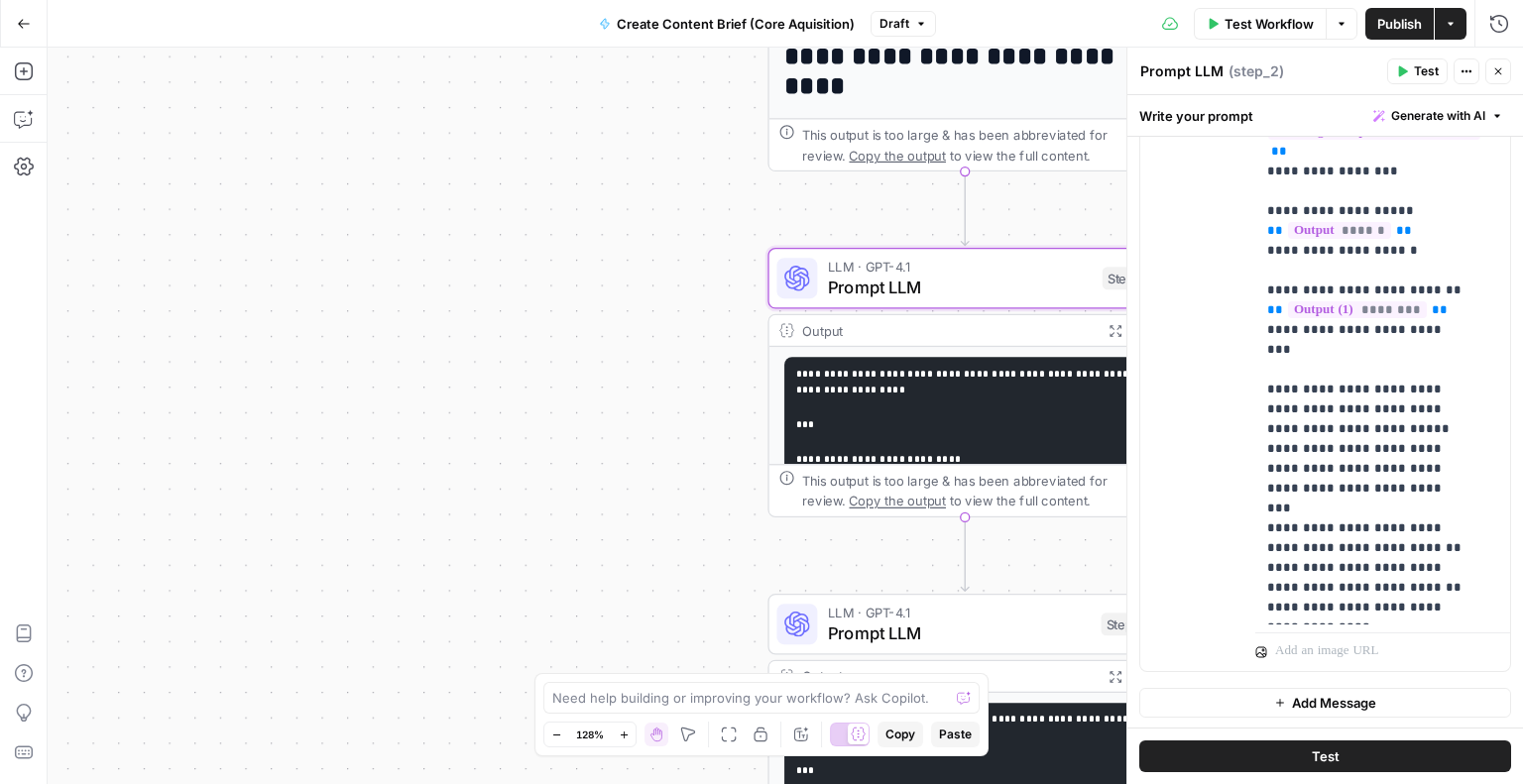
scroll to position [368, 0]
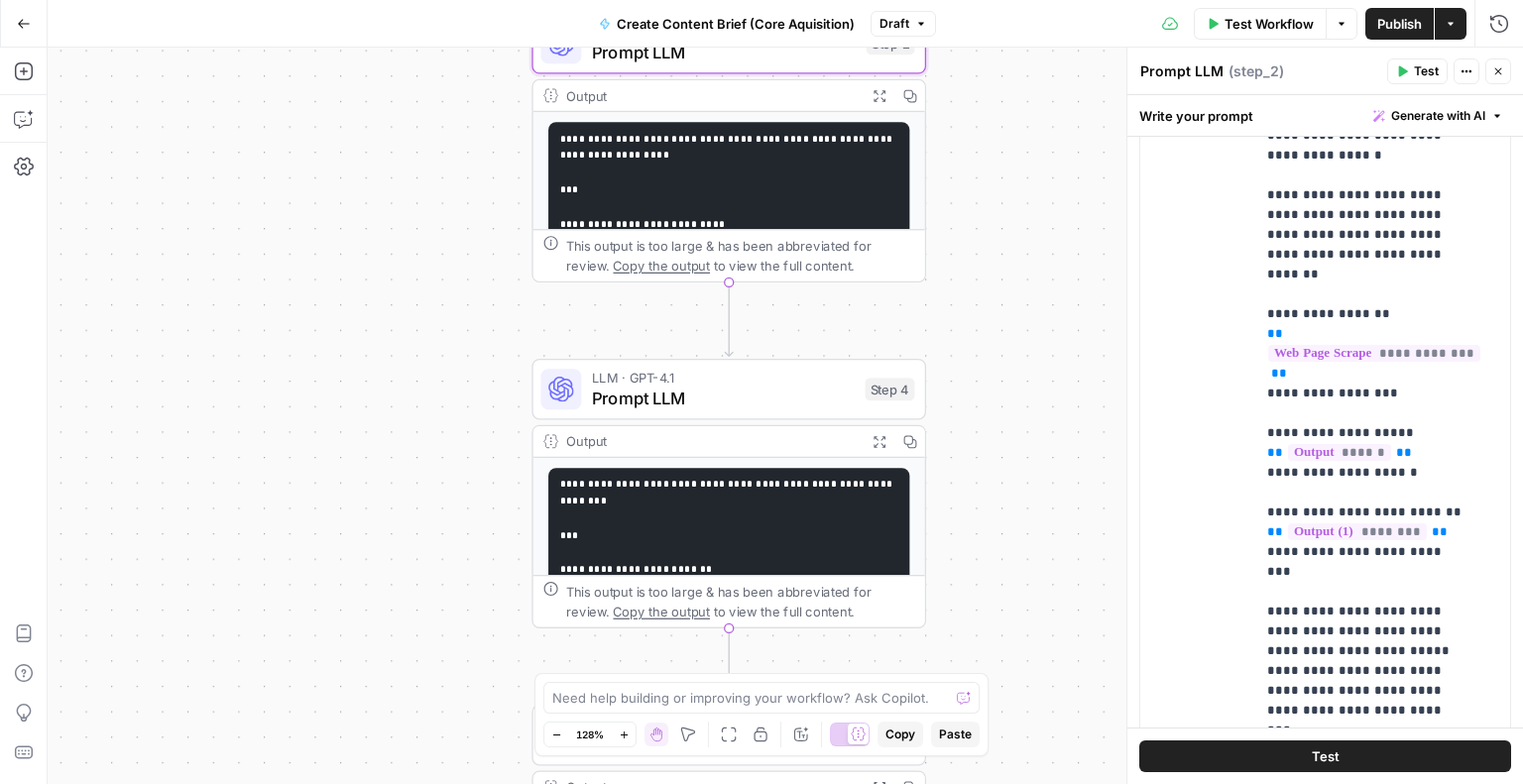
drag, startPoint x: 631, startPoint y: 522, endPoint x: 392, endPoint y: 288, distance: 334.5
click at [392, 288] on div "**********" at bounding box center [785, 416] width 1475 height 736
click at [690, 391] on span "Prompt LLM" at bounding box center [721, 398] width 264 height 26
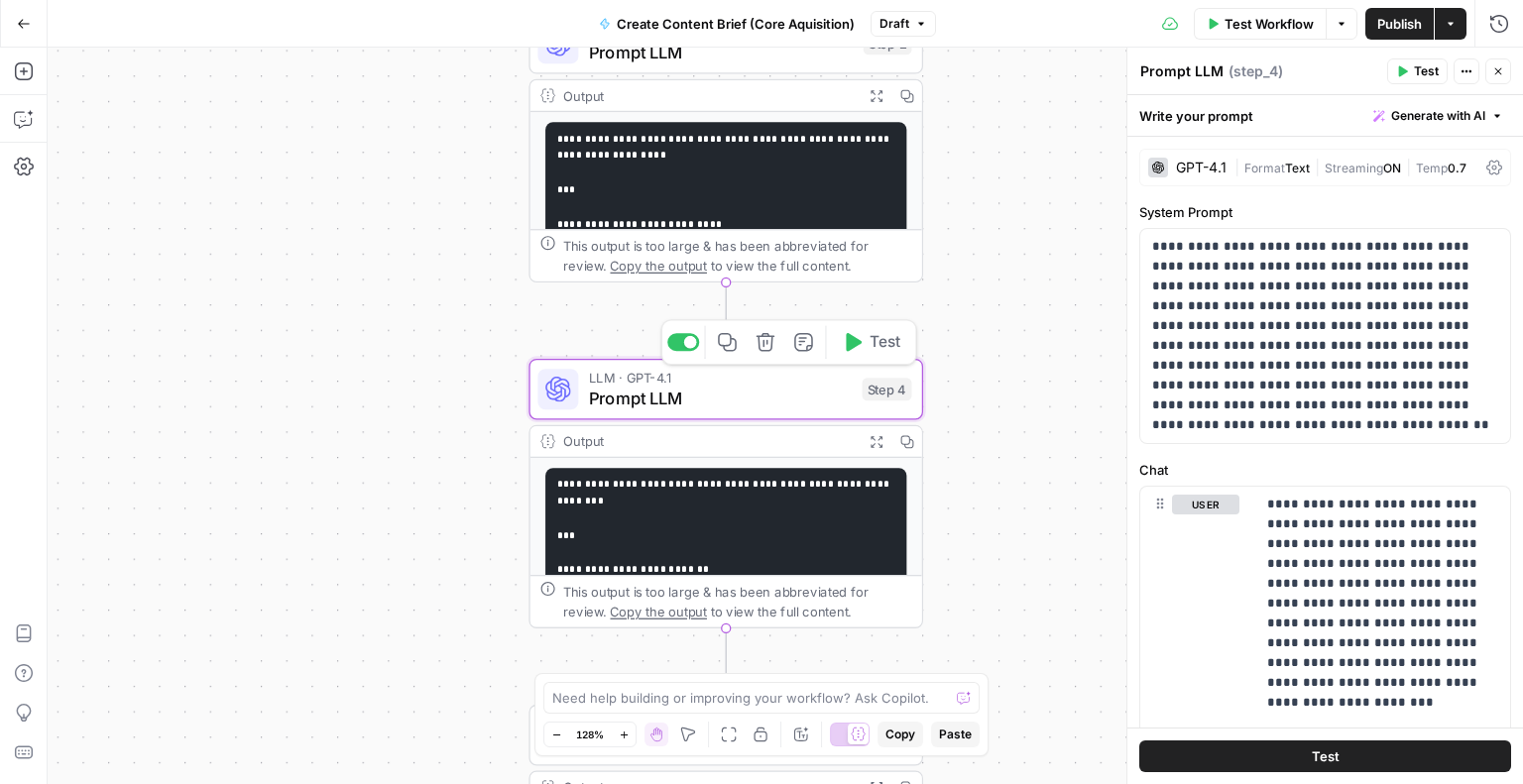
click at [690, 391] on span "Prompt LLM" at bounding box center [721, 398] width 264 height 26
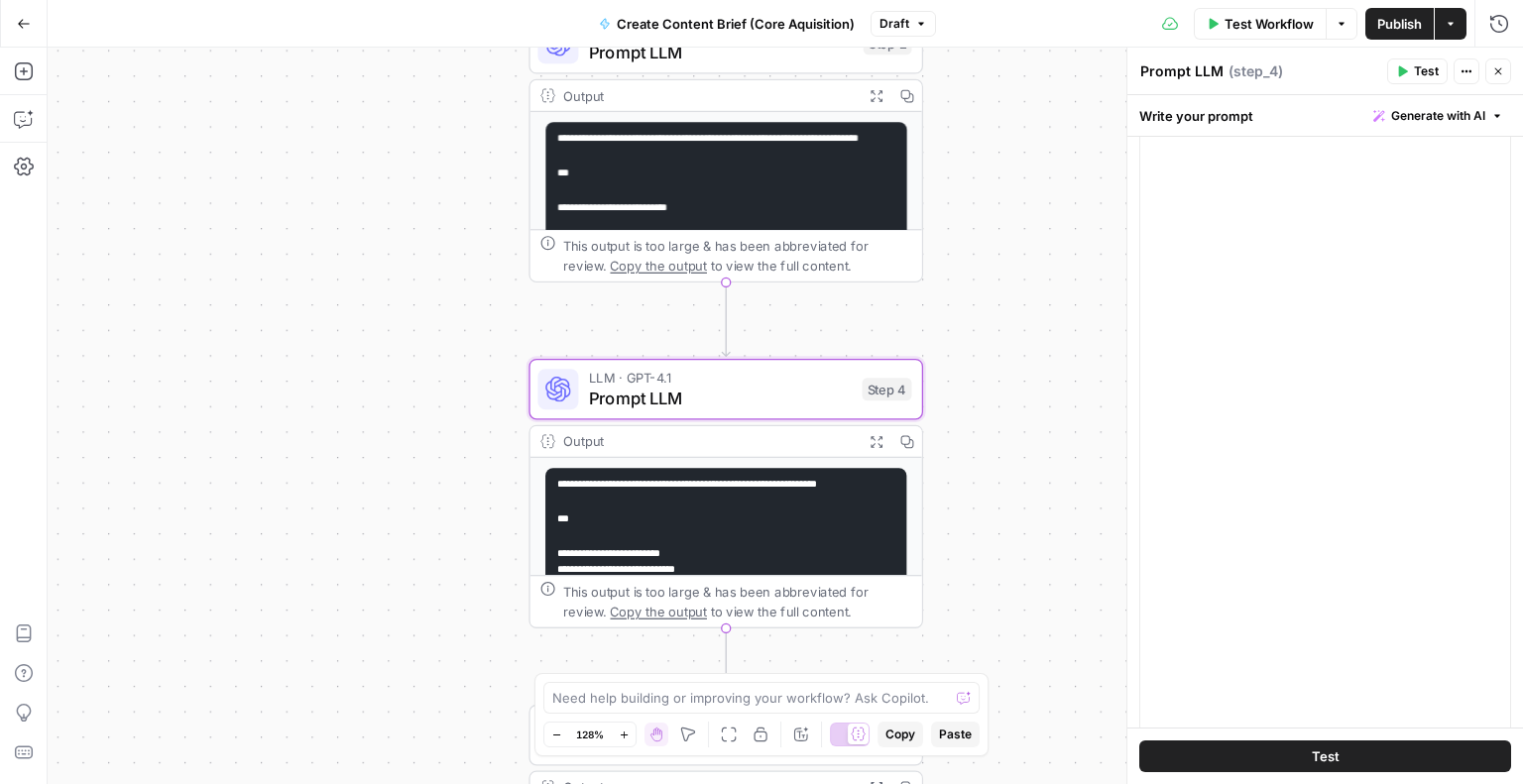
scroll to position [650, 0]
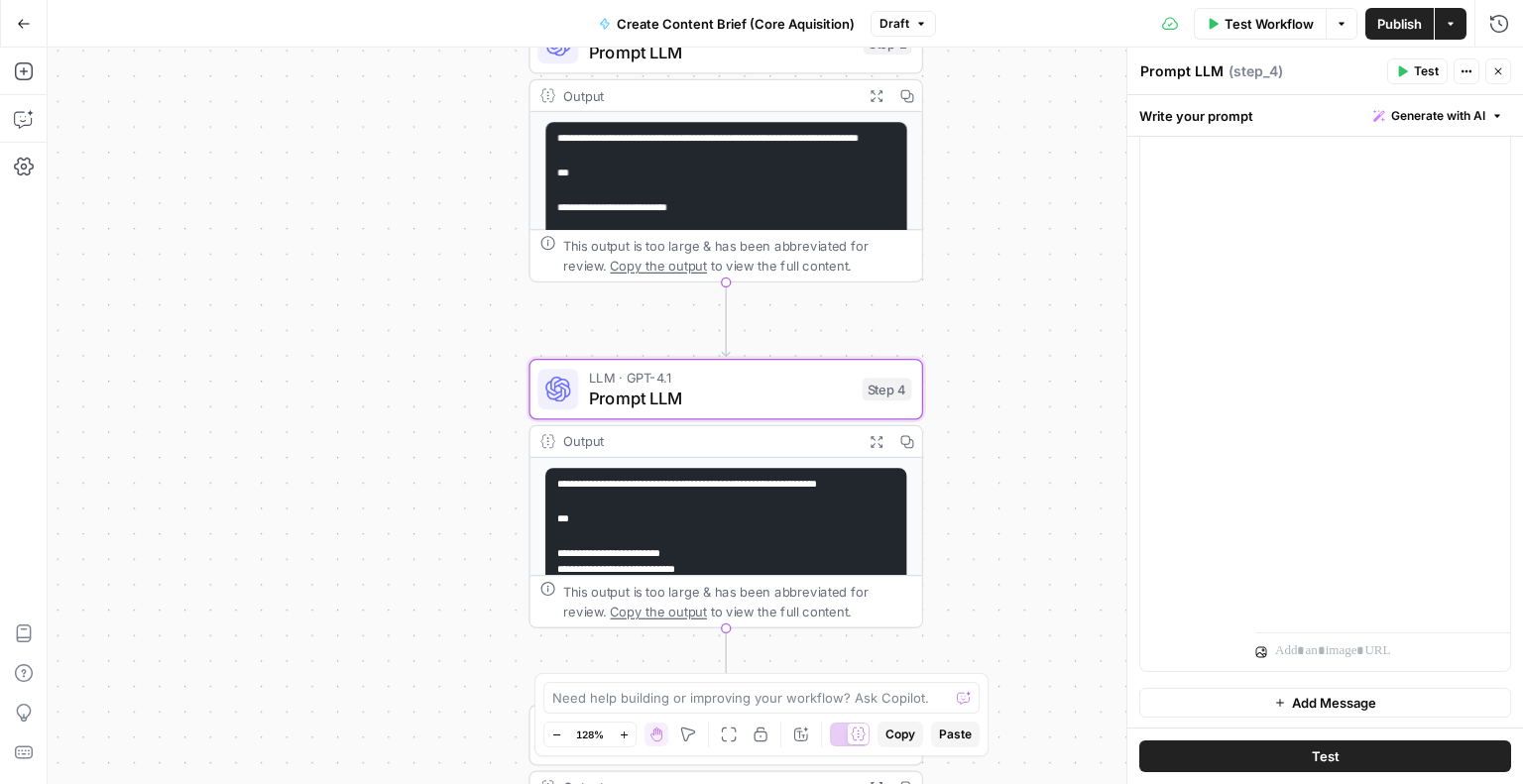
click at [654, 442] on div "Output" at bounding box center [708, 441] width 290 height 21
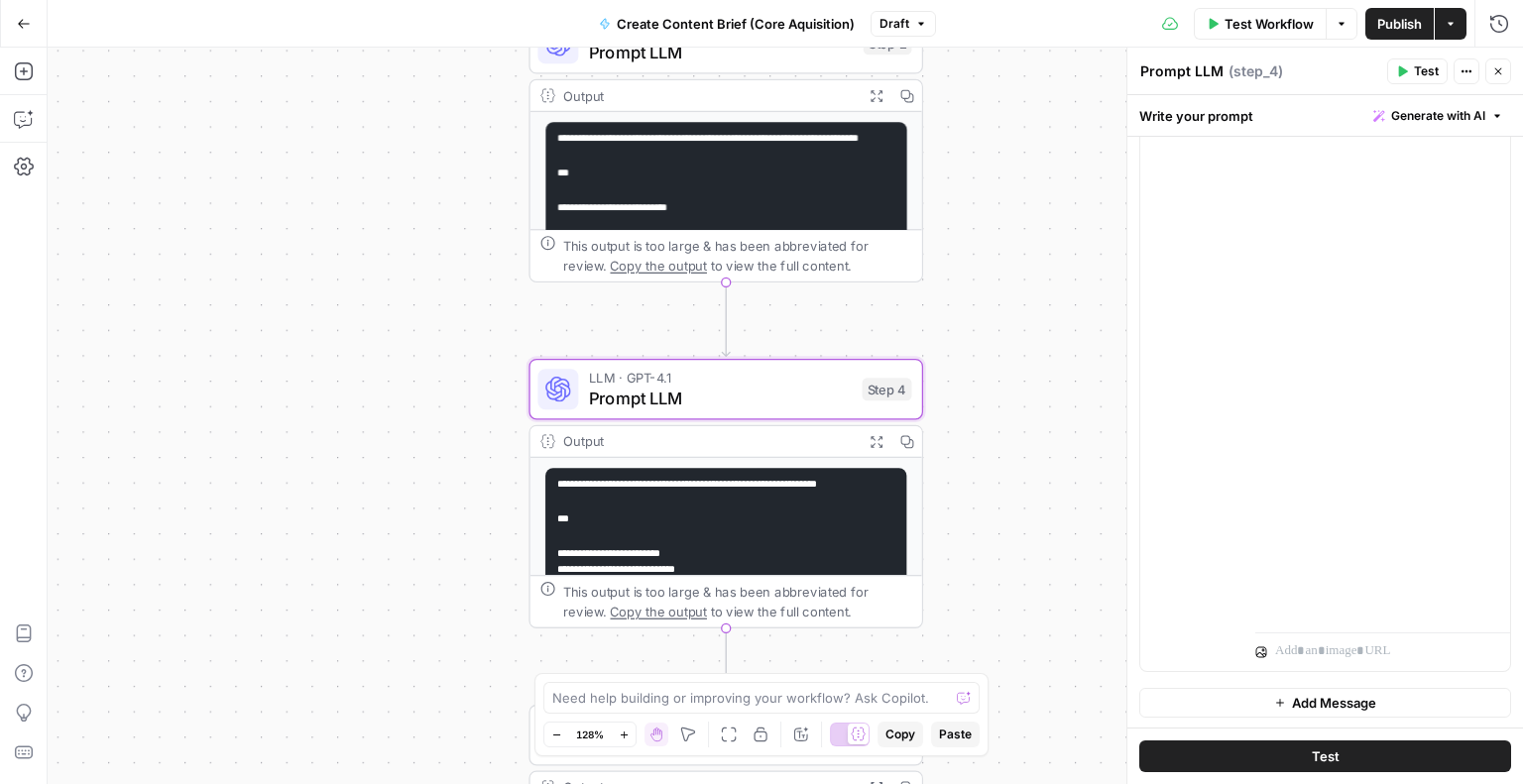
click at [654, 442] on div "Output" at bounding box center [708, 441] width 290 height 21
click at [609, 585] on div "This output is too large & has been abbreviated for review. Copy the output to …" at bounding box center [737, 600] width 348 height 41
click at [615, 612] on span "Copy the output" at bounding box center [657, 611] width 96 height 15
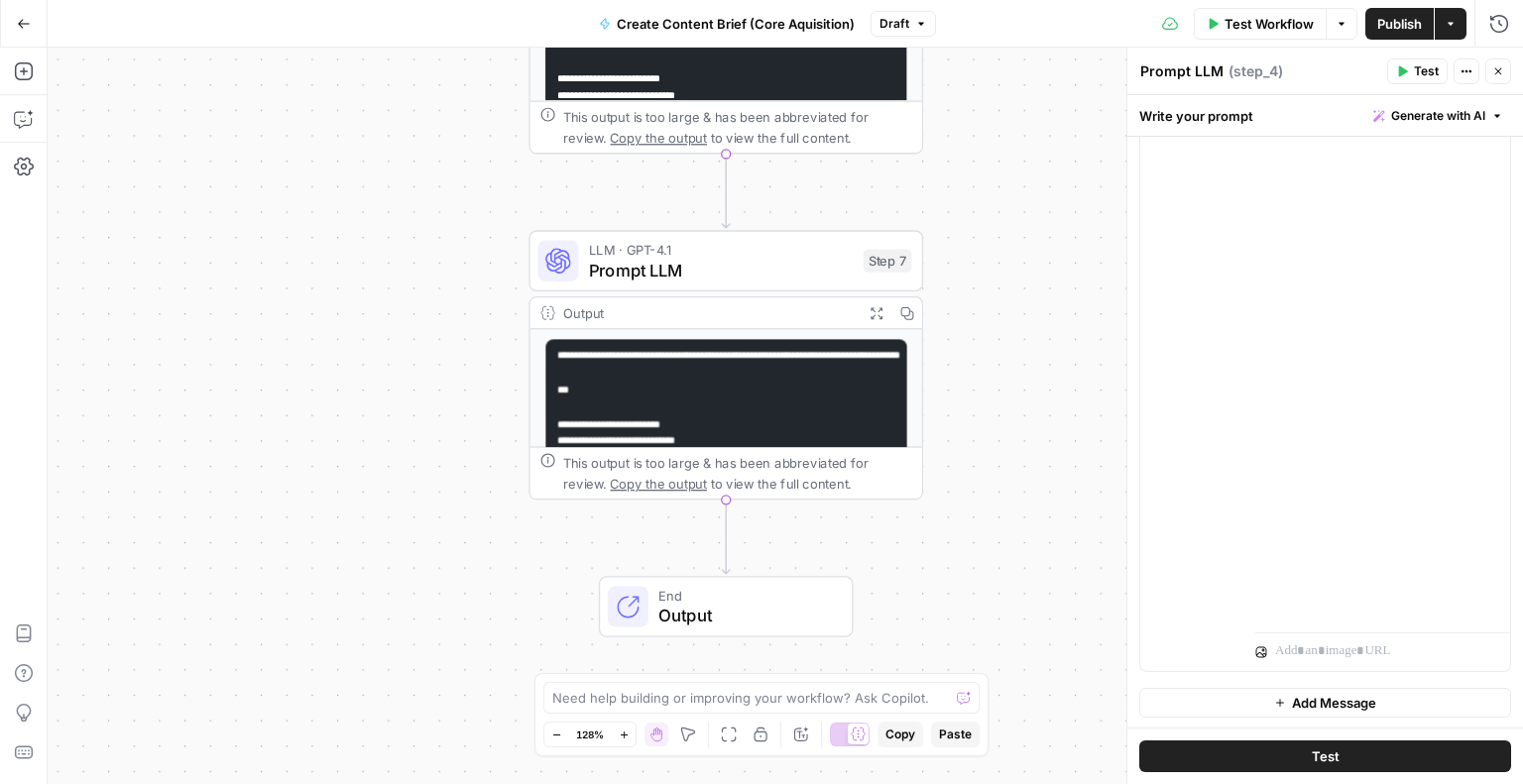
click at [706, 380] on pre "**********" at bounding box center [725, 718] width 360 height 755
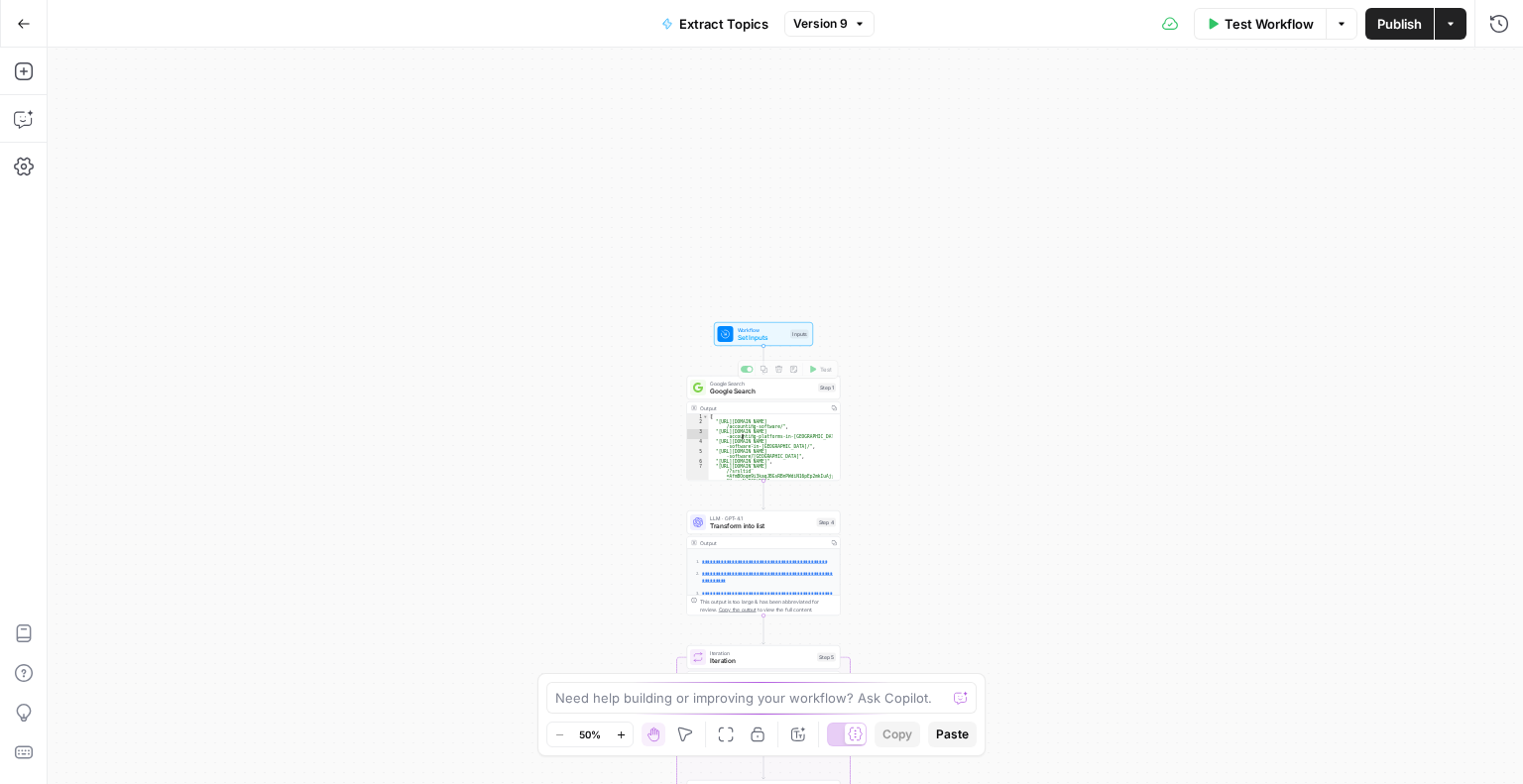
click at [778, 458] on div "[ "[URL][DOMAIN_NAME] /accounting-software/" , "[URL][DOMAIN_NAME] -accounting-…" at bounding box center [770, 457] width 124 height 86
click at [765, 442] on div "[ "[URL][DOMAIN_NAME] /accounting-software/" , "[URL][DOMAIN_NAME] -accounting-…" at bounding box center [770, 457] width 124 height 86
type textarea "**********"
click at [1338, 25] on icon "button" at bounding box center [1341, 24] width 12 height 12
click at [1265, 74] on span "Run Test" at bounding box center [1286, 69] width 87 height 20
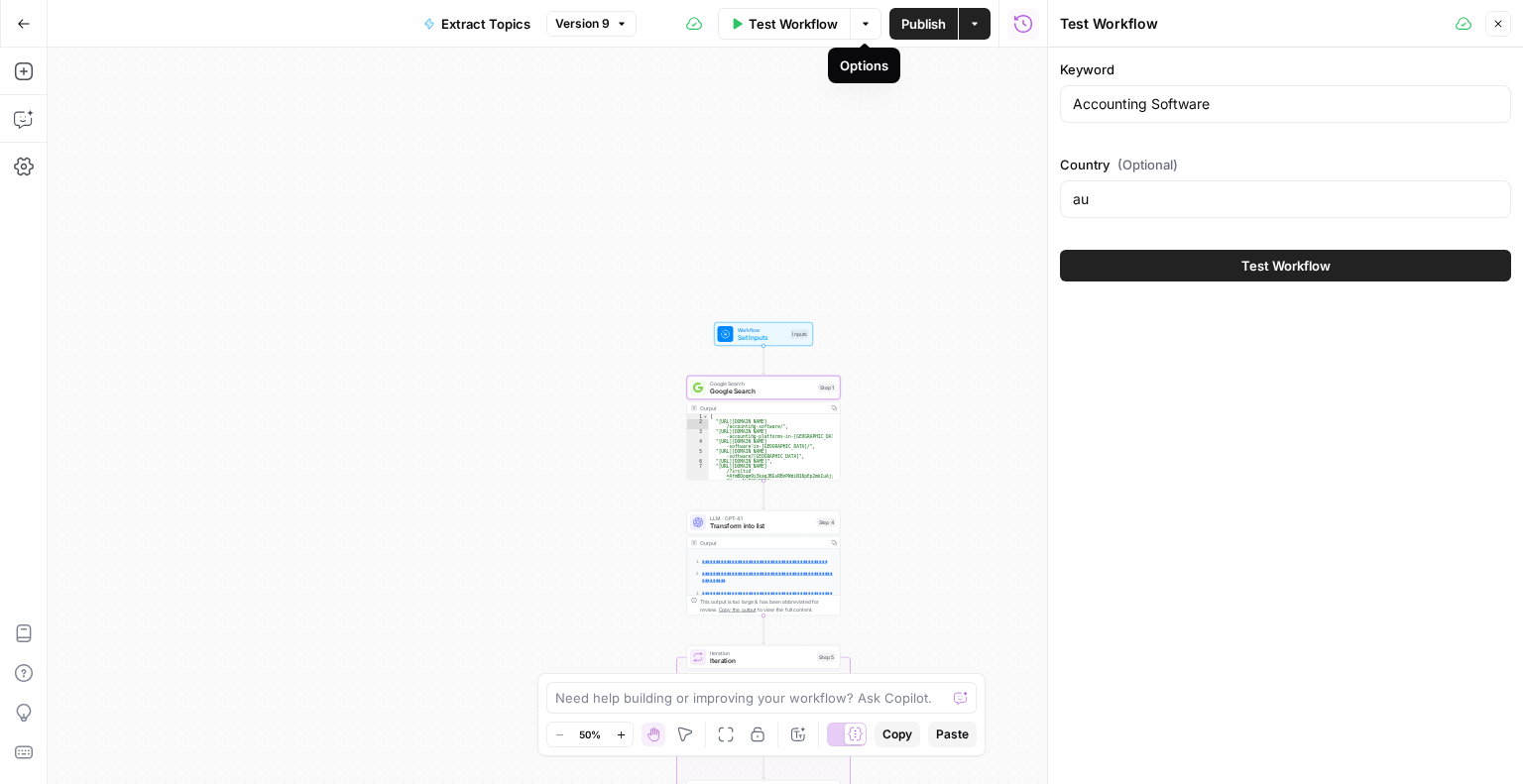
click at [1139, 83] on div "Keyword Accounting Software" at bounding box center [1286, 95] width 451 height 71
click at [1146, 110] on input "Accounting Software" at bounding box center [1285, 104] width 425 height 20
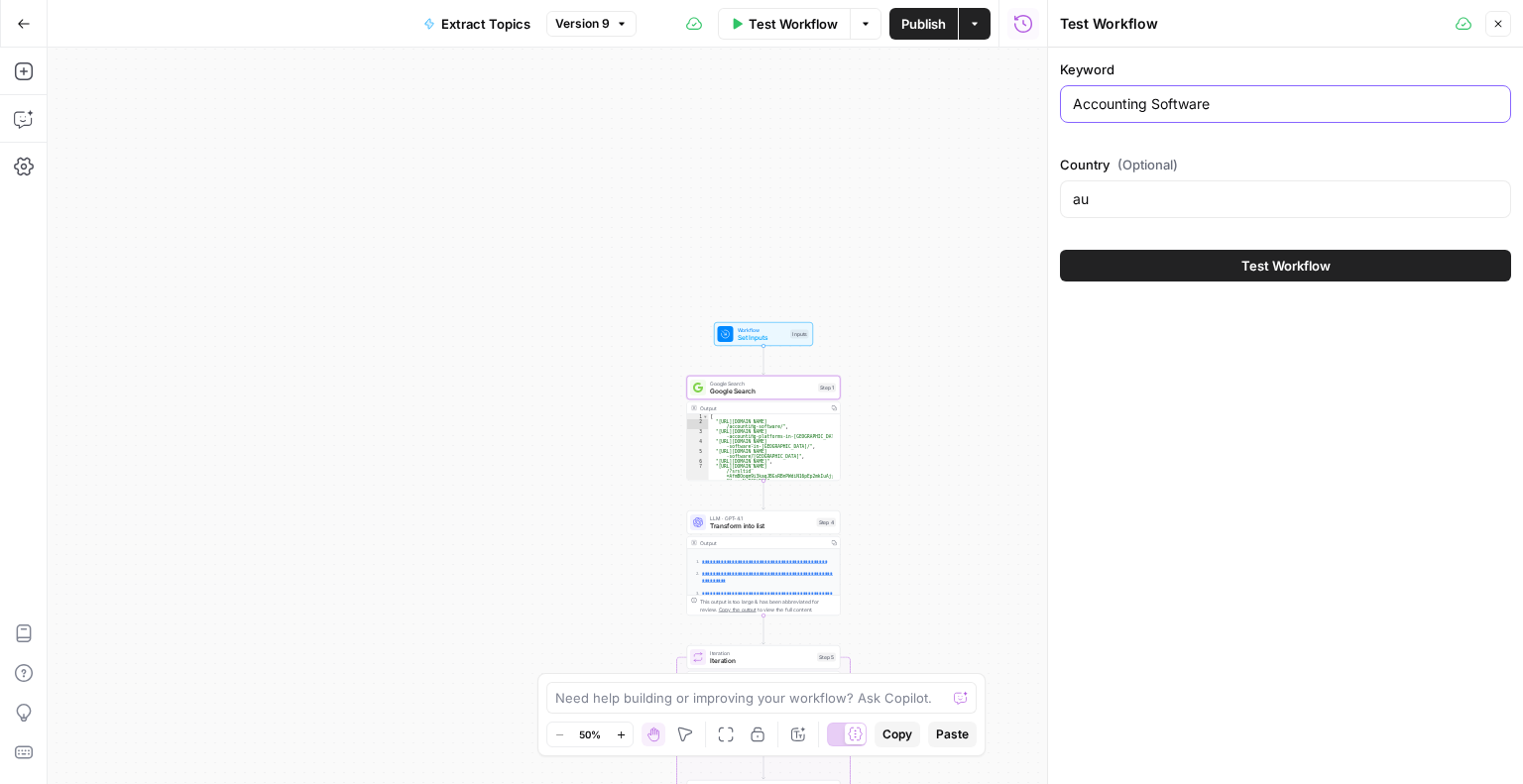
click at [1146, 110] on input "Accounting Software" at bounding box center [1285, 104] width 425 height 20
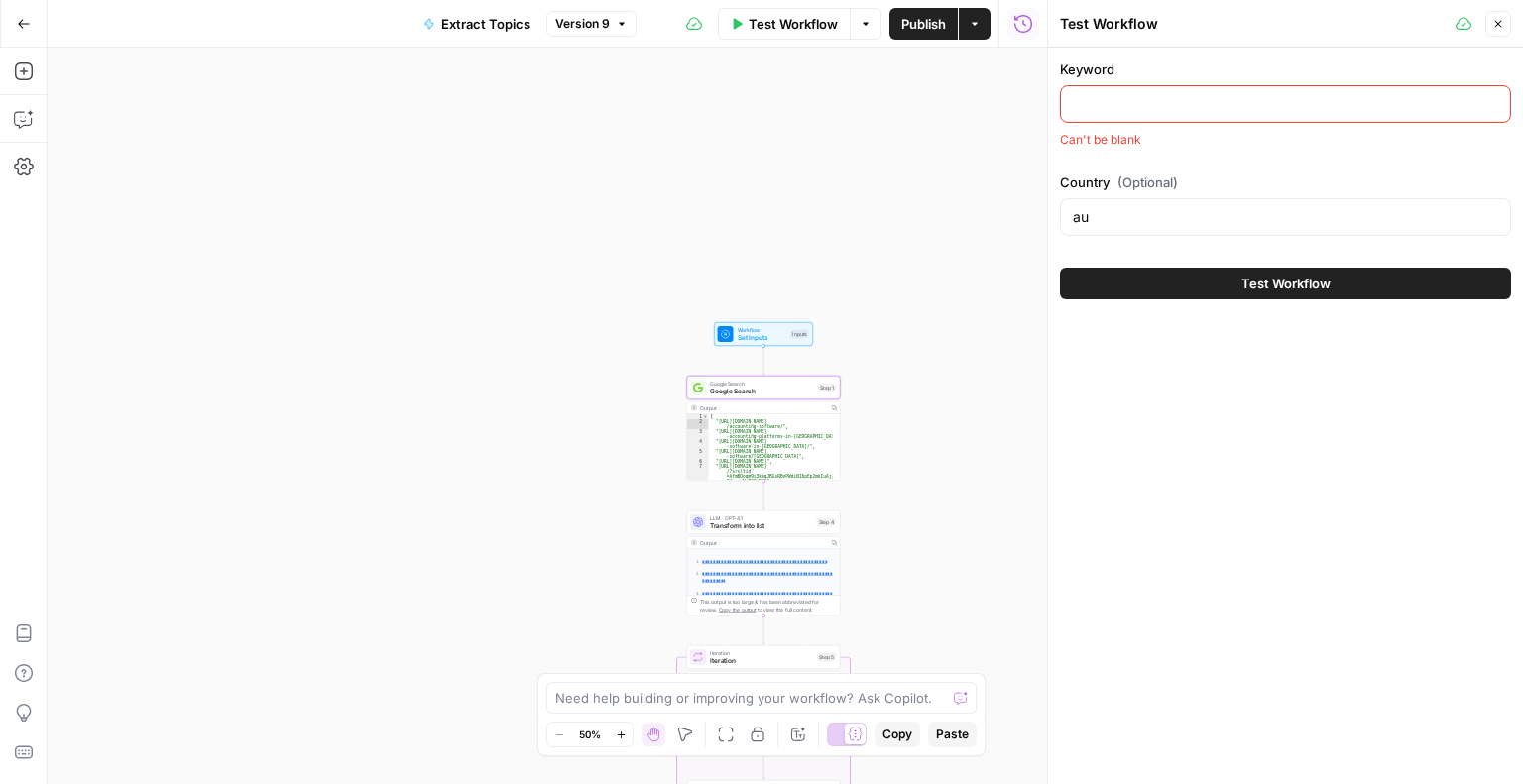
click at [1080, 292] on button "Test Workflow" at bounding box center [1286, 284] width 451 height 32
click at [1134, 271] on button "Test Workflow" at bounding box center [1286, 284] width 451 height 32
click at [1131, 111] on input "Keyword" at bounding box center [1285, 104] width 425 height 20
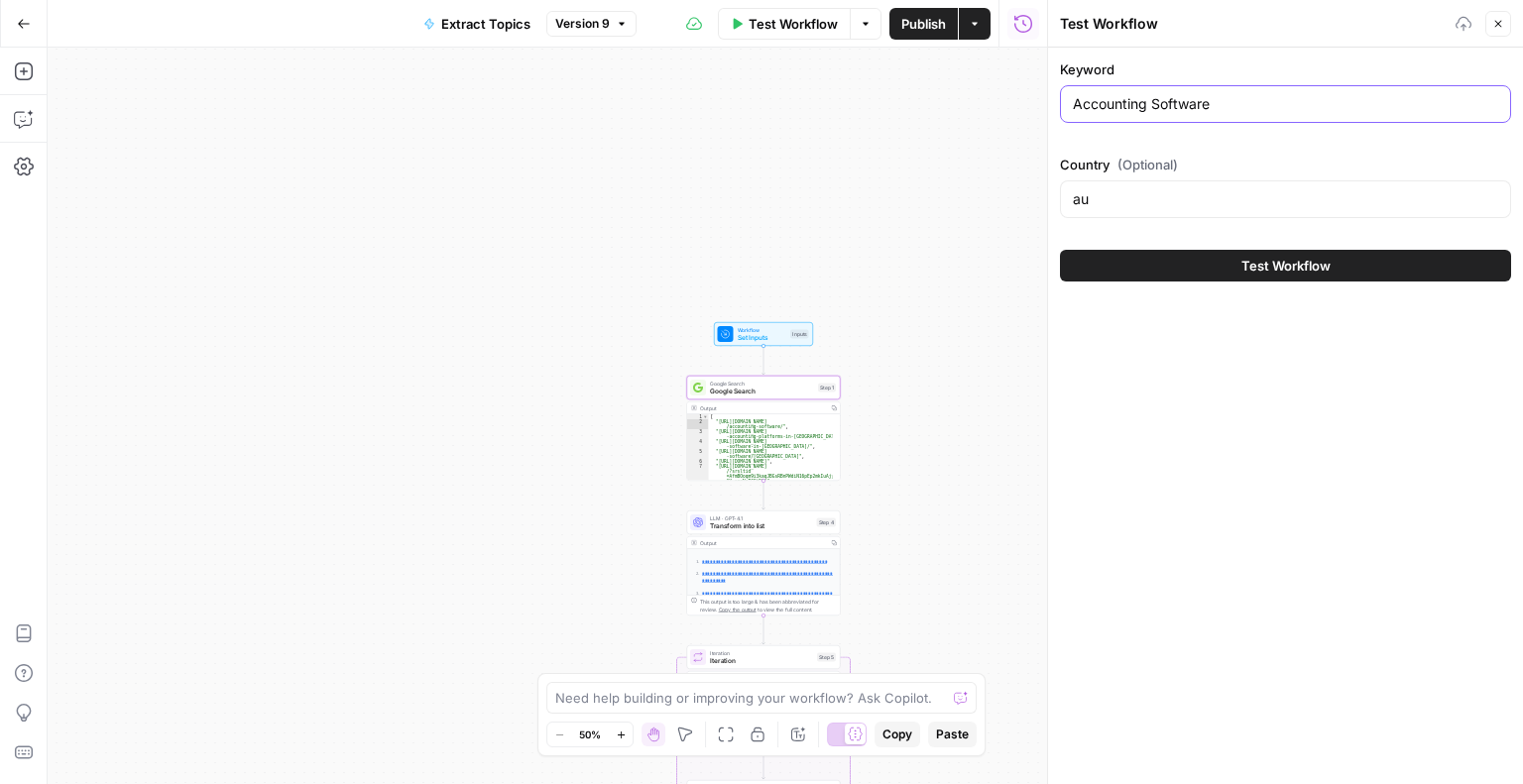
type input "Accounting Software"
click at [1011, 250] on div "**********" at bounding box center [547, 416] width 1000 height 736
click at [1109, 192] on input "au" at bounding box center [1285, 199] width 425 height 20
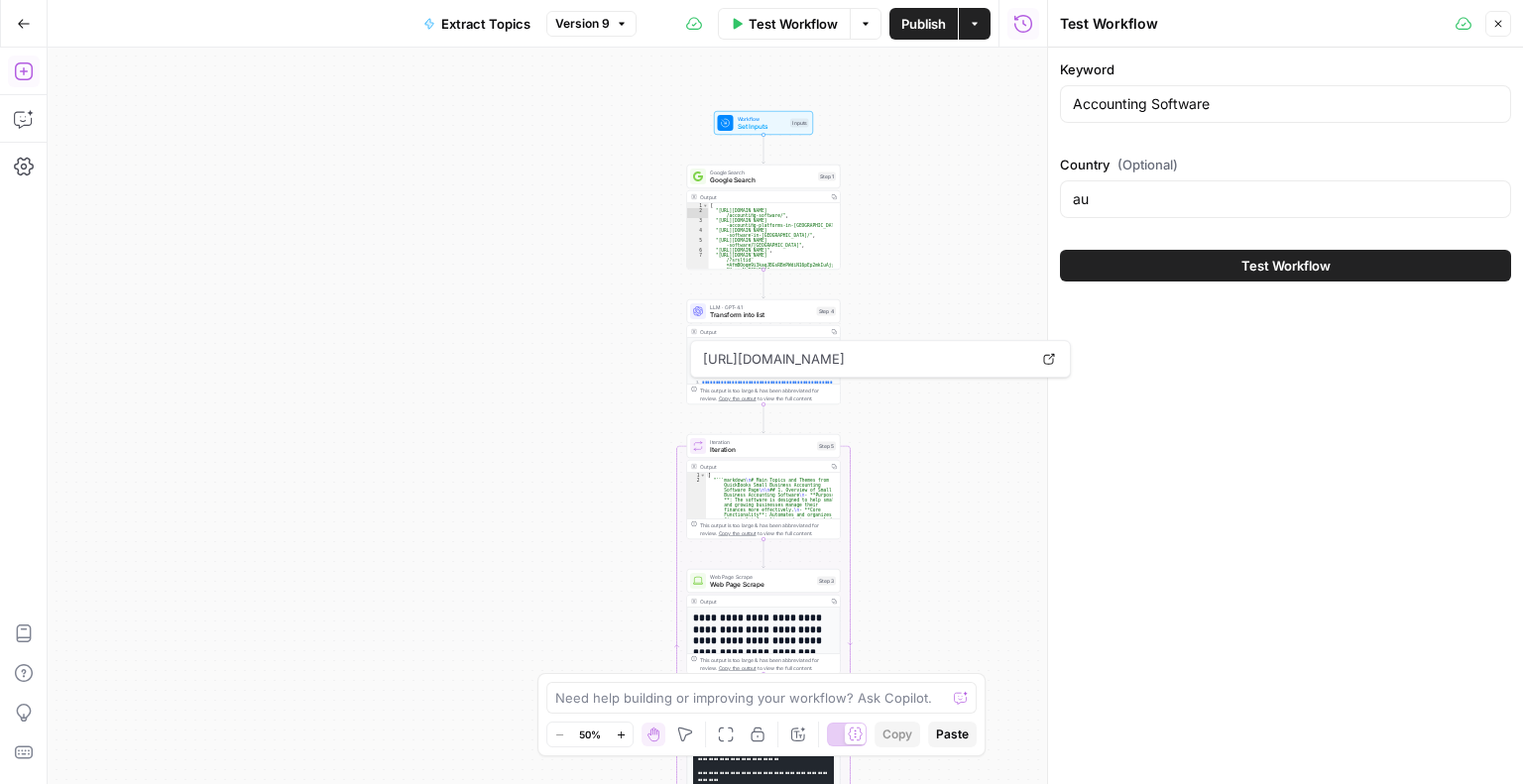
click at [24, 63] on icon "button" at bounding box center [24, 71] width 20 height 20
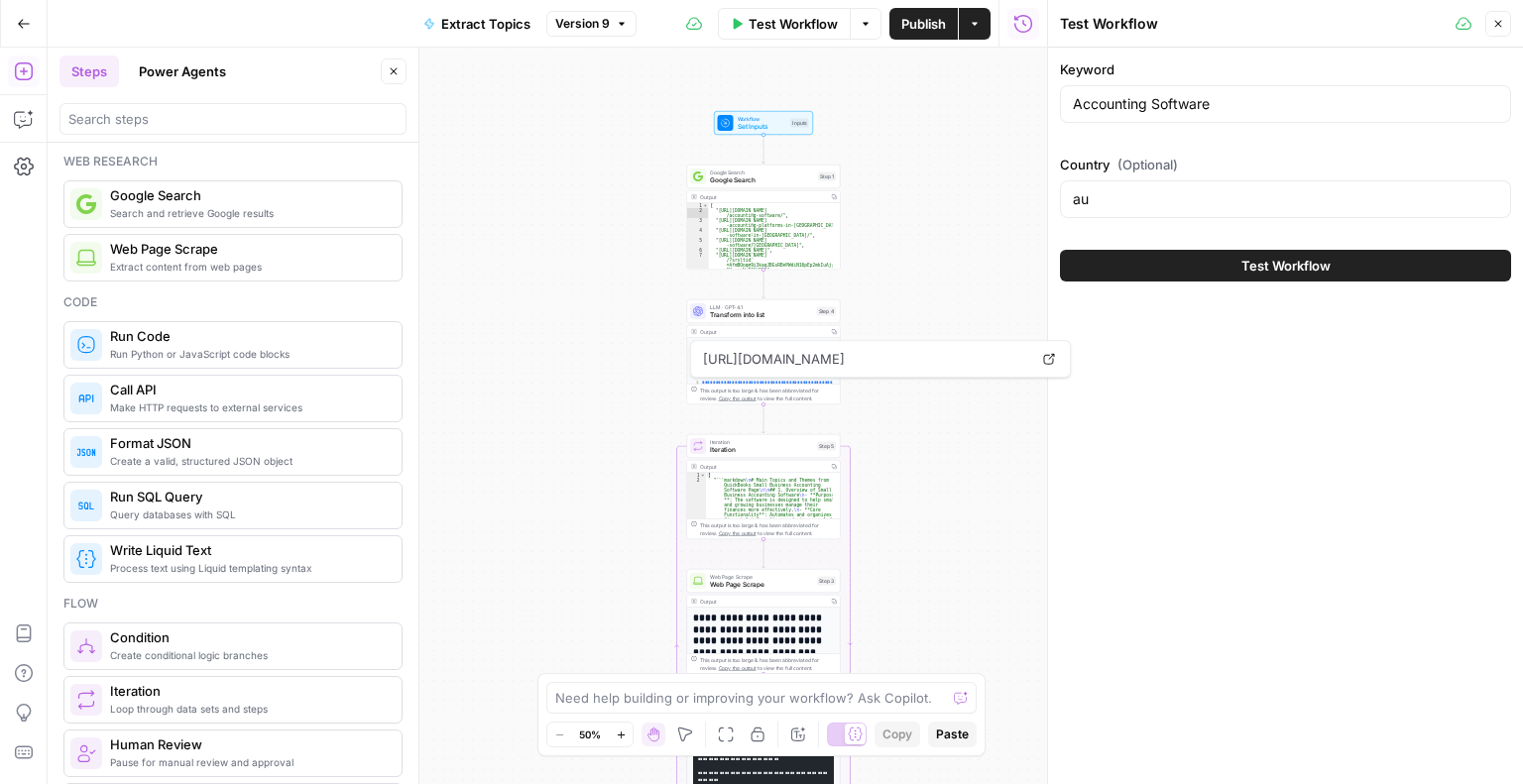
scroll to position [471, 0]
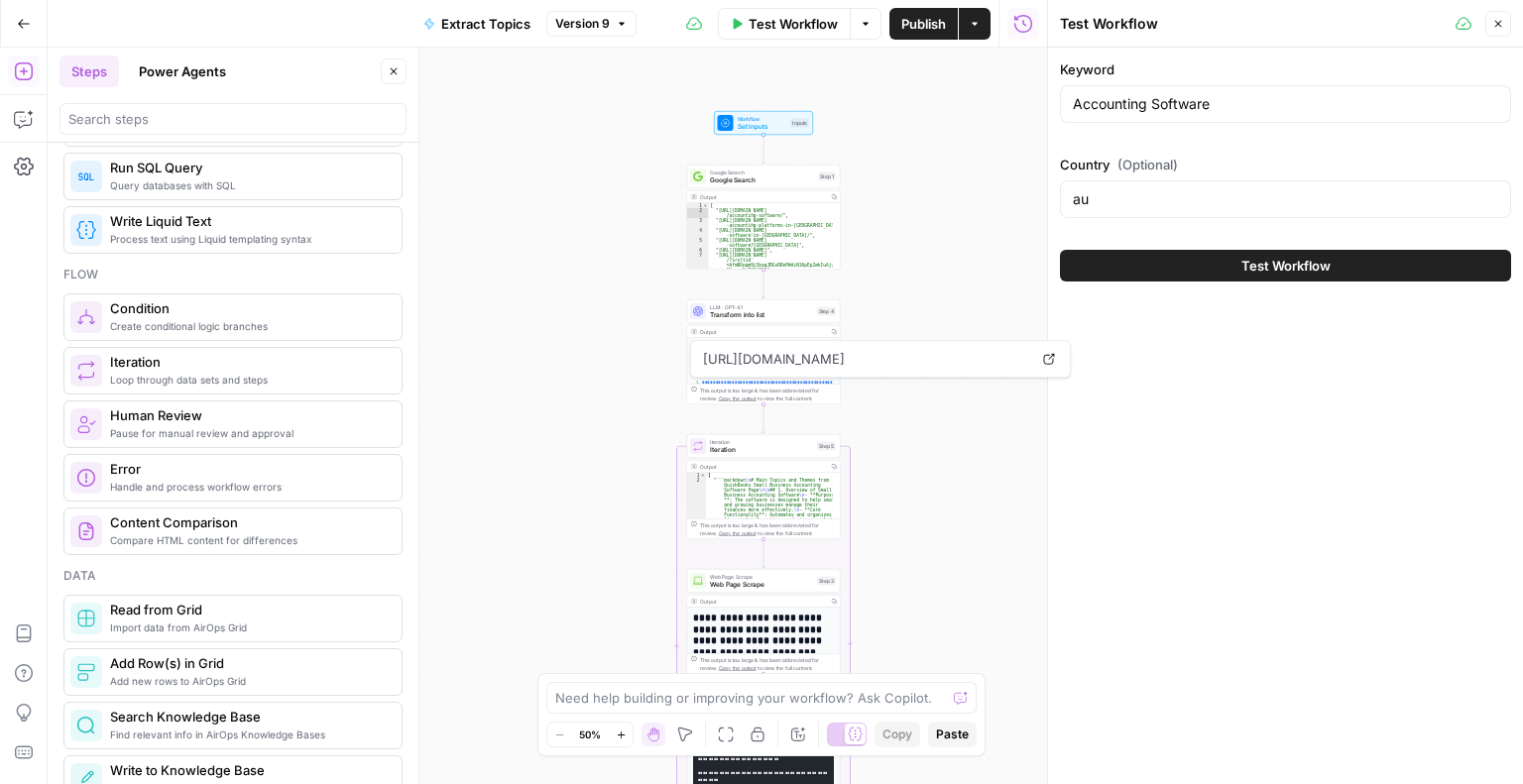
click at [182, 486] on span "Handle and process workflow errors" at bounding box center [248, 486] width 276 height 16
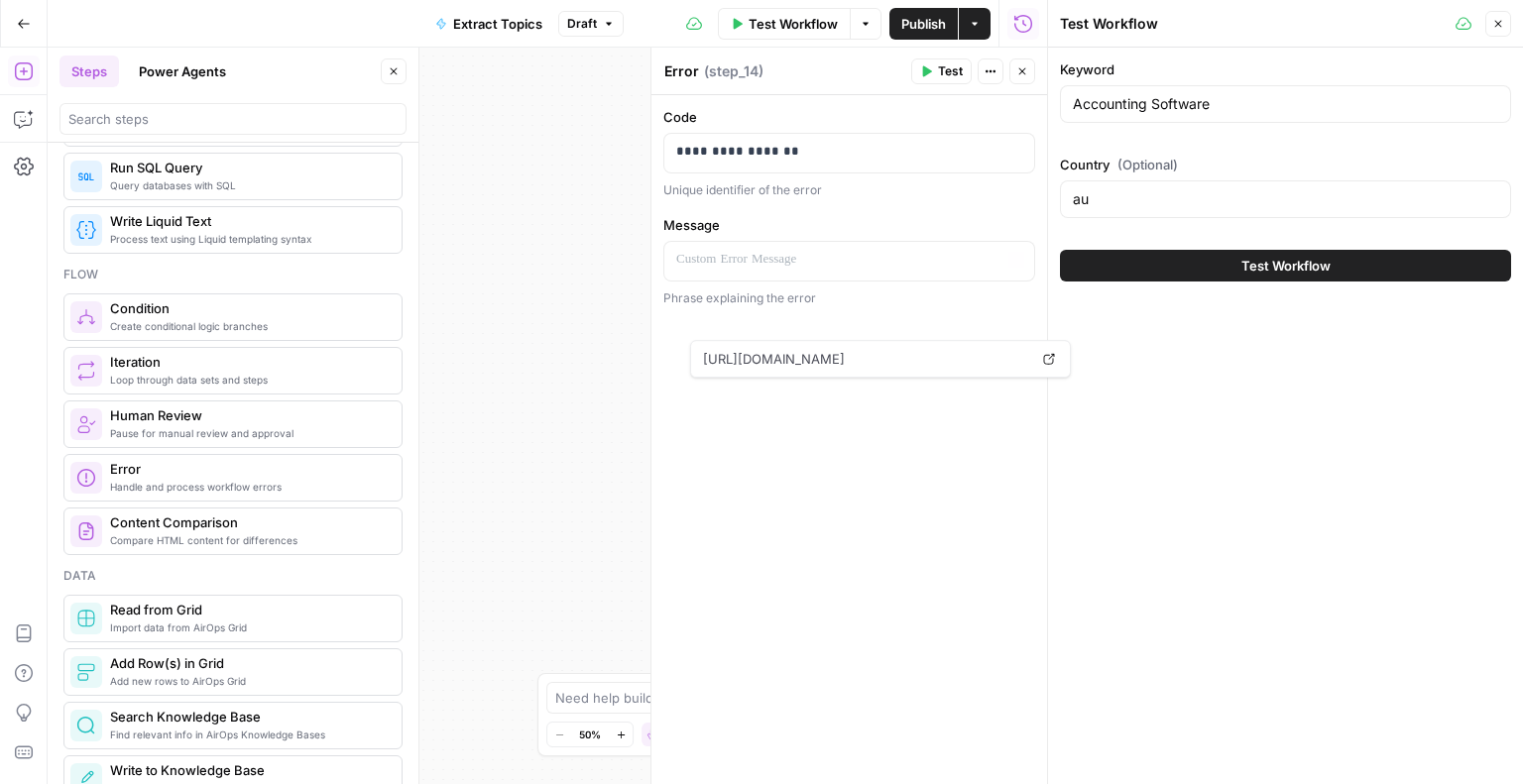
click at [582, 455] on div "**********" at bounding box center [547, 416] width 1000 height 736
click at [1501, 27] on icon "button" at bounding box center [1498, 24] width 7 height 7
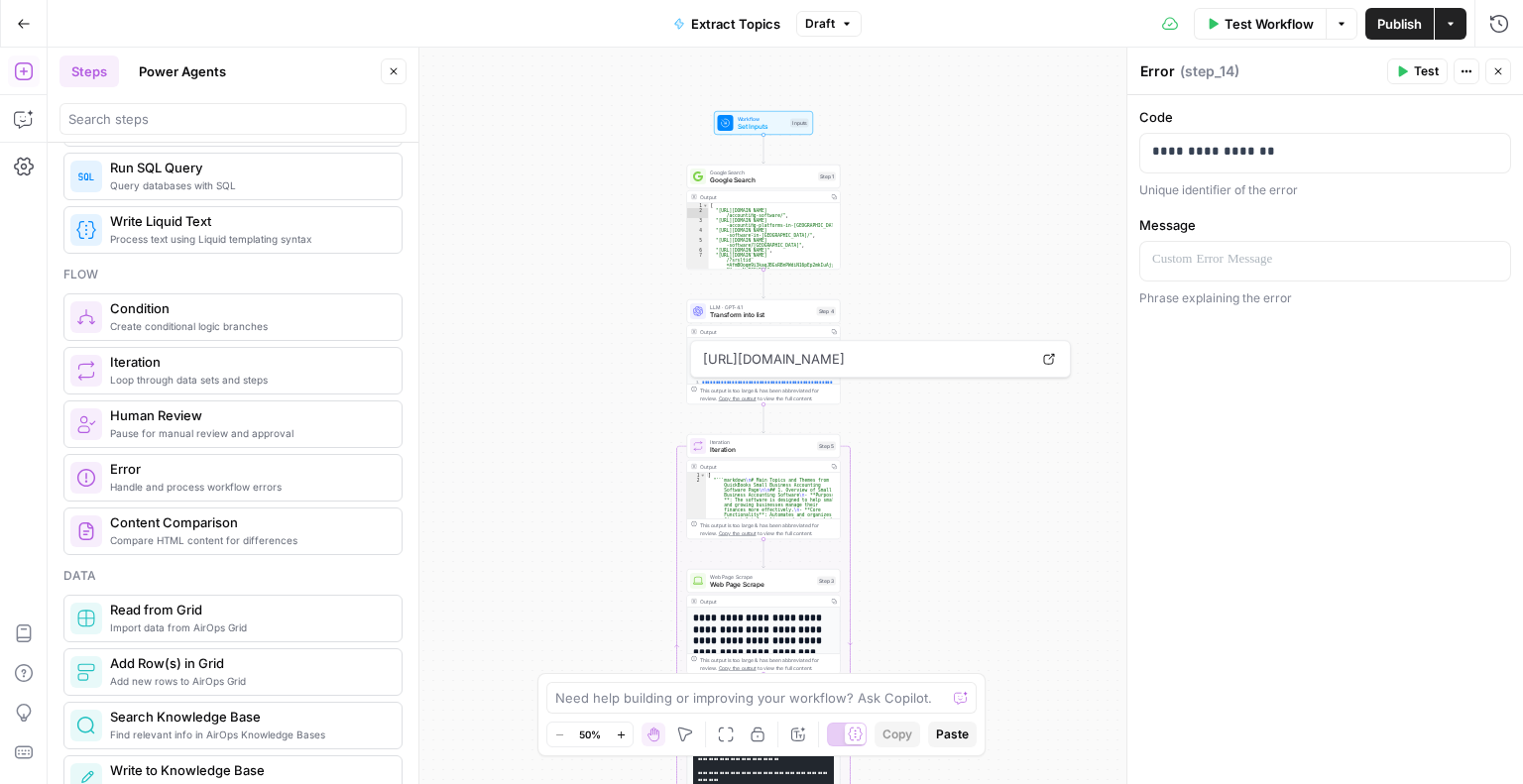
click at [743, 521] on div "This output is too large & has been abbreviated for review. Copy the output to …" at bounding box center [767, 529] width 136 height 16
click at [765, 463] on div "Output" at bounding box center [762, 466] width 125 height 8
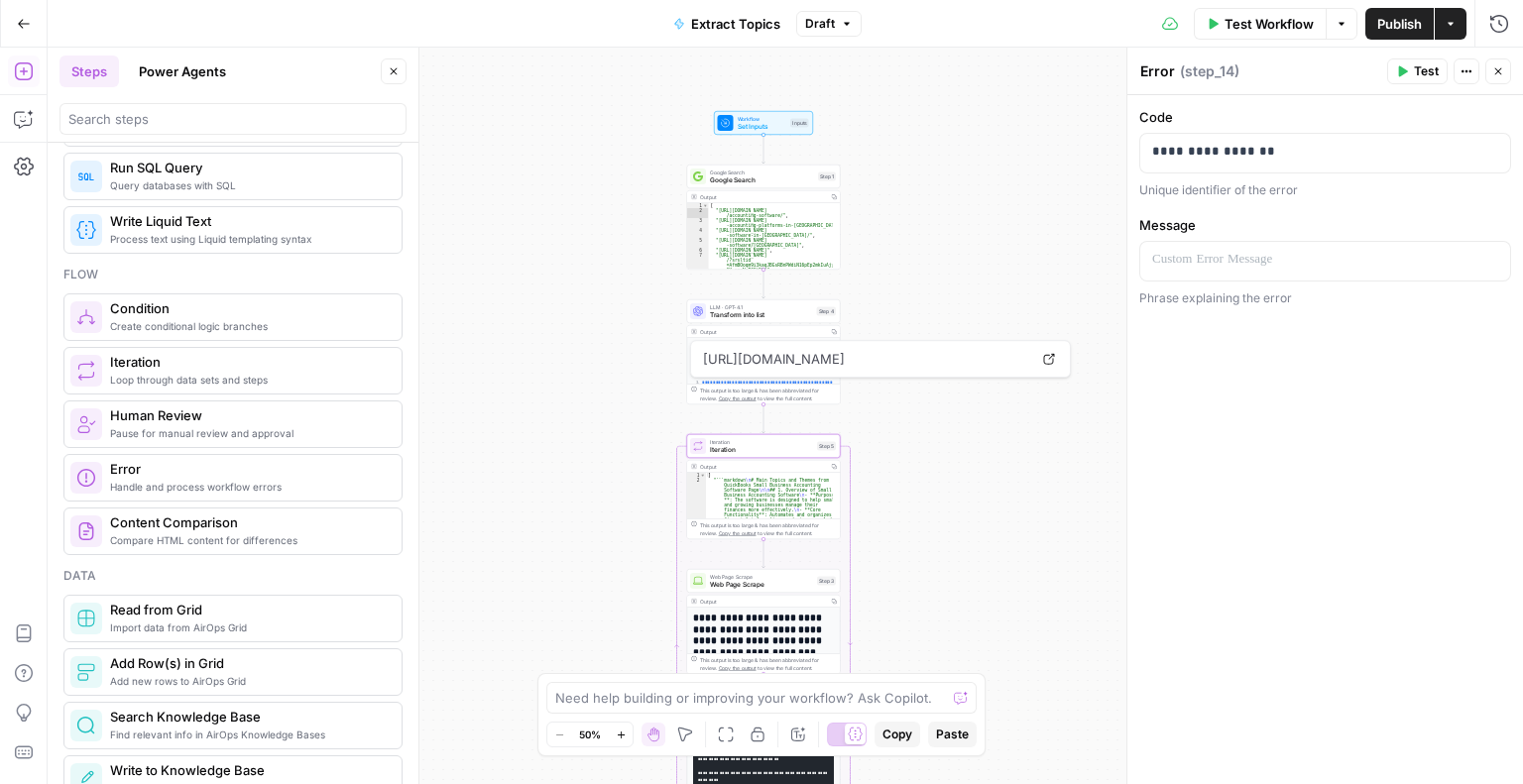
click at [747, 447] on span "Iteration" at bounding box center [762, 450] width 103 height 10
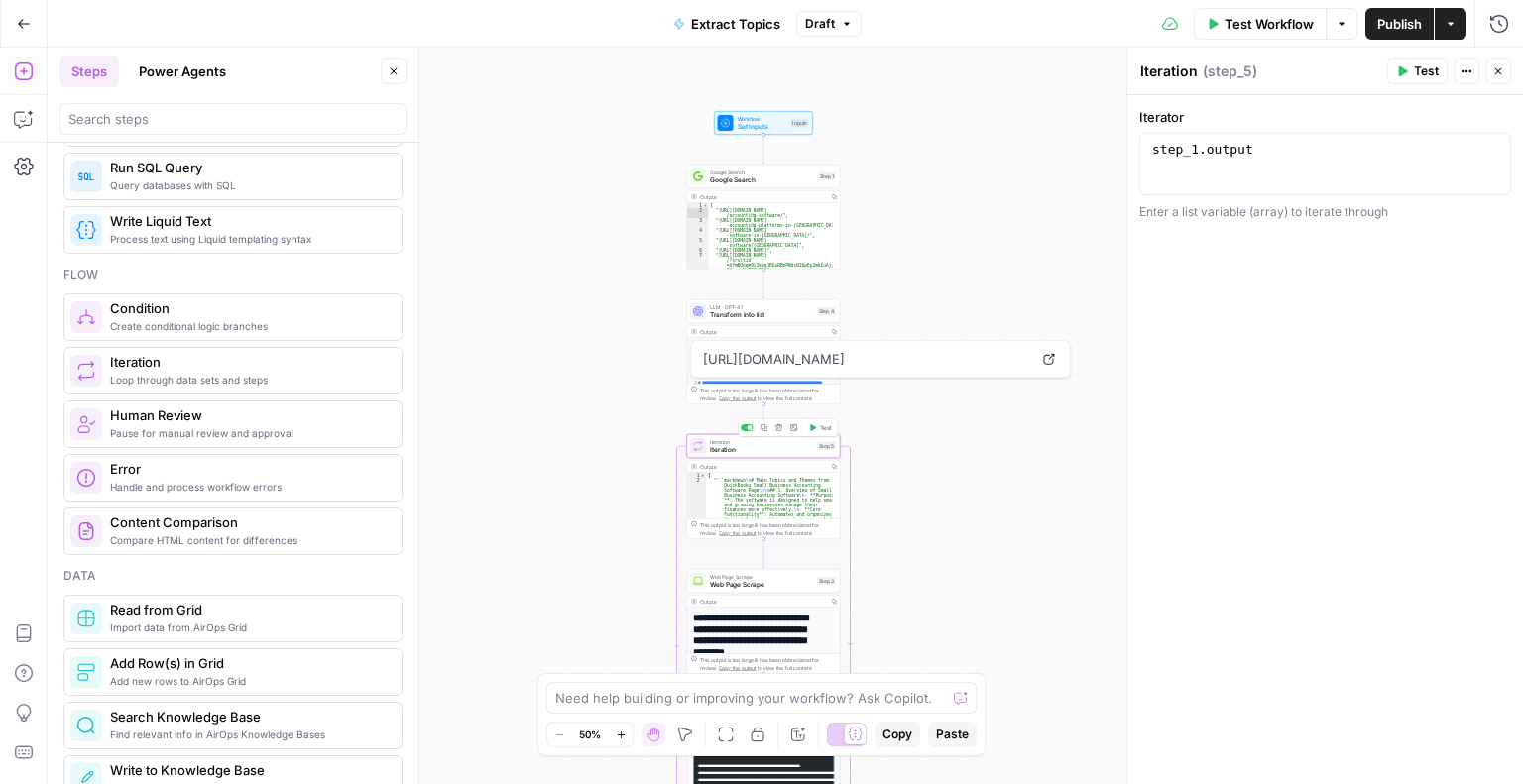
type textarea "**********"
click at [762, 456] on div "Iteration Iteration Step 5 Copy step Delete step Add Note Test" at bounding box center [763, 446] width 154 height 24
click at [792, 452] on span "Iteration" at bounding box center [762, 450] width 103 height 10
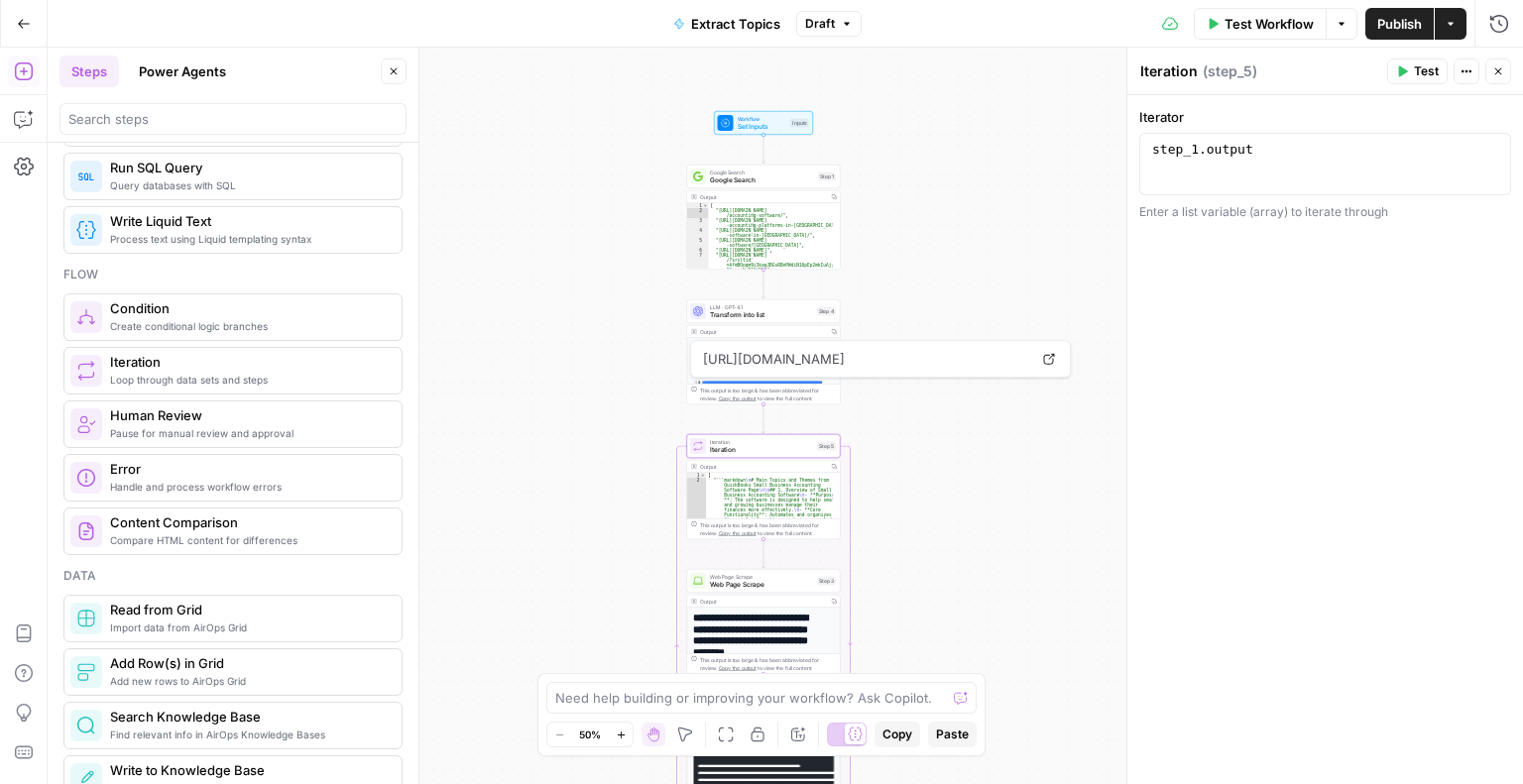
type textarea "**********"
click at [1202, 185] on div "step_1 . output" at bounding box center [1324, 179] width 354 height 74
click at [758, 601] on div "Output" at bounding box center [762, 601] width 125 height 8
click at [734, 582] on span "Web Page Scrape" at bounding box center [762, 585] width 103 height 10
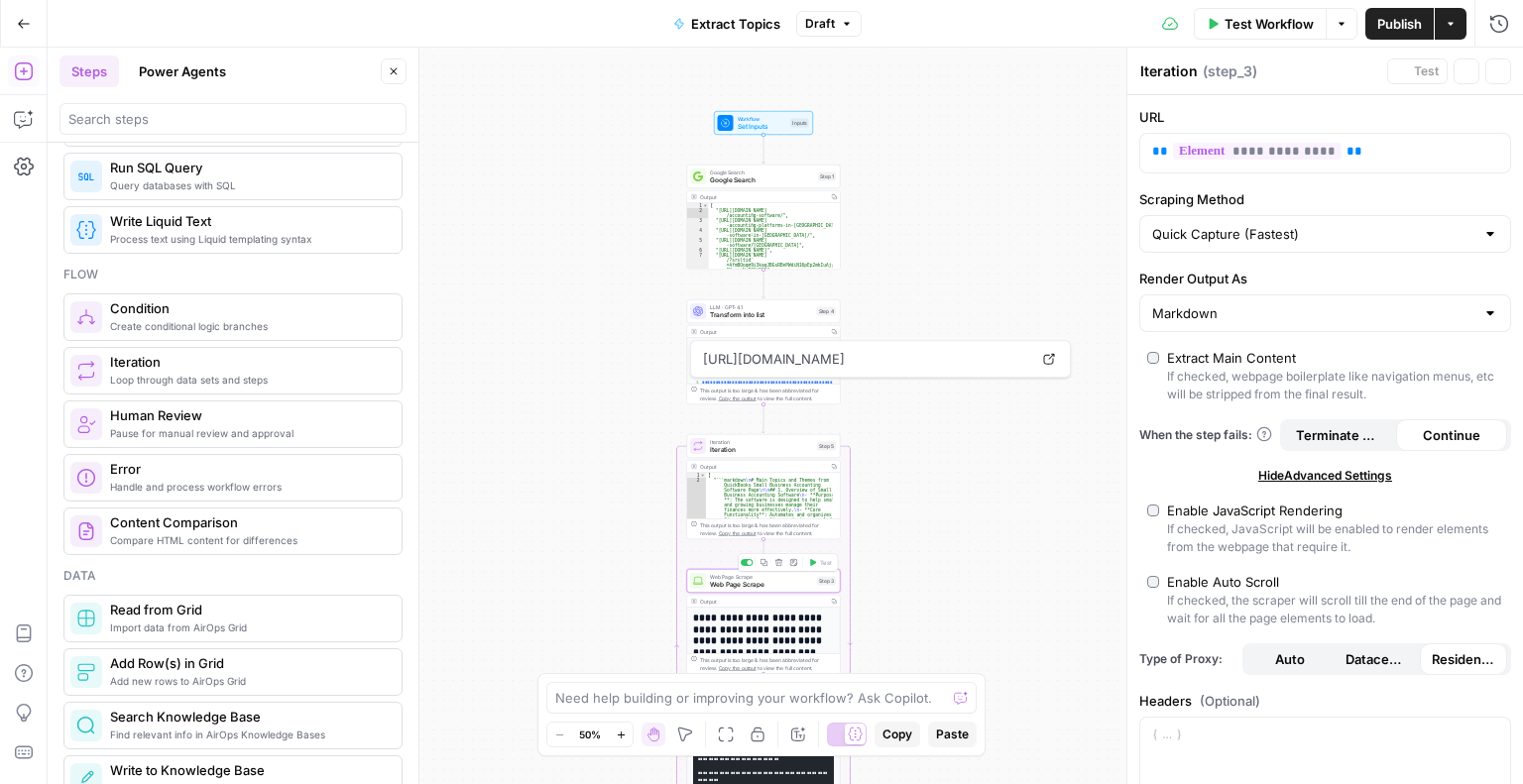
type textarea "Web Page Scrape"
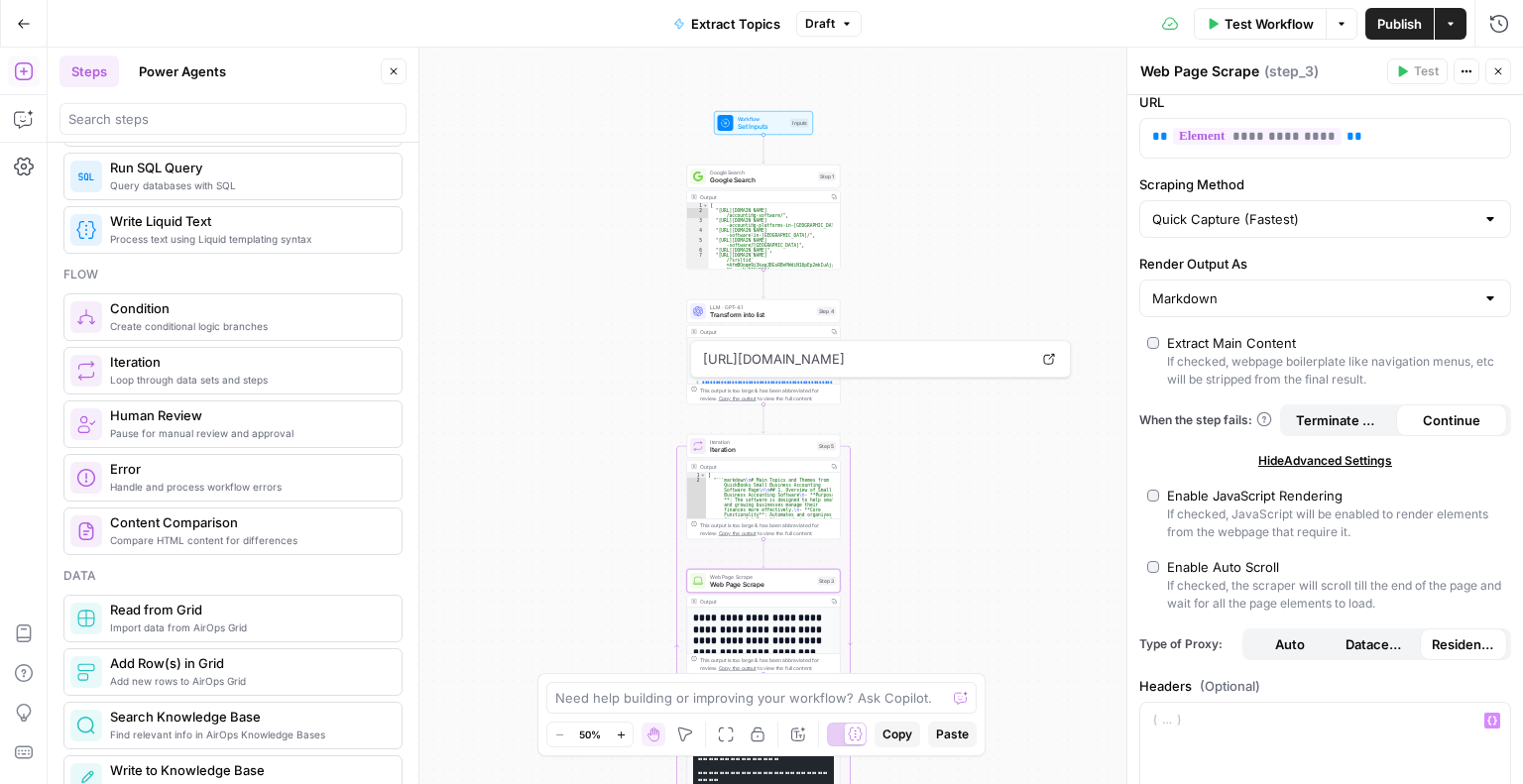
scroll to position [473, 0]
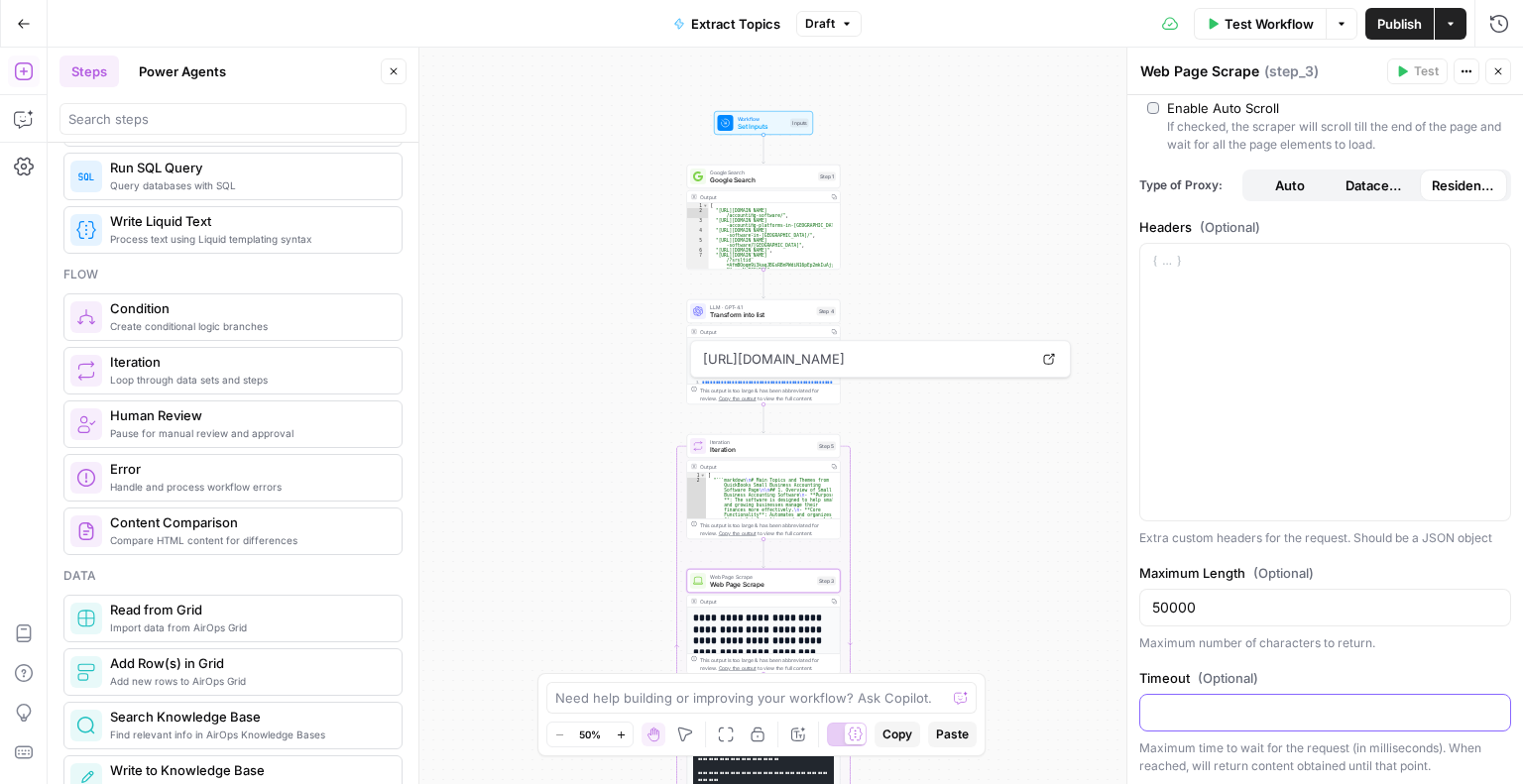
click at [1217, 719] on input "Timeout (Optional)" at bounding box center [1324, 713] width 346 height 20
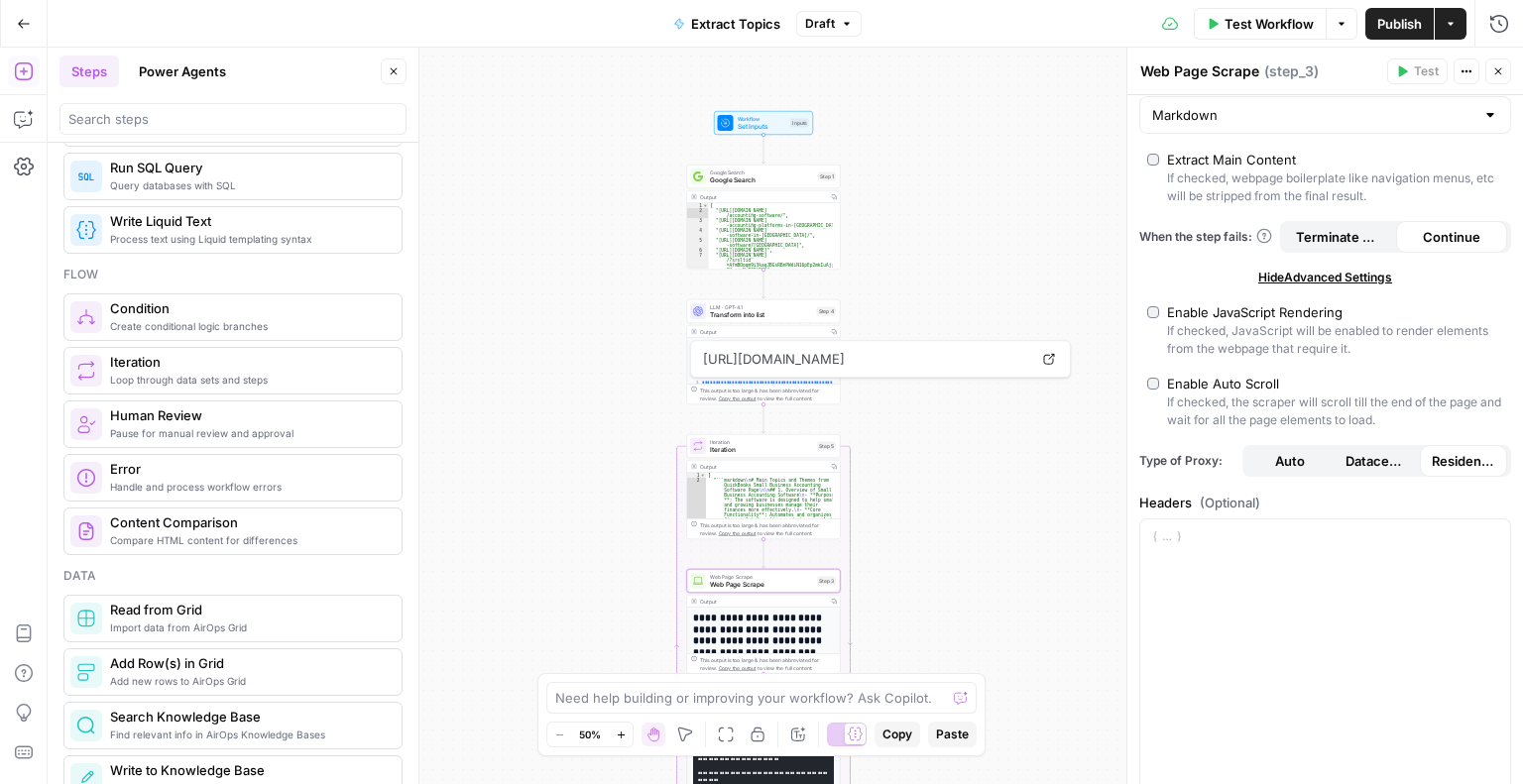
scroll to position [0, 0]
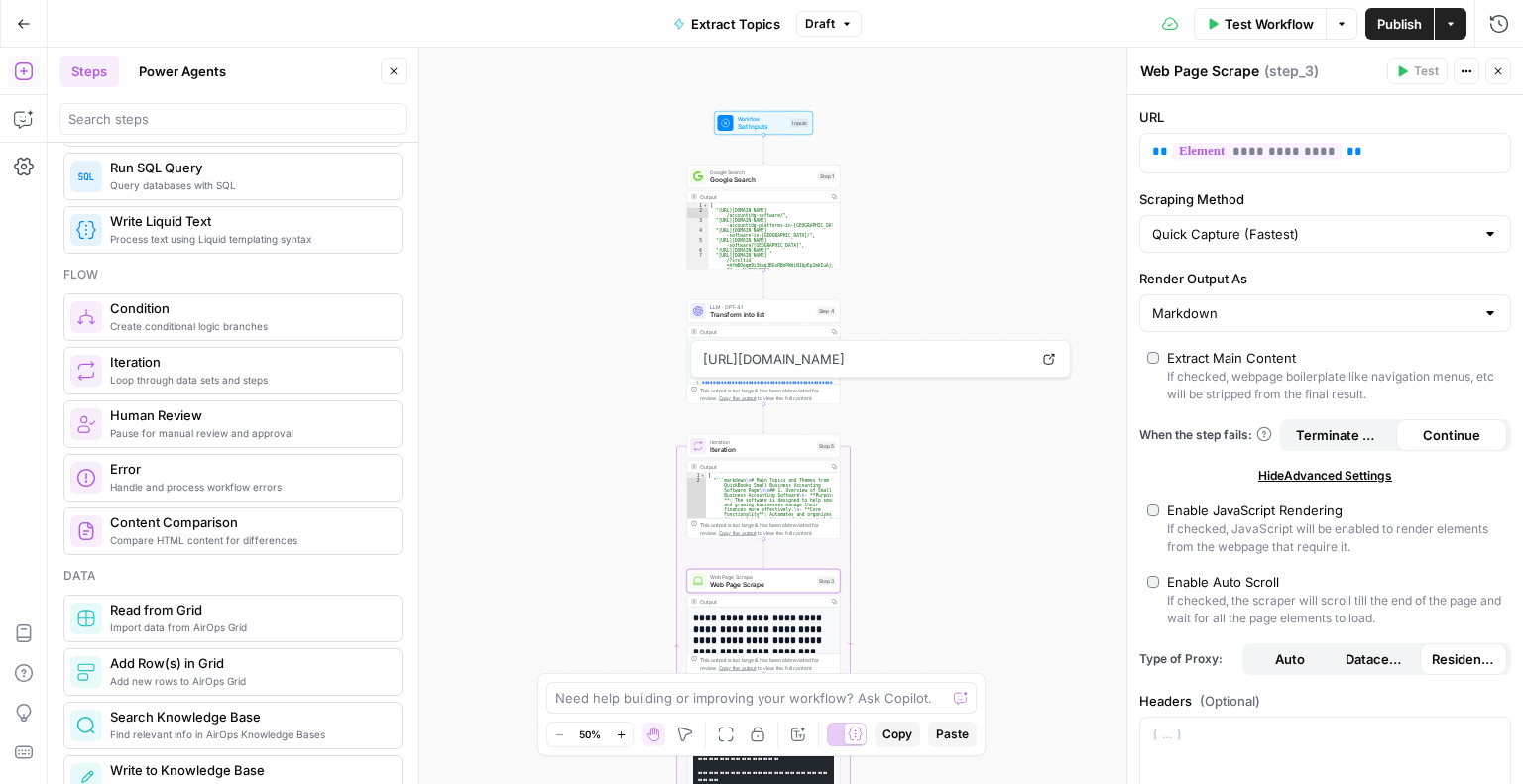
type textarea "**********"
click at [766, 248] on div "[ "[URL][DOMAIN_NAME] /accounting-software/" , "[URL][DOMAIN_NAME] -accounting-…" at bounding box center [770, 246] width 124 height 86
click at [746, 182] on span "Google Search" at bounding box center [762, 181] width 104 height 10
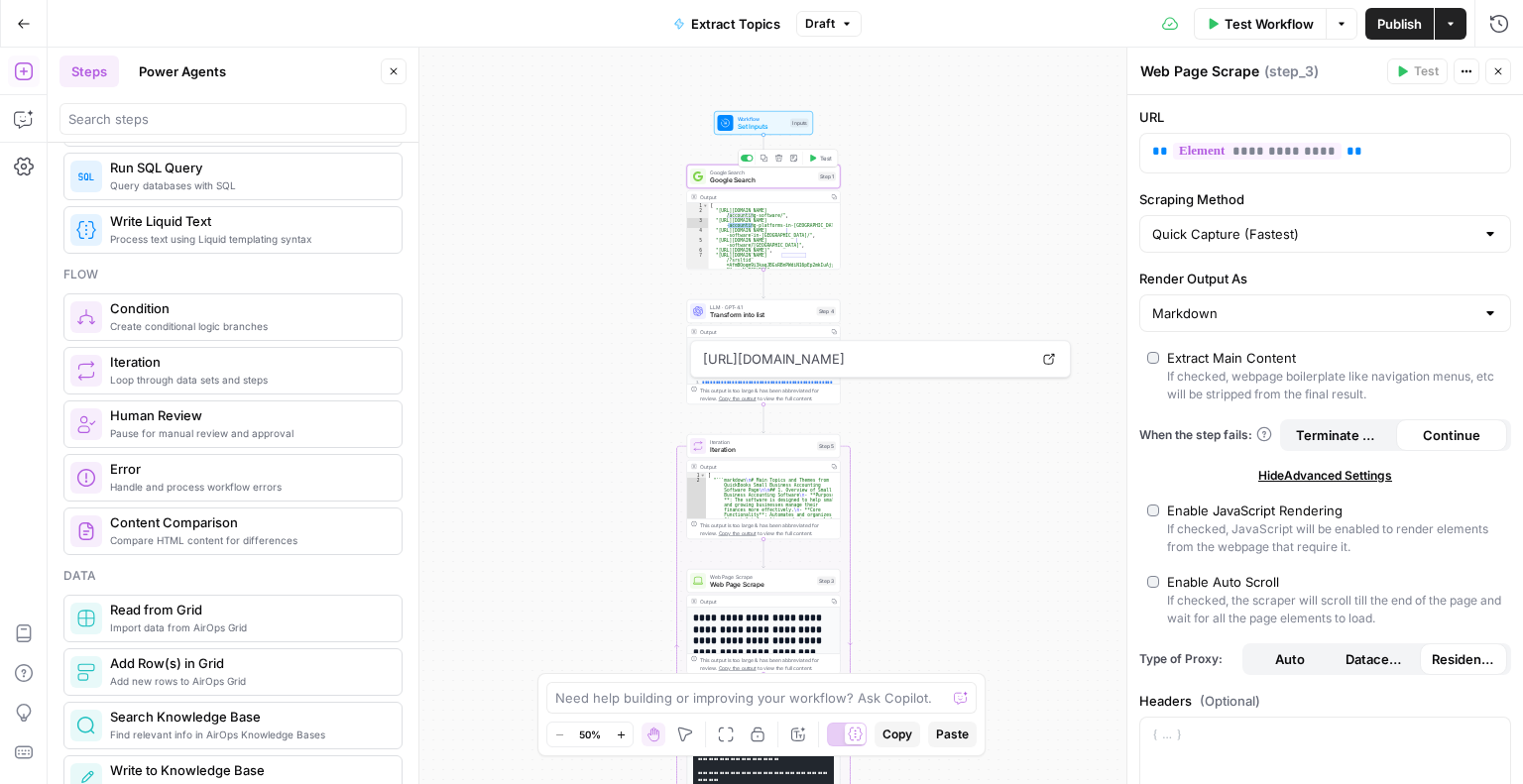
click at [746, 182] on span "Google Search" at bounding box center [762, 181] width 104 height 10
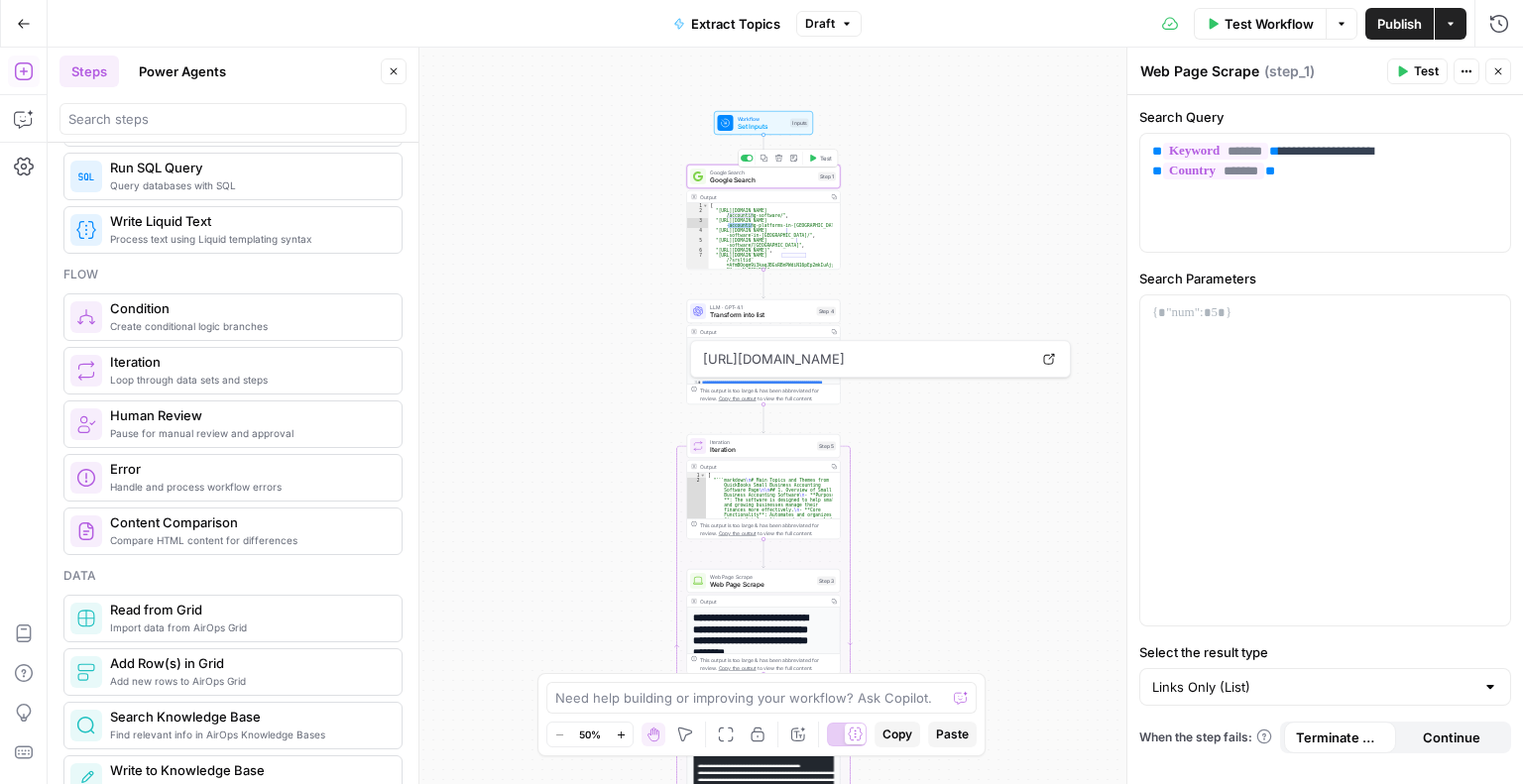
type textarea "Google Search"
